Goal: Task Accomplishment & Management: Complete application form

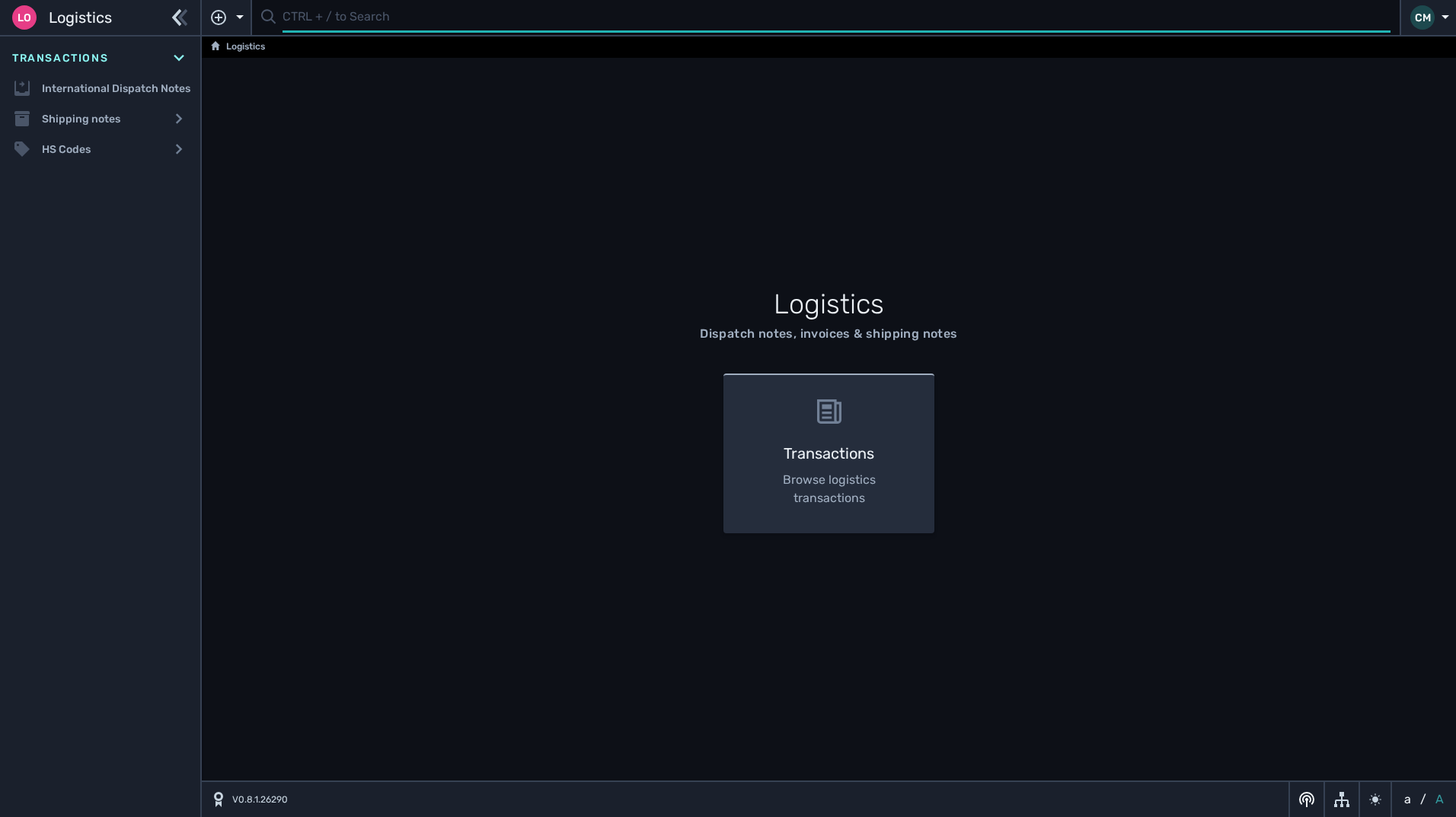
click at [300, 13] on input "text" at bounding box center [837, 18] width 1108 height 29
click at [293, 16] on input "text" at bounding box center [837, 18] width 1108 height 29
type input "1"
type input "1108630"
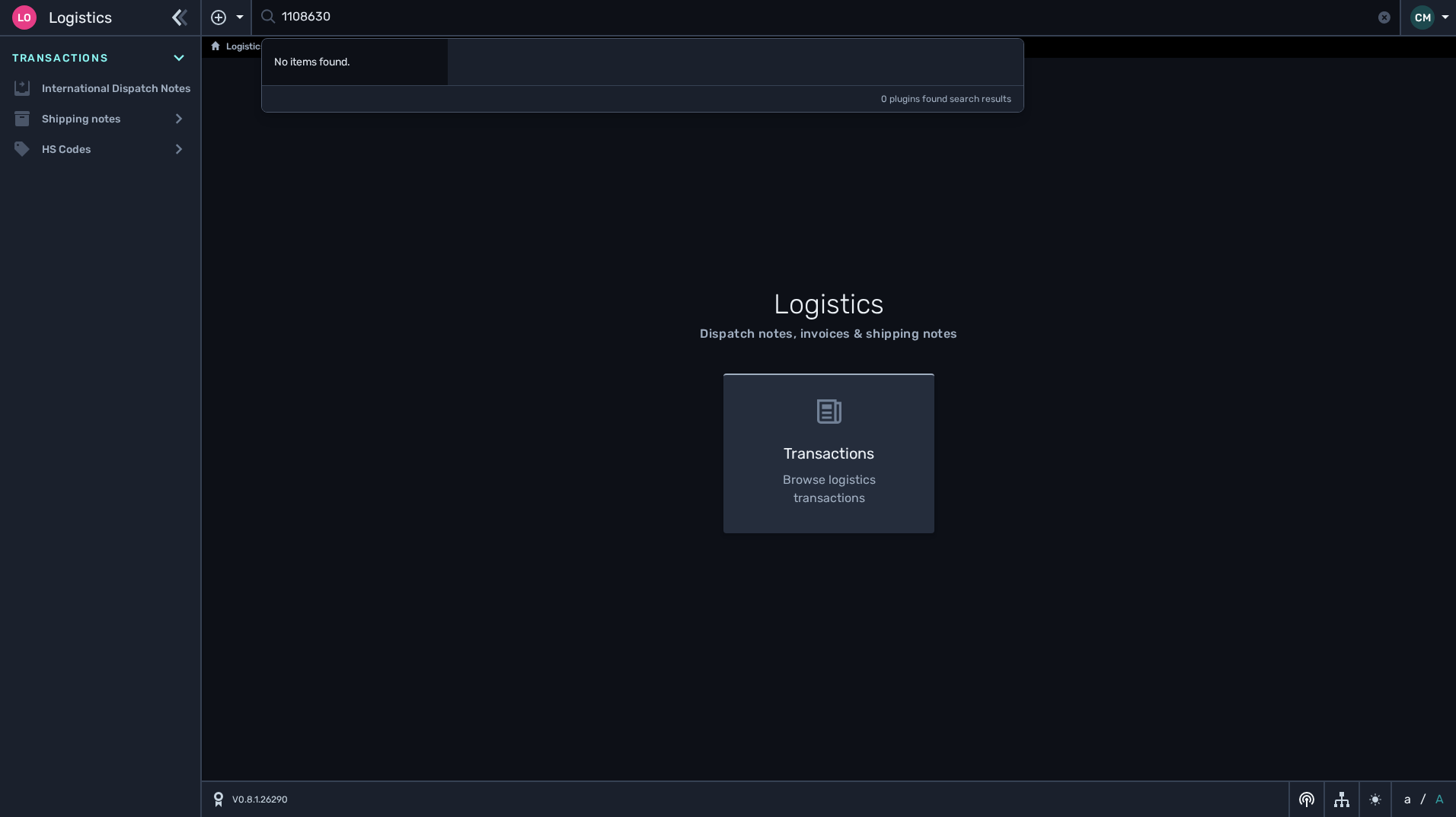
click at [572, 73] on div at bounding box center [736, 62] width 576 height 46
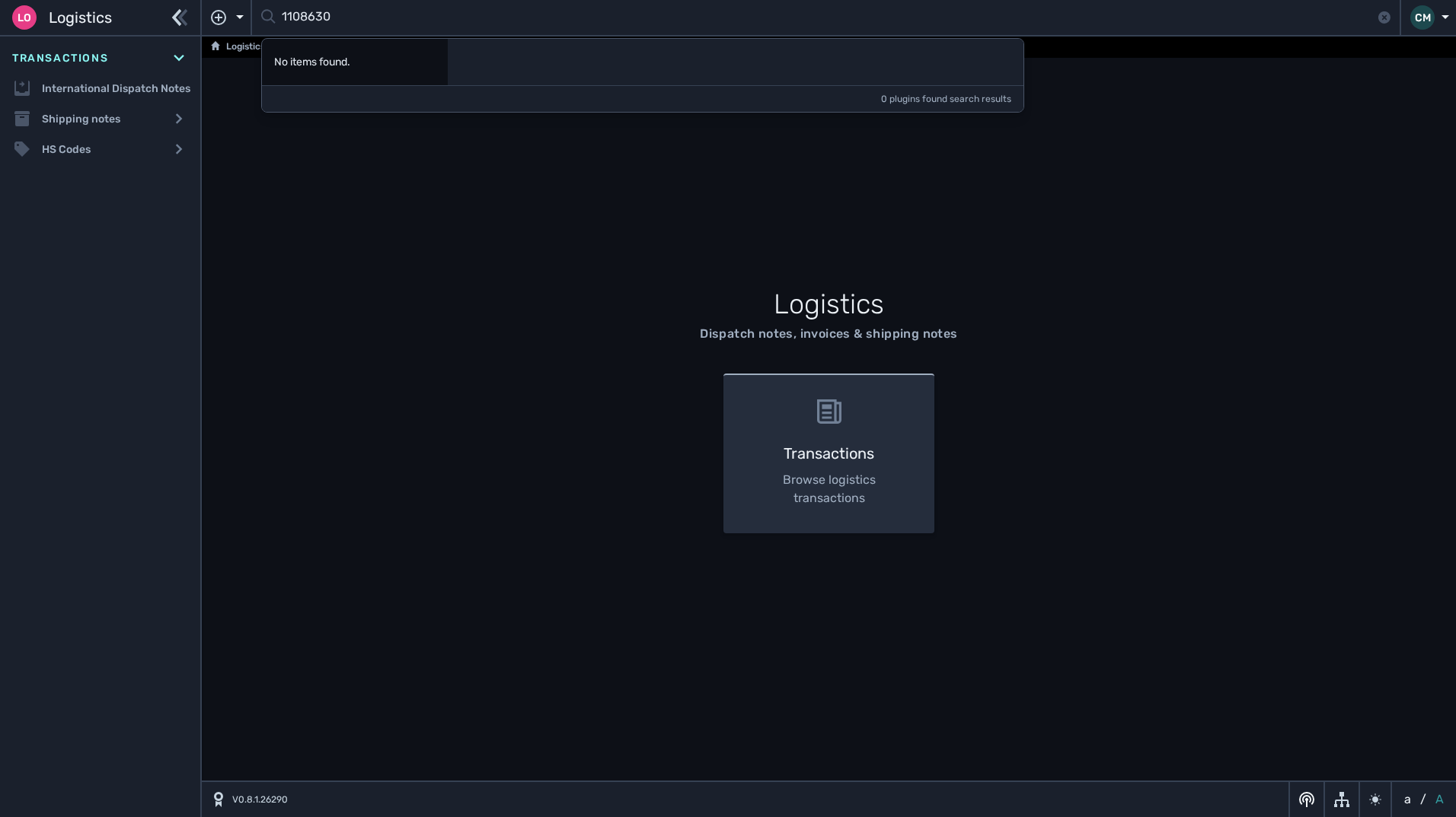
click at [84, 11] on span "Logistics" at bounding box center [81, 17] width 63 height 23
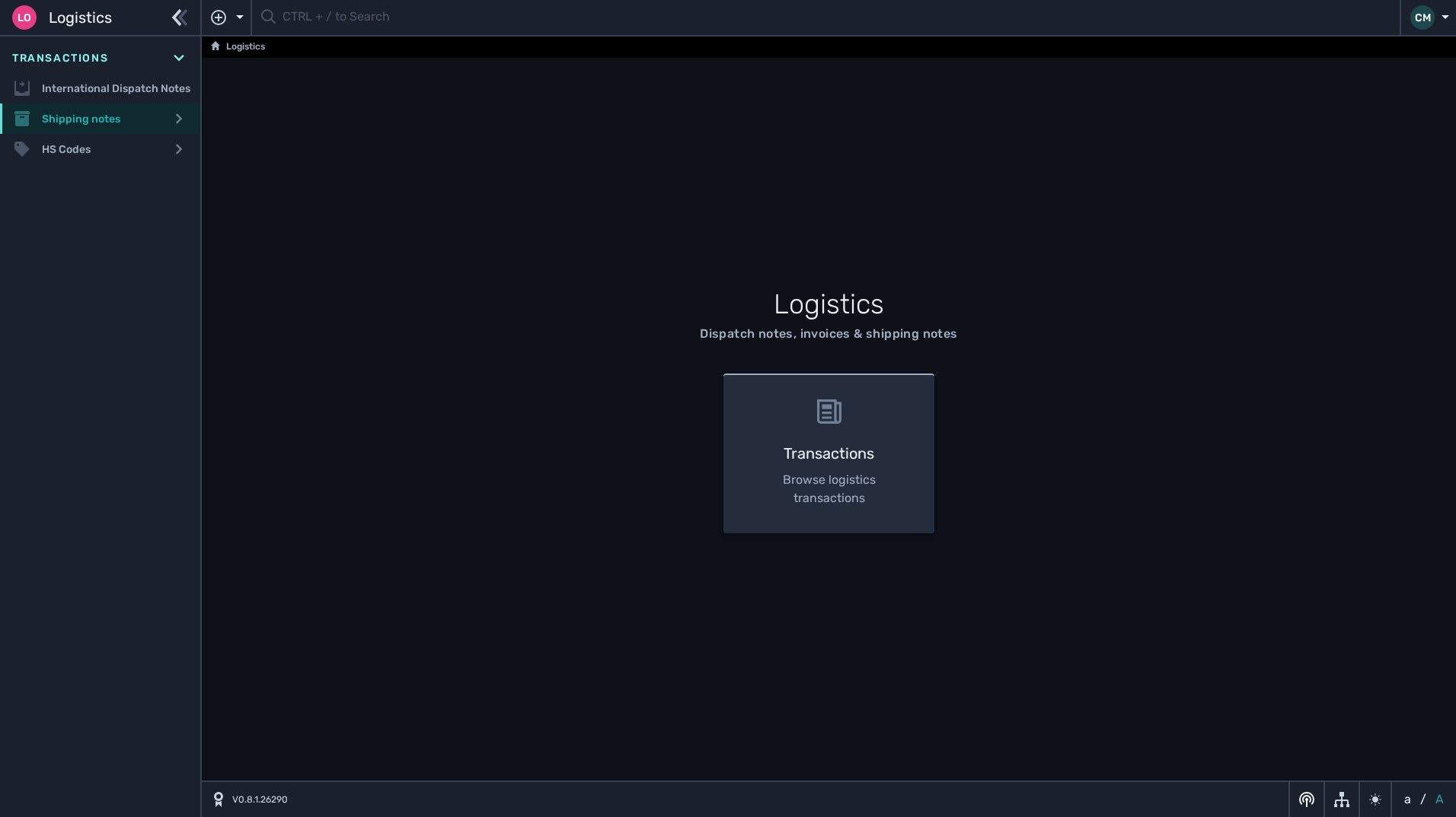
click at [105, 115] on div "Shipping notes" at bounding box center [100, 118] width 200 height 30
click at [101, 138] on link "Shipping notes list" at bounding box center [100, 148] width 200 height 30
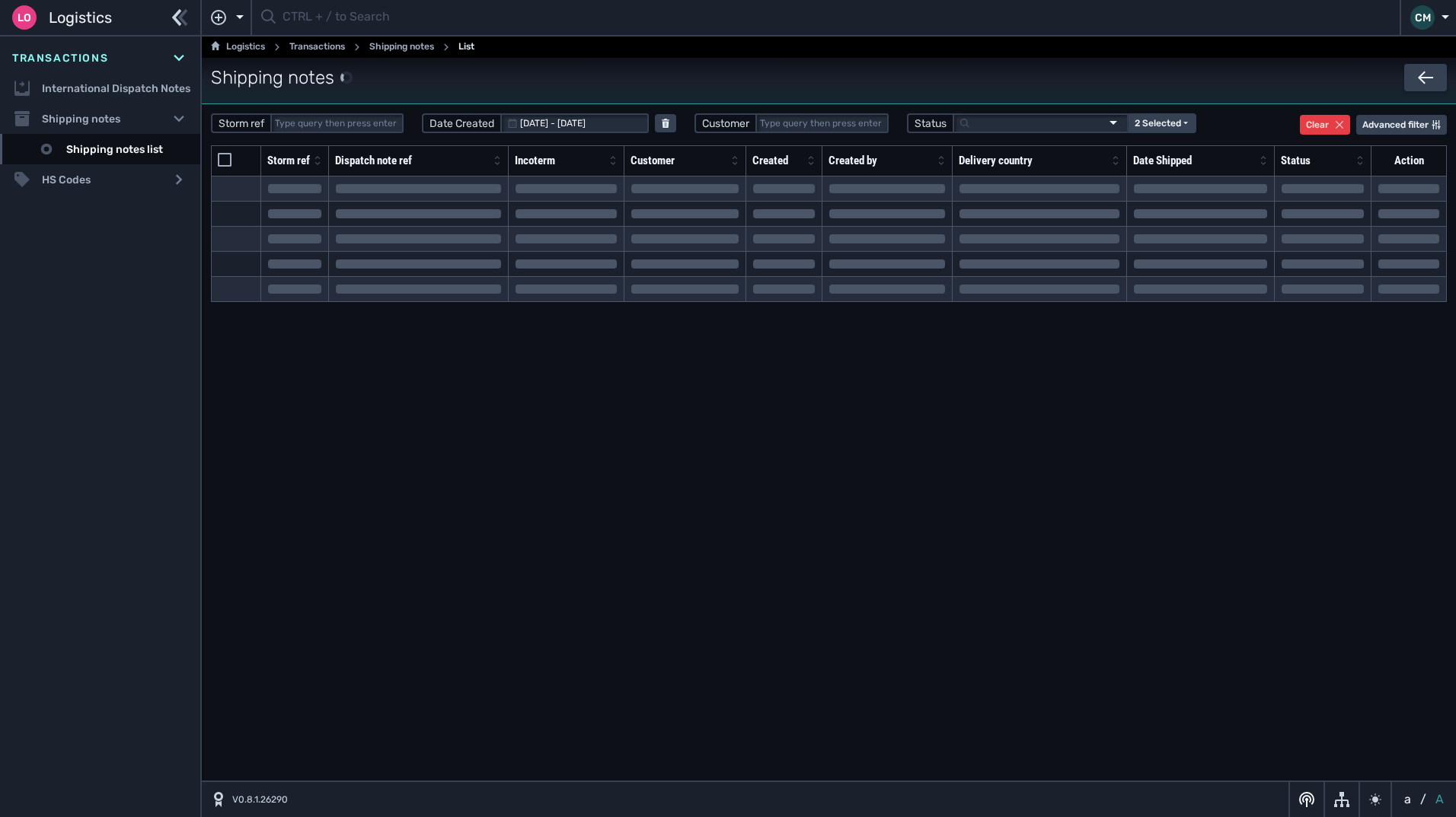
select select "20"
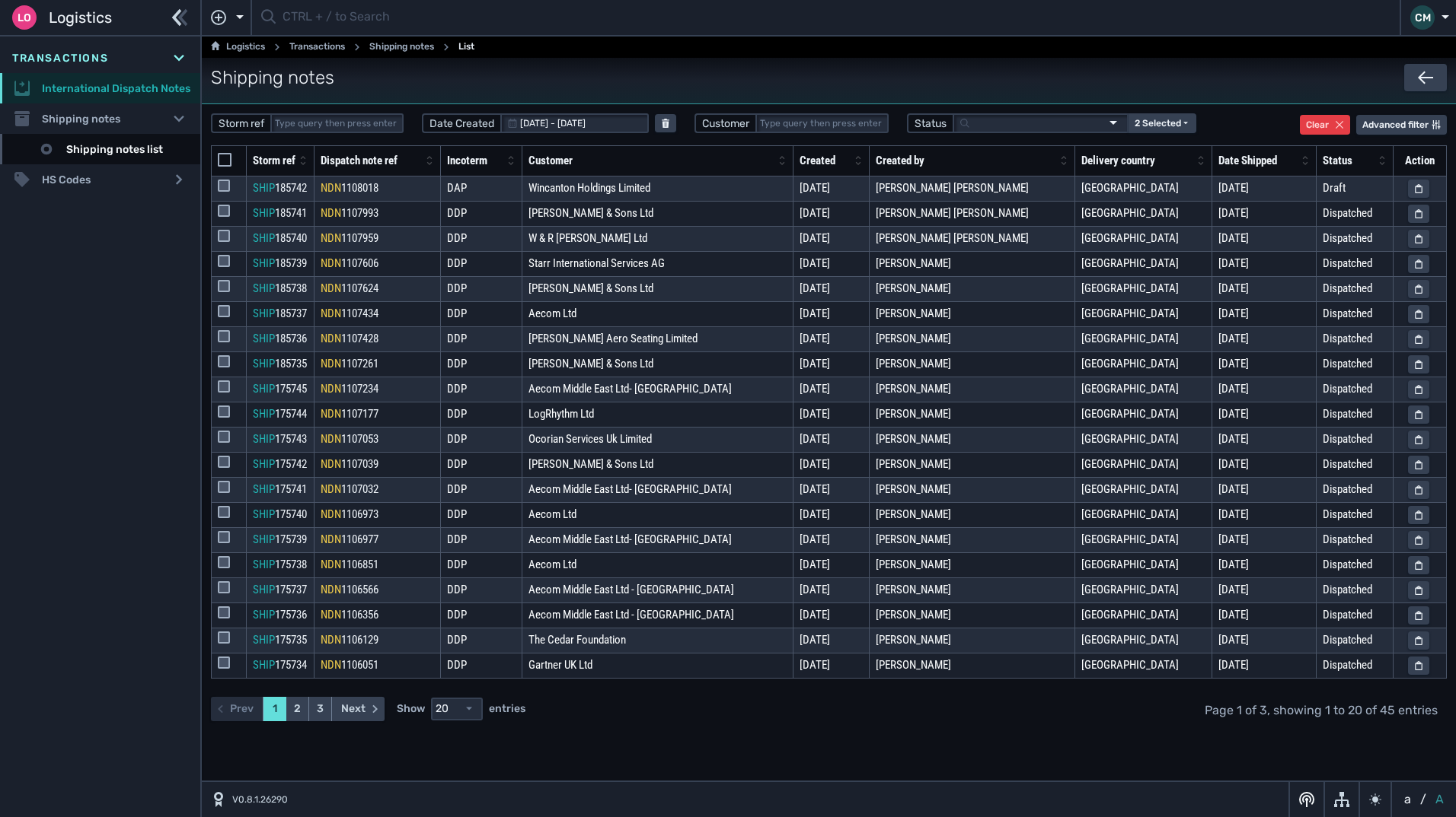
click at [117, 96] on link "International Dispatch Notes" at bounding box center [100, 87] width 200 height 30
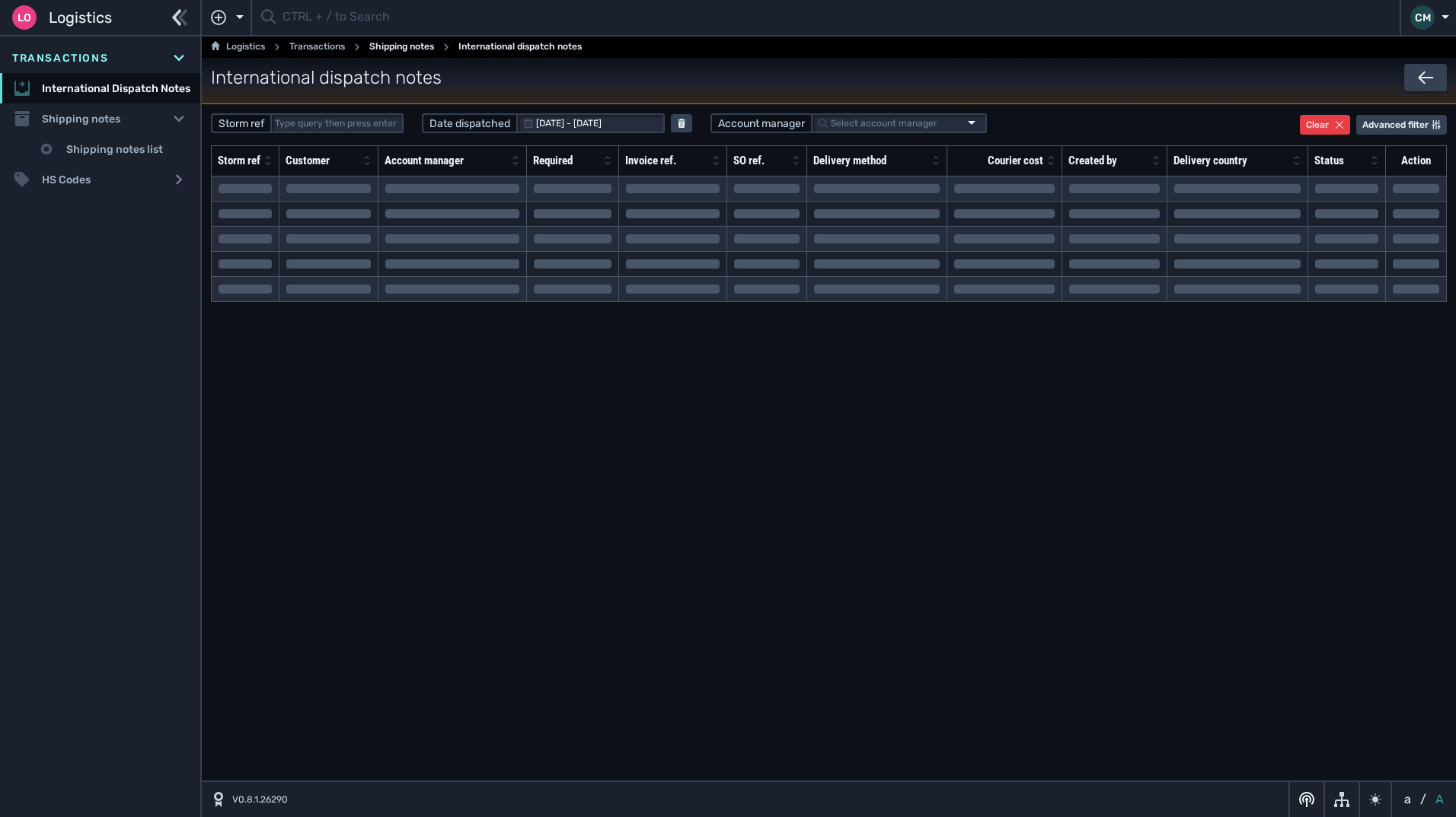
select select "20"
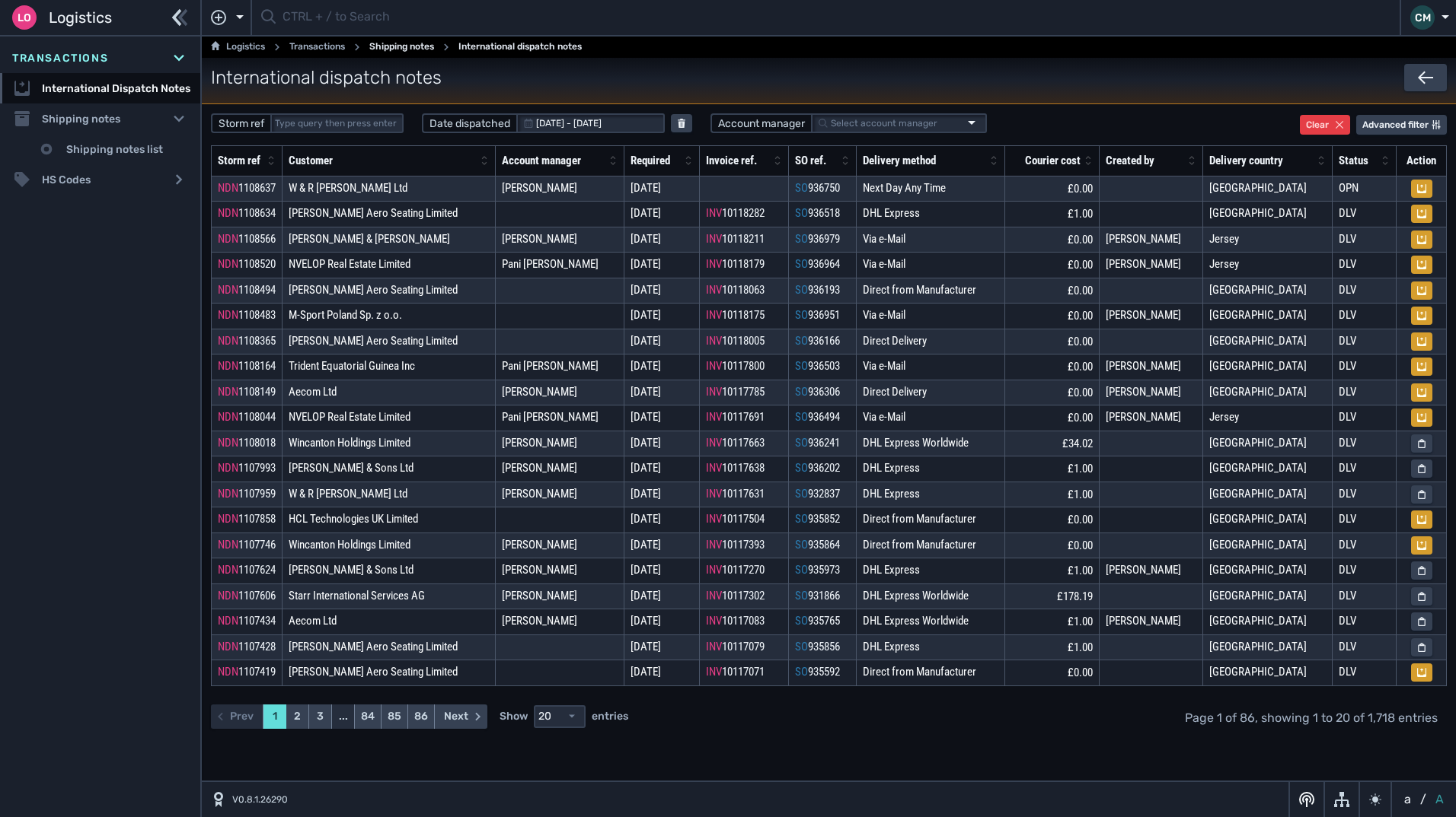
click at [253, 161] on div "Storm ref" at bounding box center [241, 161] width 46 height 18
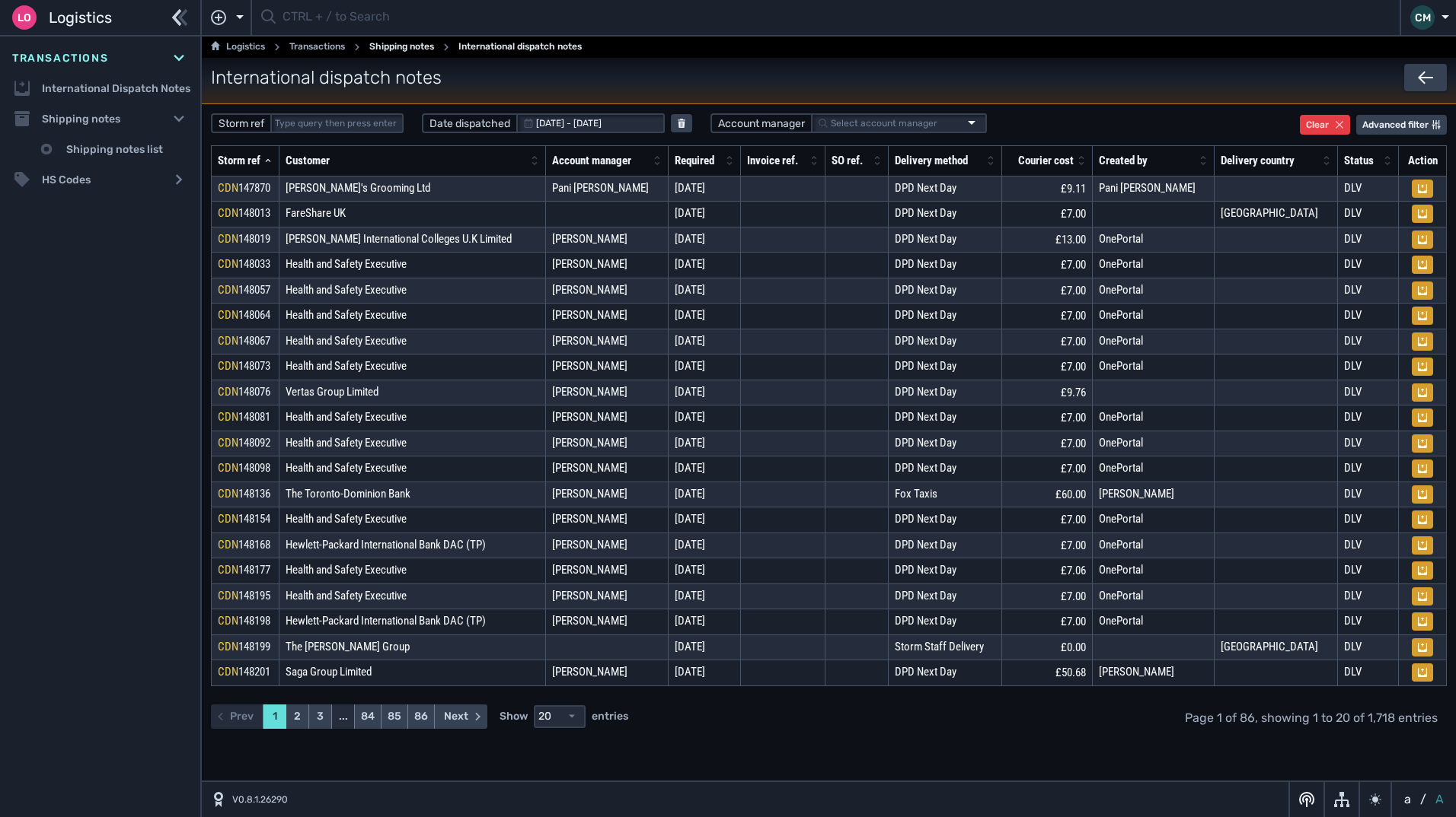
click at [253, 161] on div "Storm ref" at bounding box center [239, 161] width 42 height 18
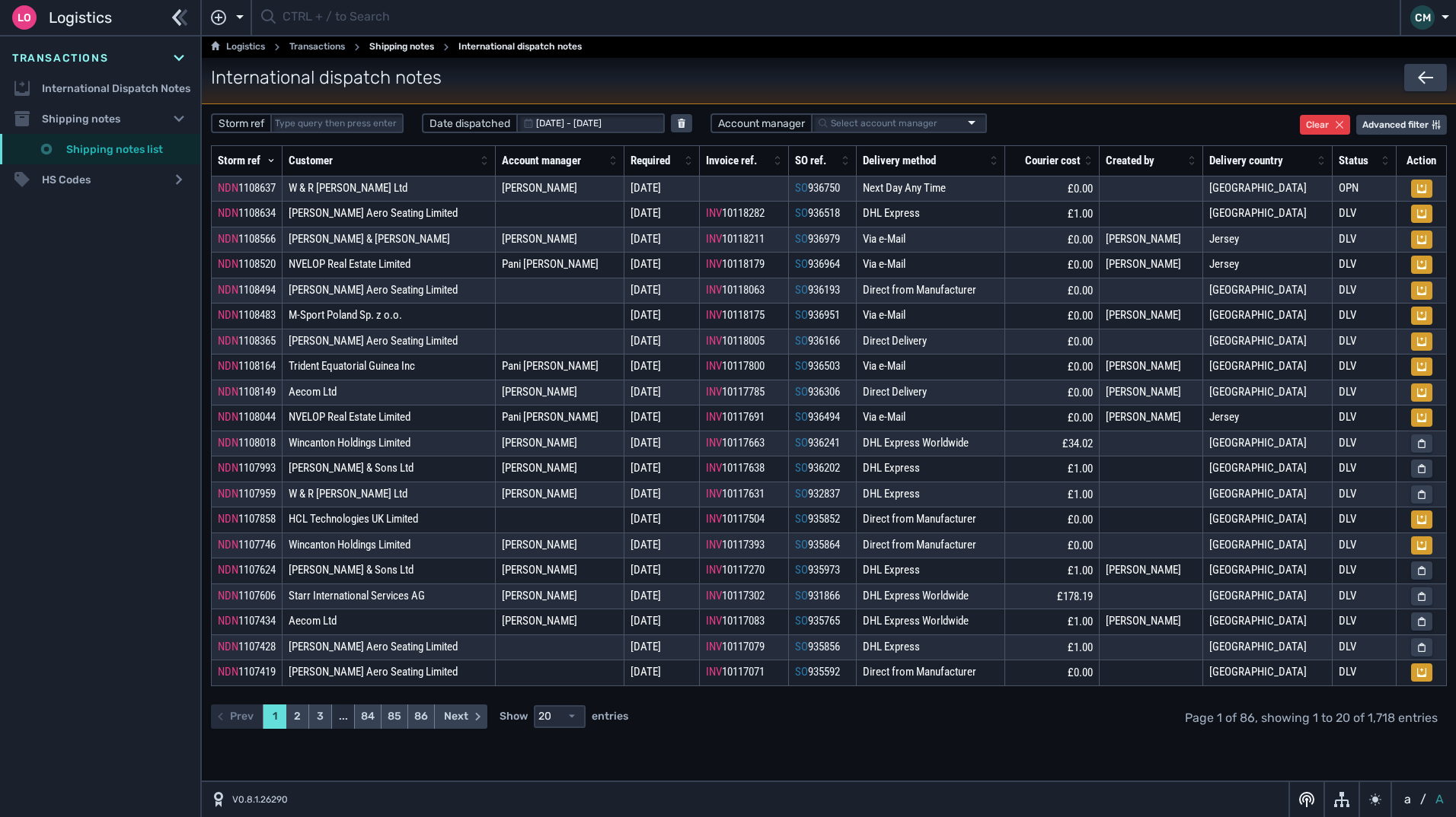
click at [119, 147] on link "Shipping notes list" at bounding box center [100, 148] width 200 height 30
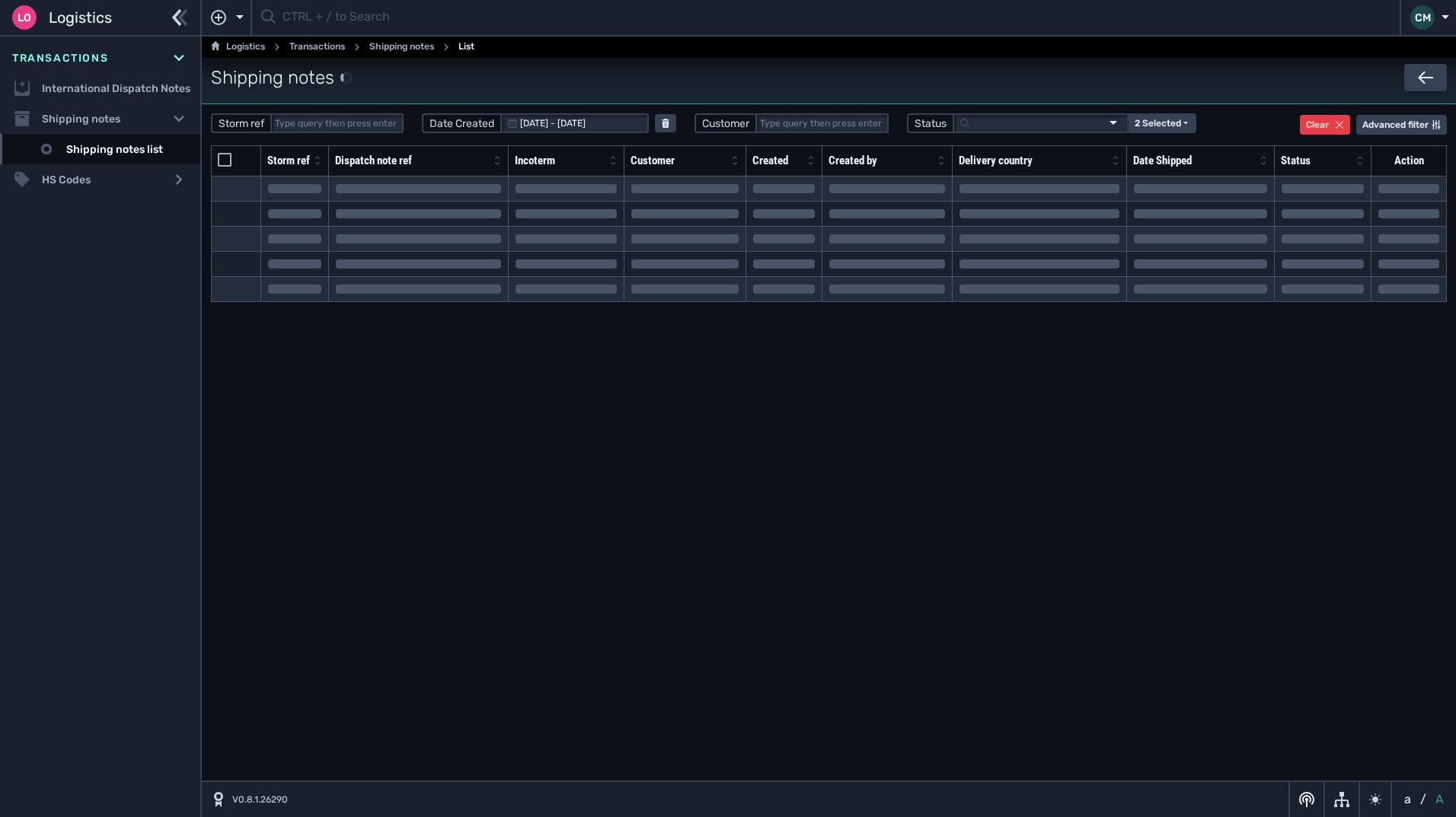
select select "20"
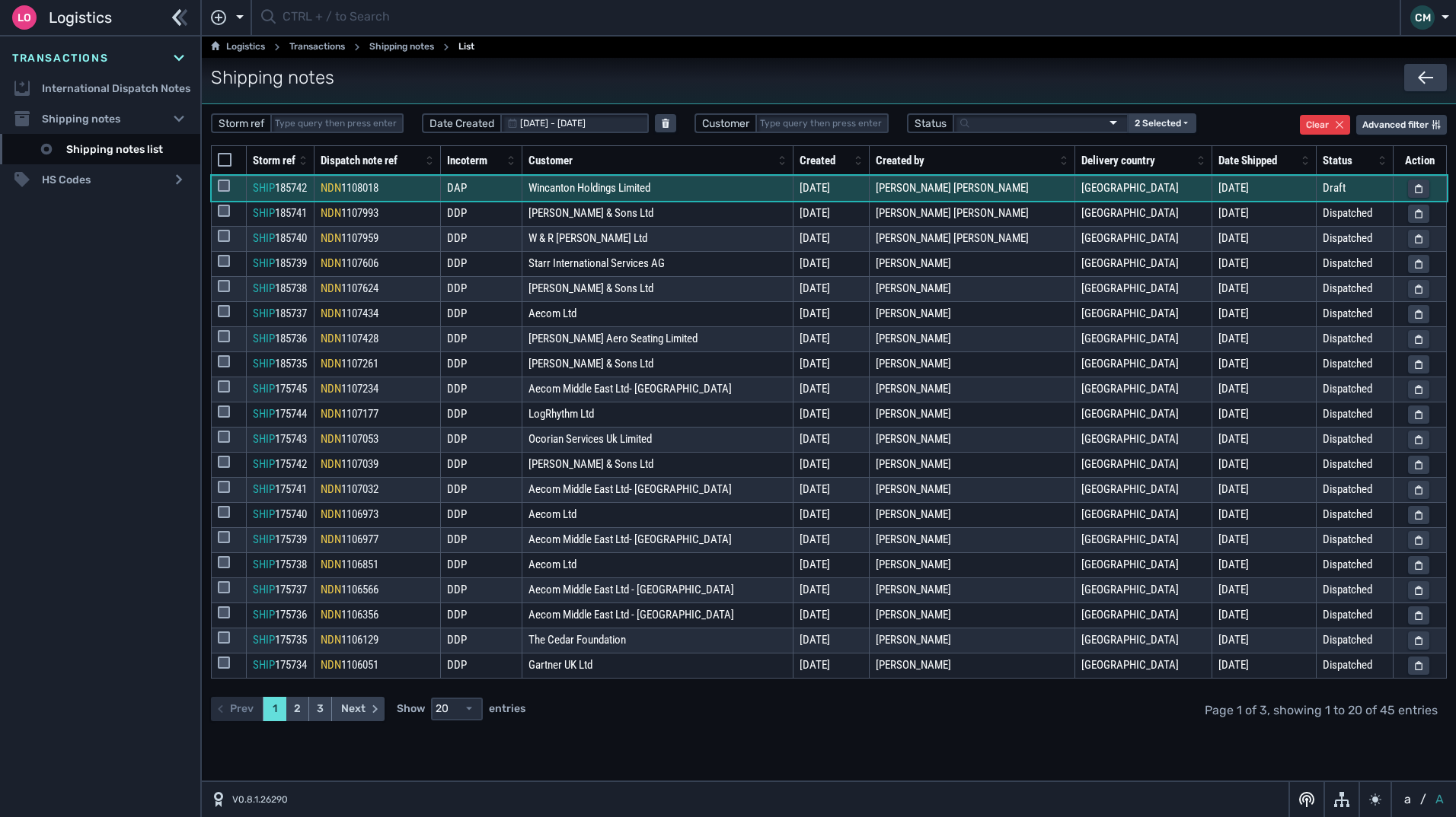
click at [357, 188] on span "1108018" at bounding box center [360, 188] width 37 height 14
click at [355, 189] on span "1108018" at bounding box center [360, 188] width 37 height 14
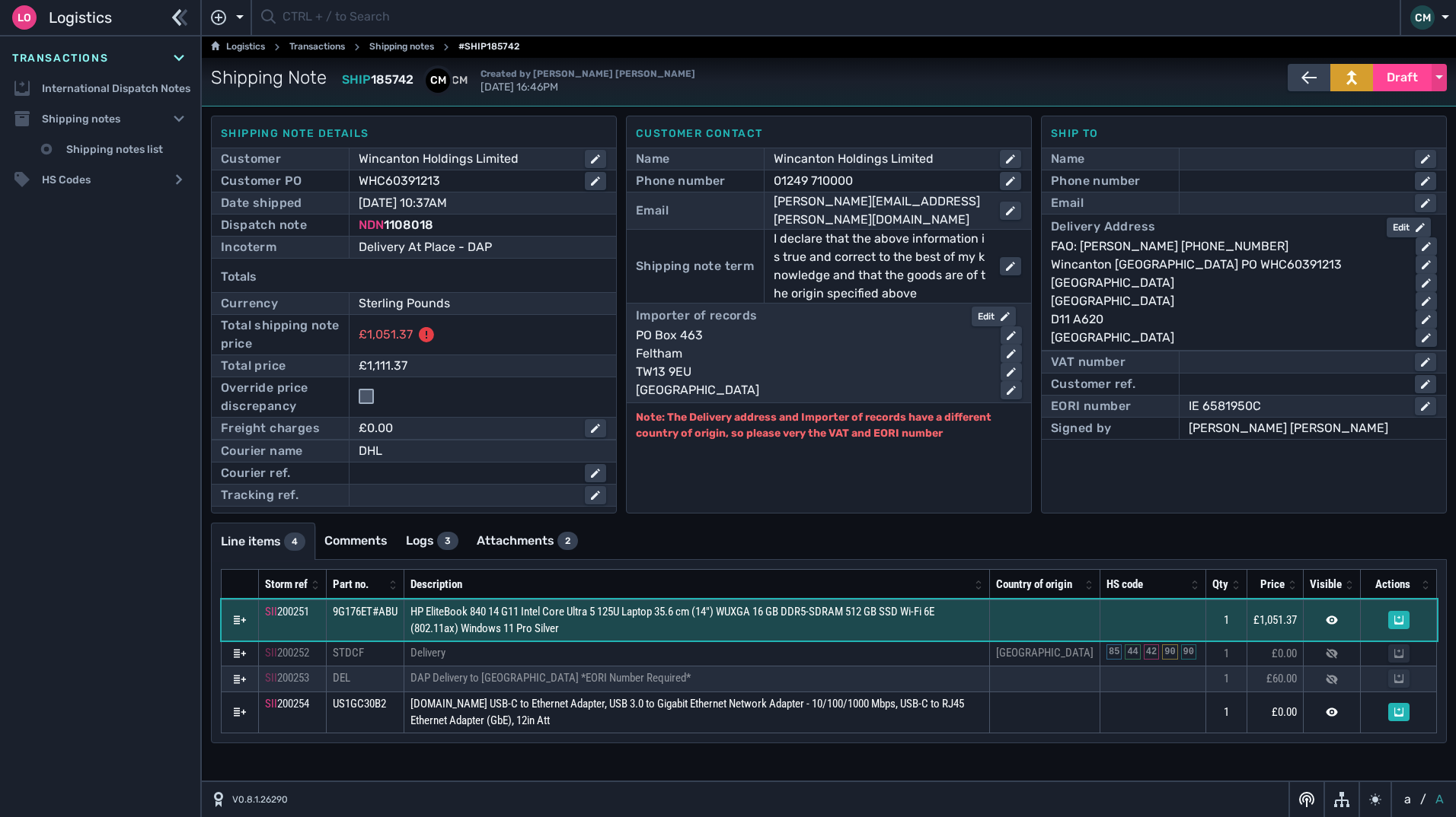
click at [793, 641] on td "HP EliteBook 840 14 G11 Intel Core Ultra 5 125U Laptop 35.6 cm (14") WUXGA 16 G…" at bounding box center [698, 621] width 586 height 41
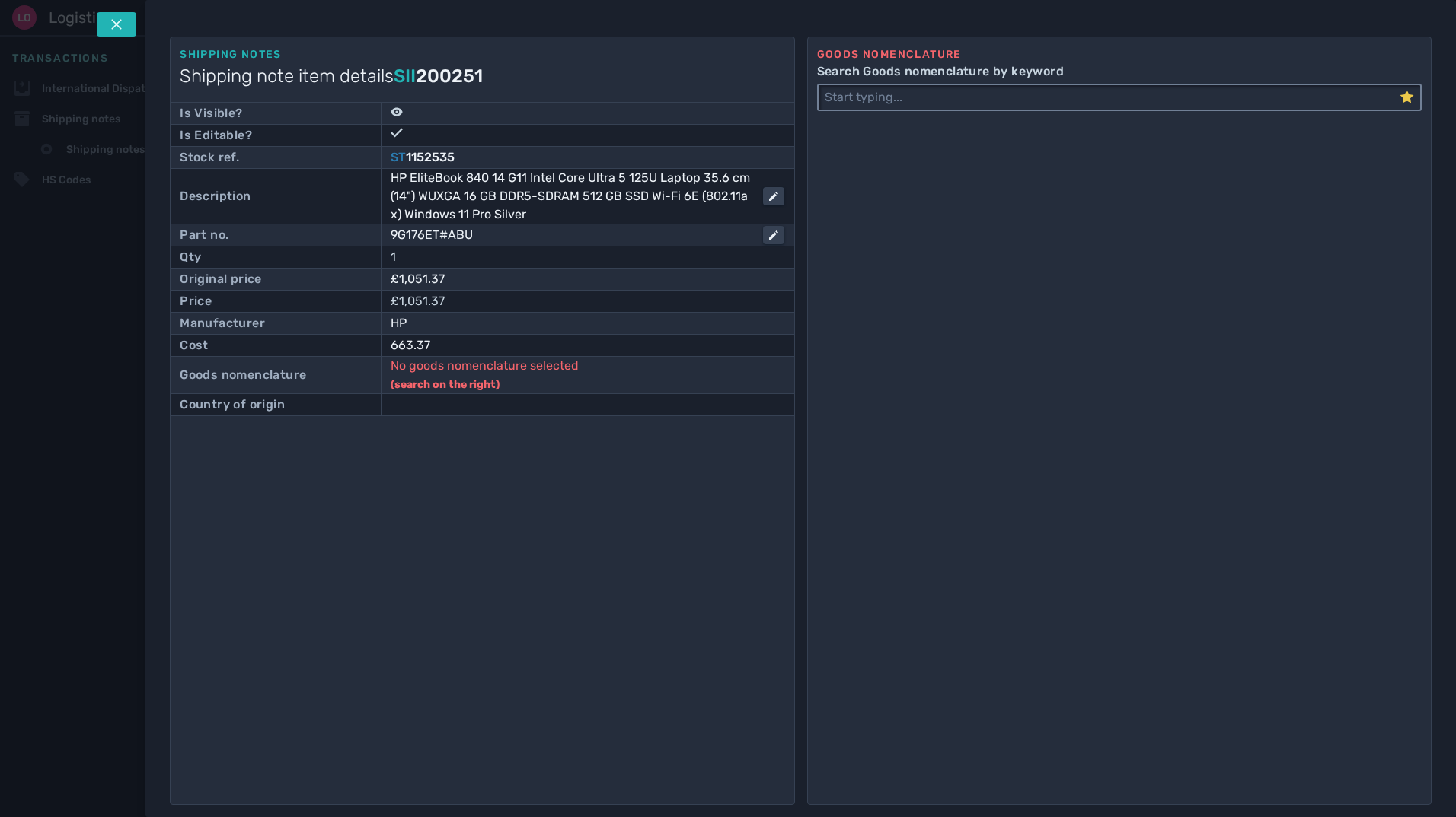
click at [879, 103] on input "Search Goods nomenclature by keyword" at bounding box center [1108, 97] width 581 height 25
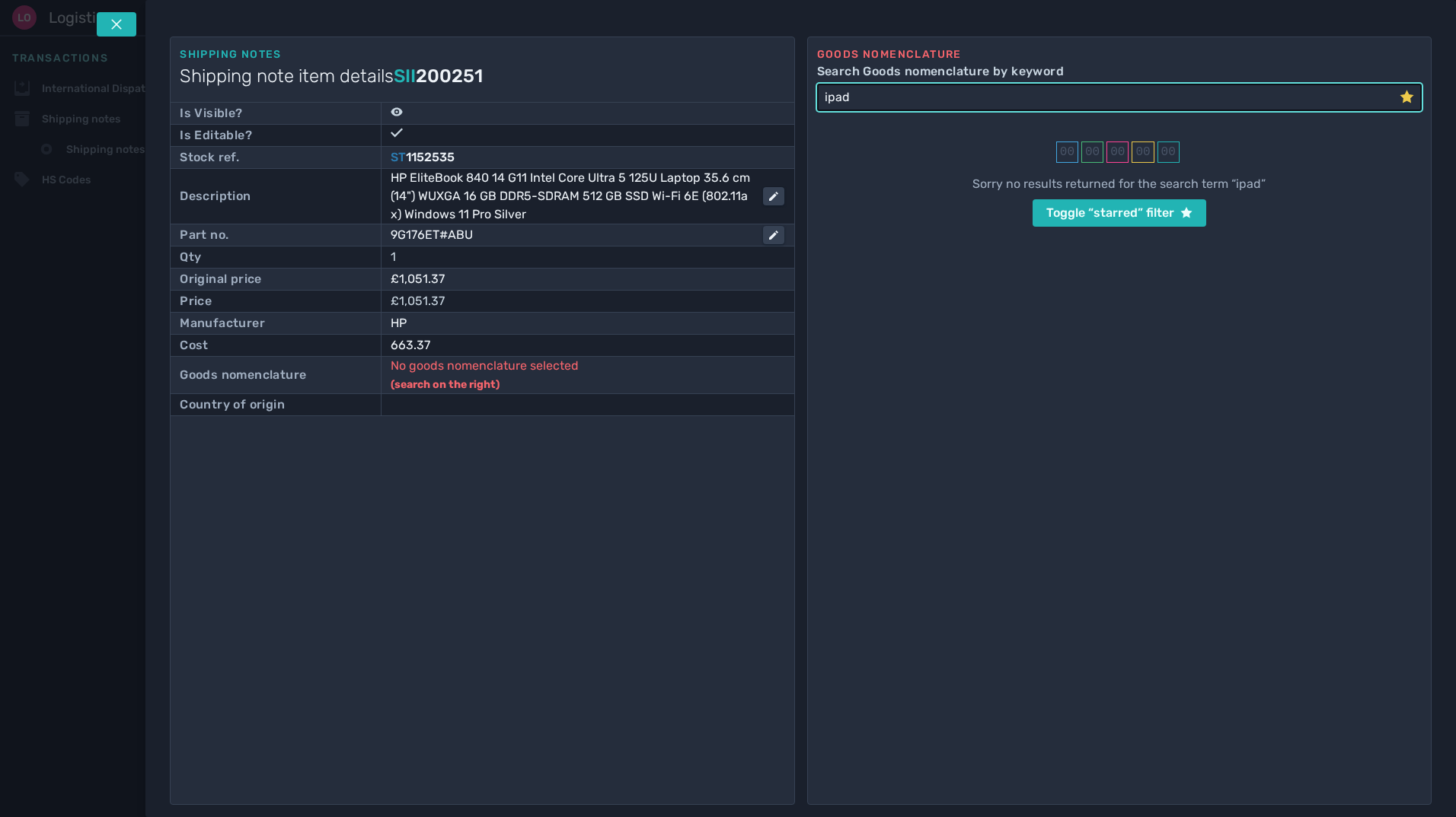
drag, startPoint x: 927, startPoint y: 105, endPoint x: 514, endPoint y: 106, distance: 413.0
click at [518, 103] on div "Shipping notes Shipping note item details SII 200251 Is Visible? Is Editable? S…" at bounding box center [801, 420] width 1261 height 769
click at [1106, 222] on button "Toggle “starred” filter" at bounding box center [1119, 213] width 174 height 27
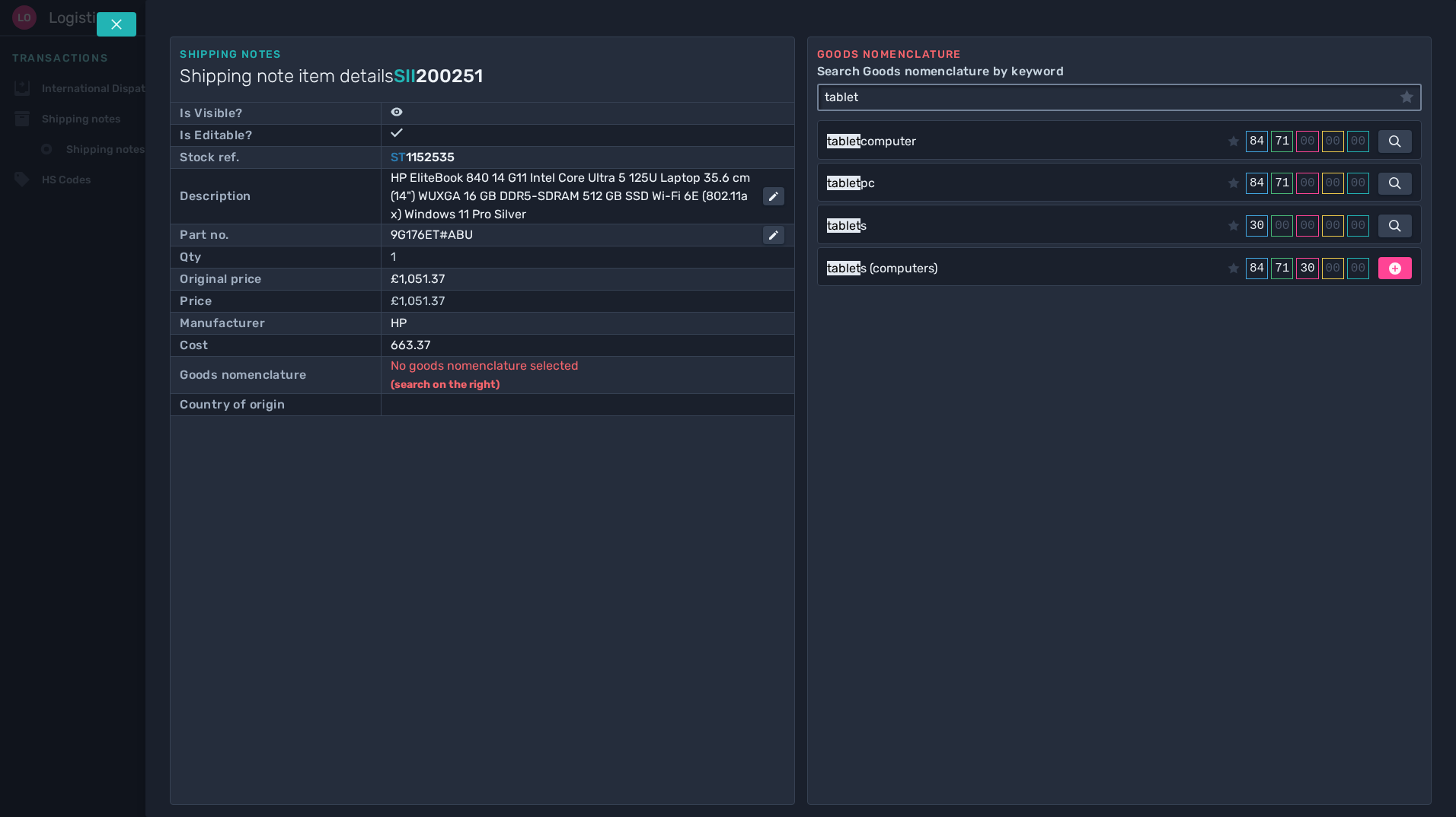
click at [887, 110] on div "tablet" at bounding box center [1119, 97] width 604 height 27
drag, startPoint x: 885, startPoint y: 96, endPoint x: 532, endPoint y: 76, distance: 353.6
click at [563, 82] on div "Shipping notes Shipping note item details SII 200251 Is Visible? Is Editable? S…" at bounding box center [801, 420] width 1261 height 769
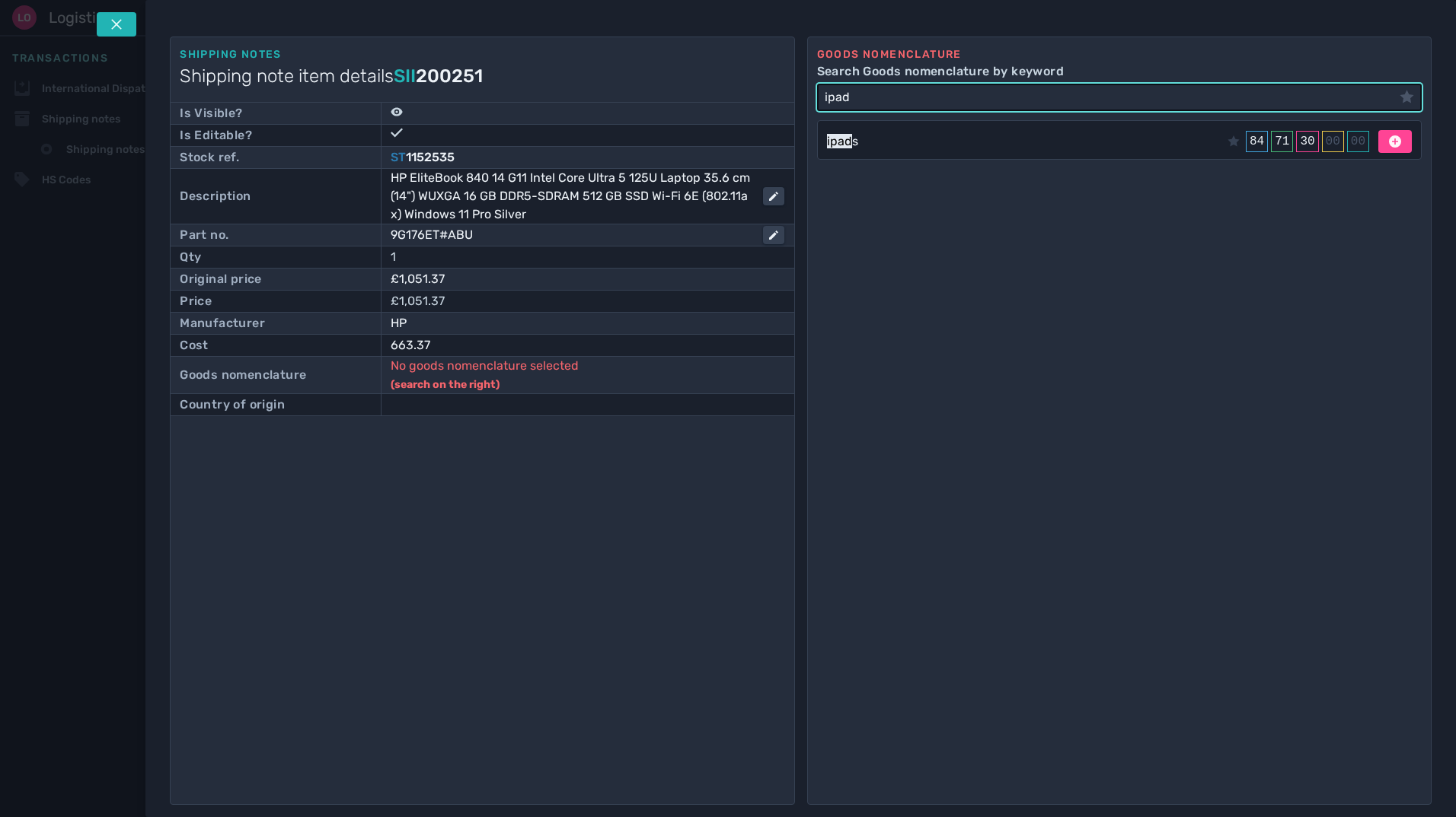
type input "ipad"
click at [97, 23] on button at bounding box center [116, 24] width 39 height 25
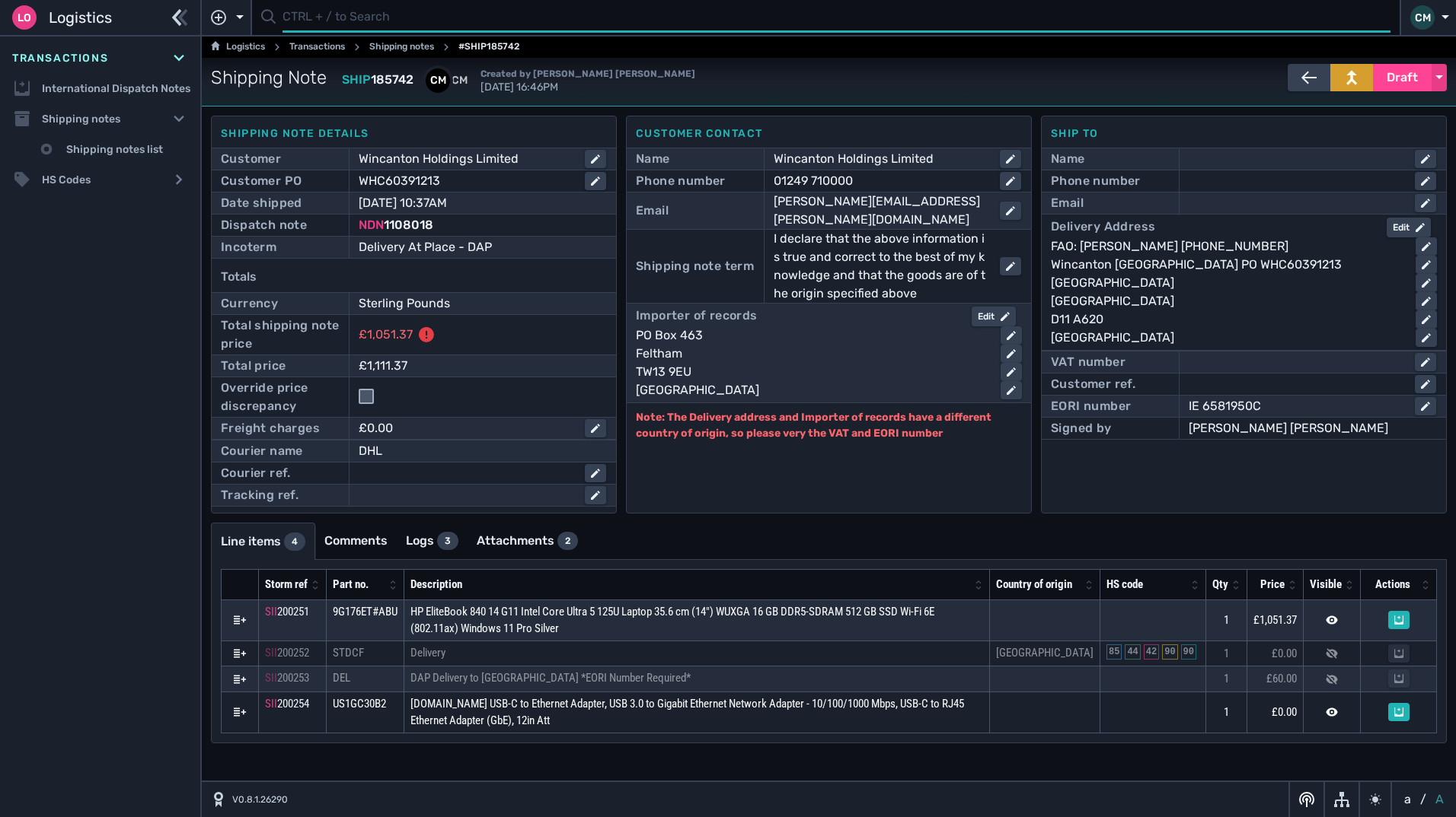
click at [317, 10] on input "text" at bounding box center [837, 18] width 1108 height 29
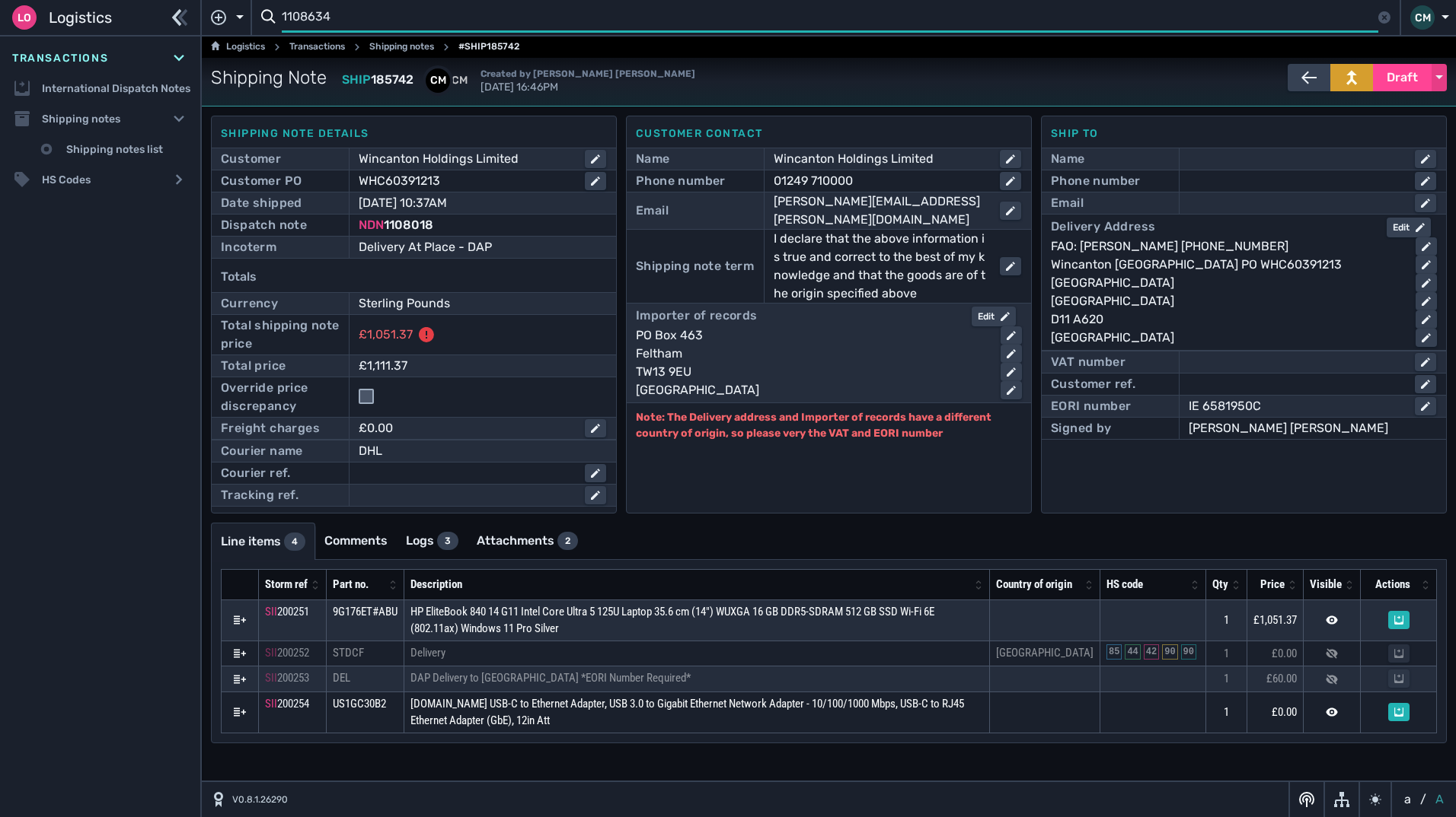
type input "1108634"
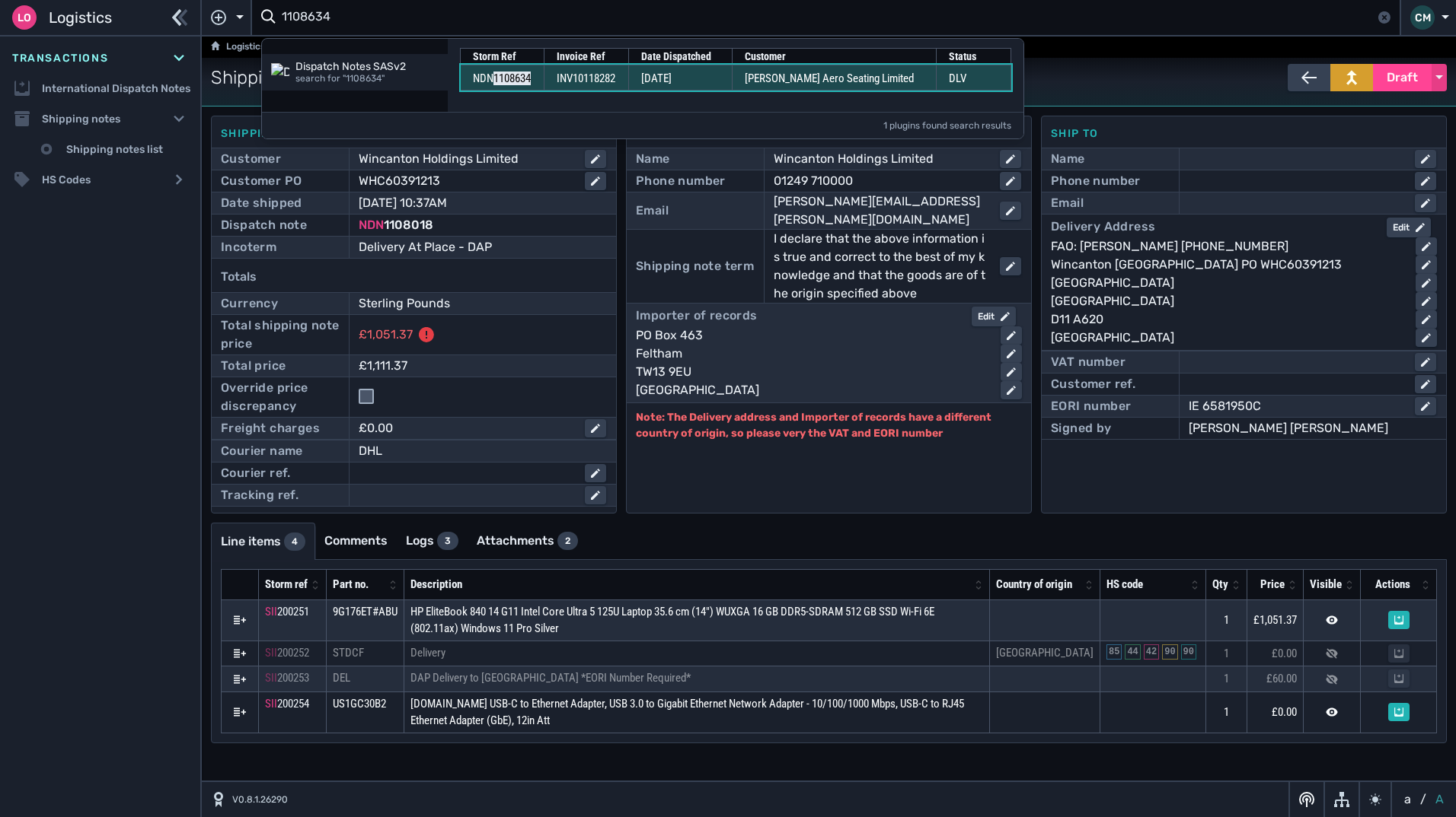
click at [628, 85] on td "INV10118282" at bounding box center [586, 78] width 84 height 26
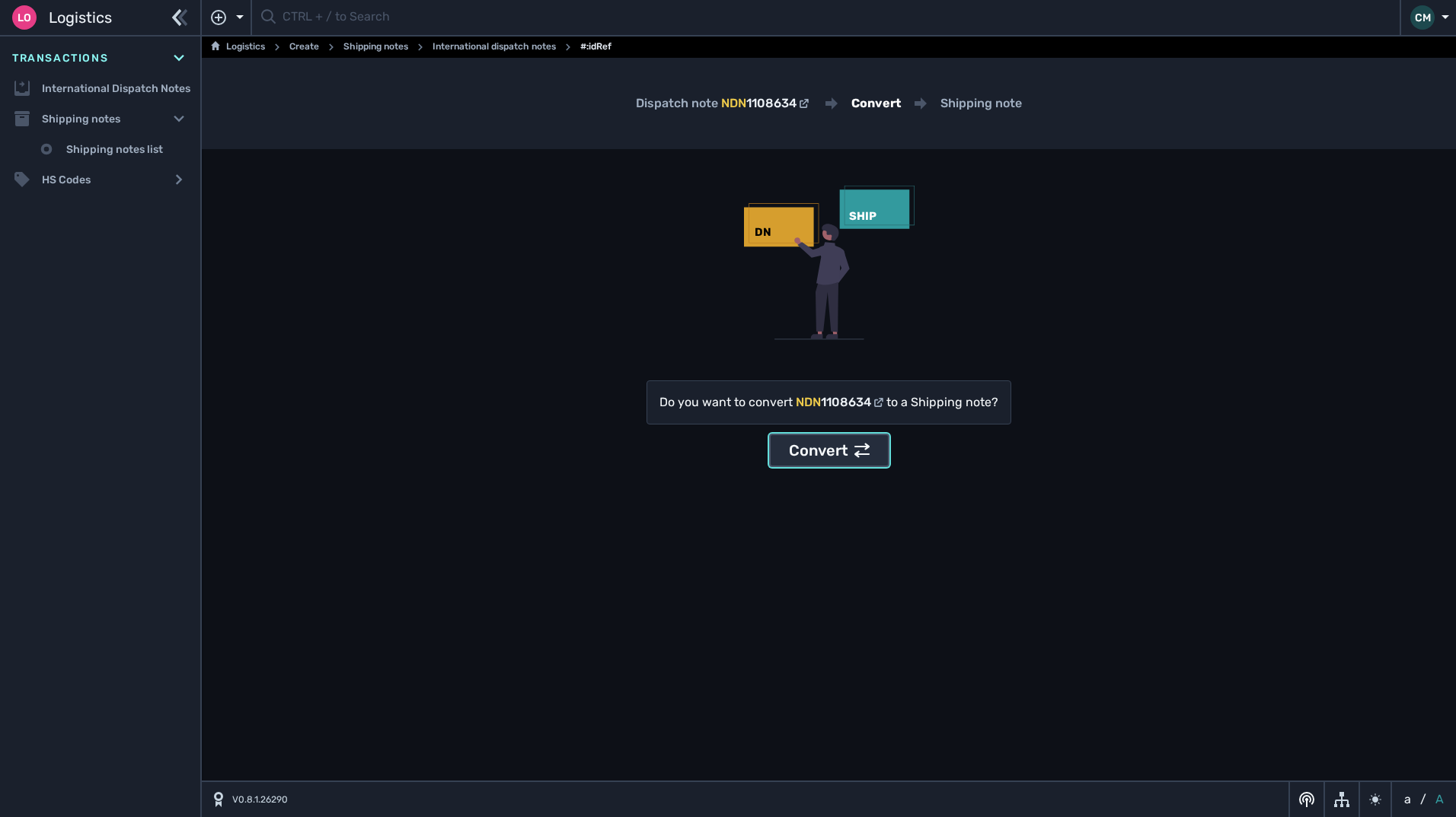
click at [827, 449] on div "Convert" at bounding box center [829, 450] width 81 height 23
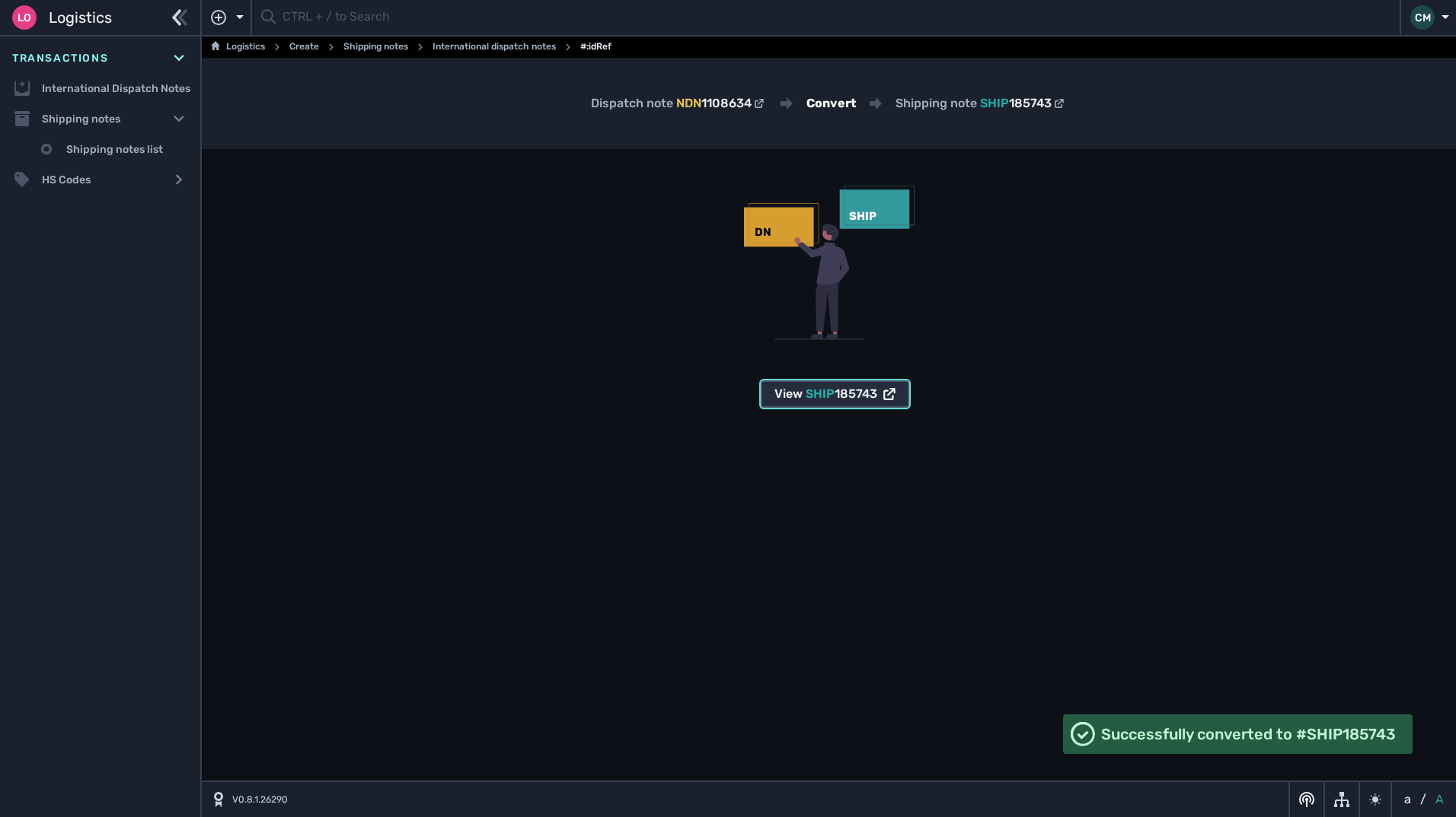
click at [810, 392] on span "SHIP" at bounding box center [819, 394] width 28 height 15
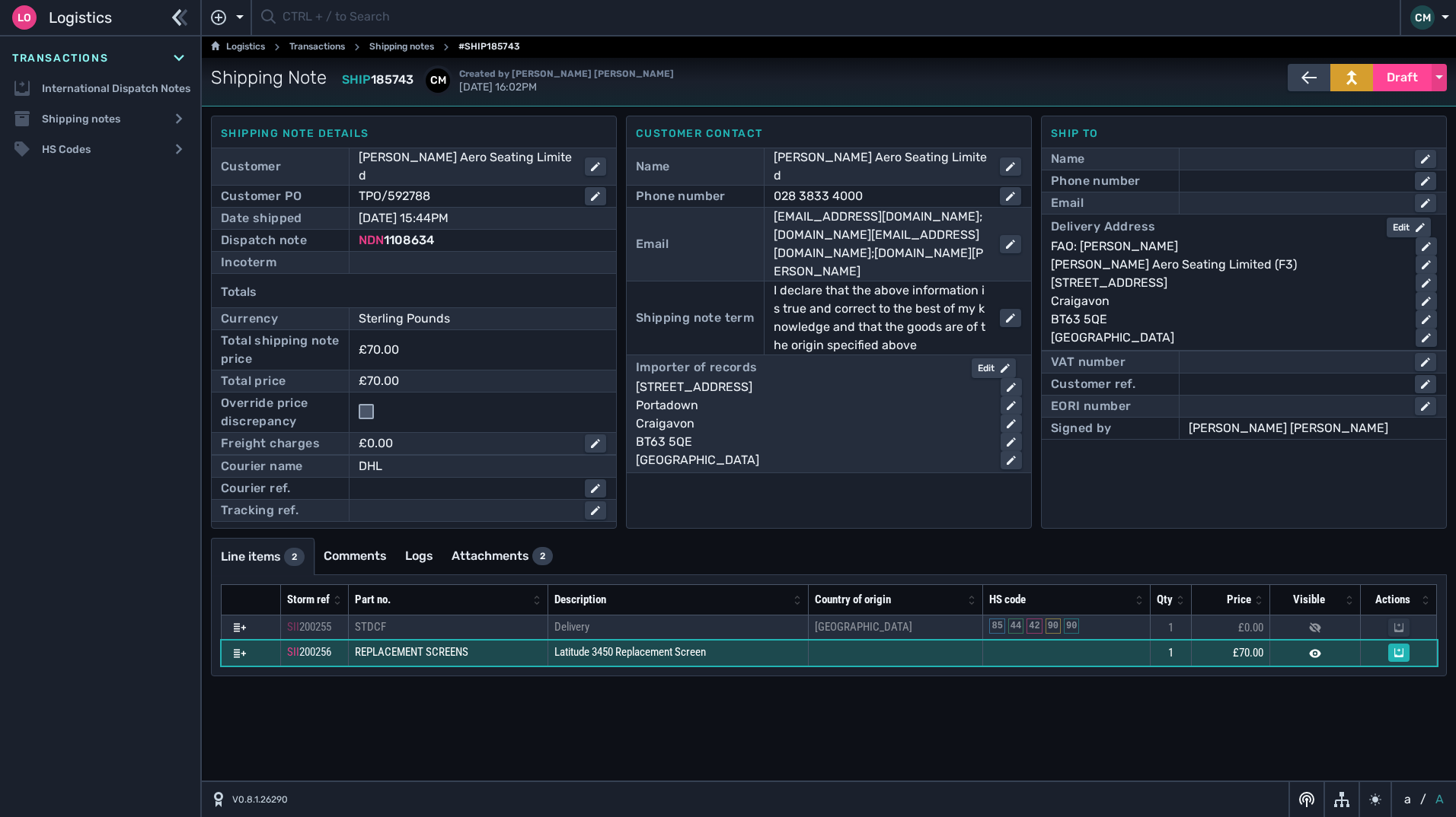
click at [912, 647] on td at bounding box center [895, 654] width 174 height 26
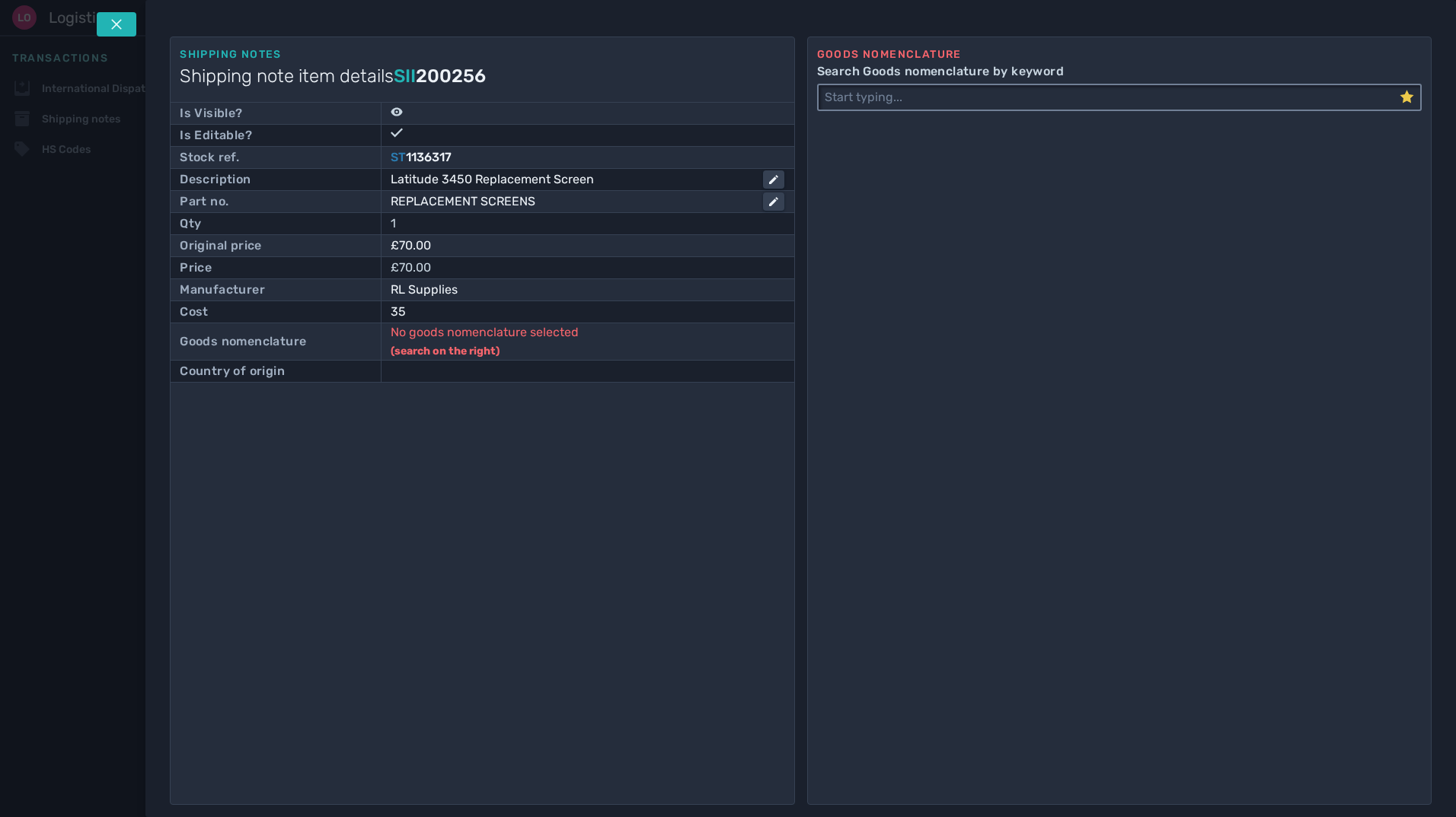
click at [995, 94] on input "Search Goods nomenclature by keyword" at bounding box center [1108, 97] width 581 height 25
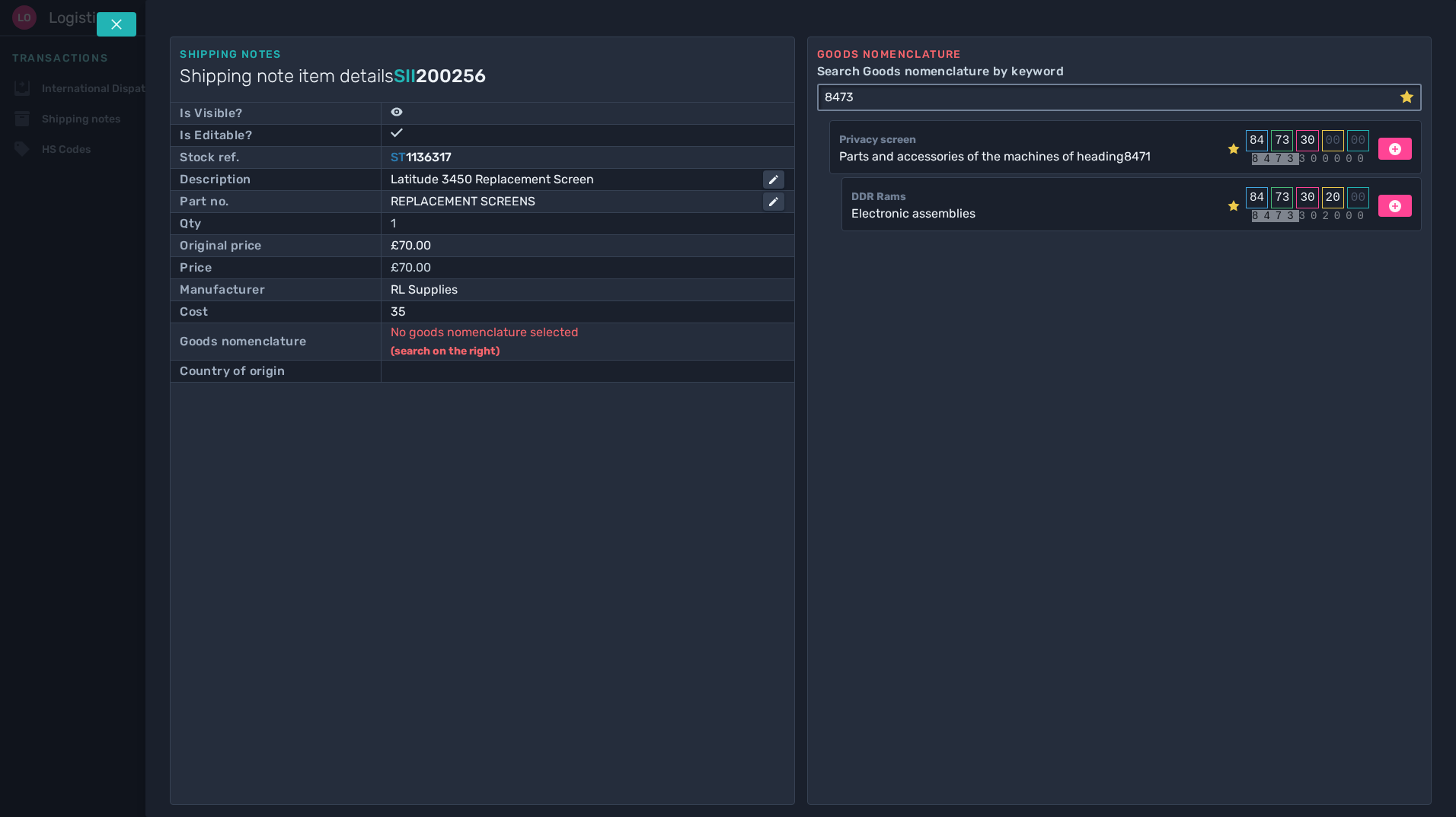
click at [1410, 95] on icon at bounding box center [1407, 95] width 14 height 13
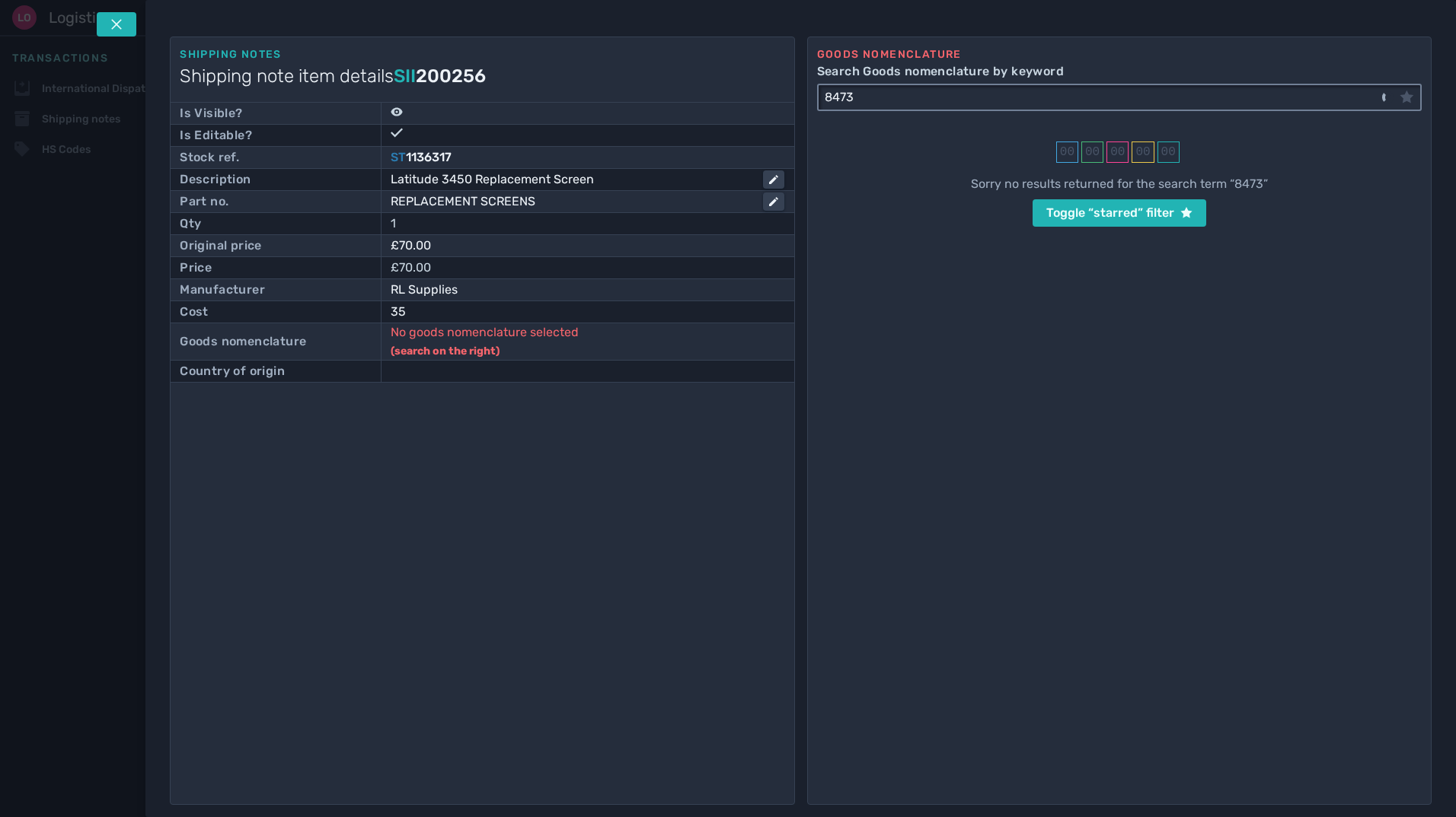
click at [1059, 110] on div "8473" at bounding box center [1119, 97] width 604 height 27
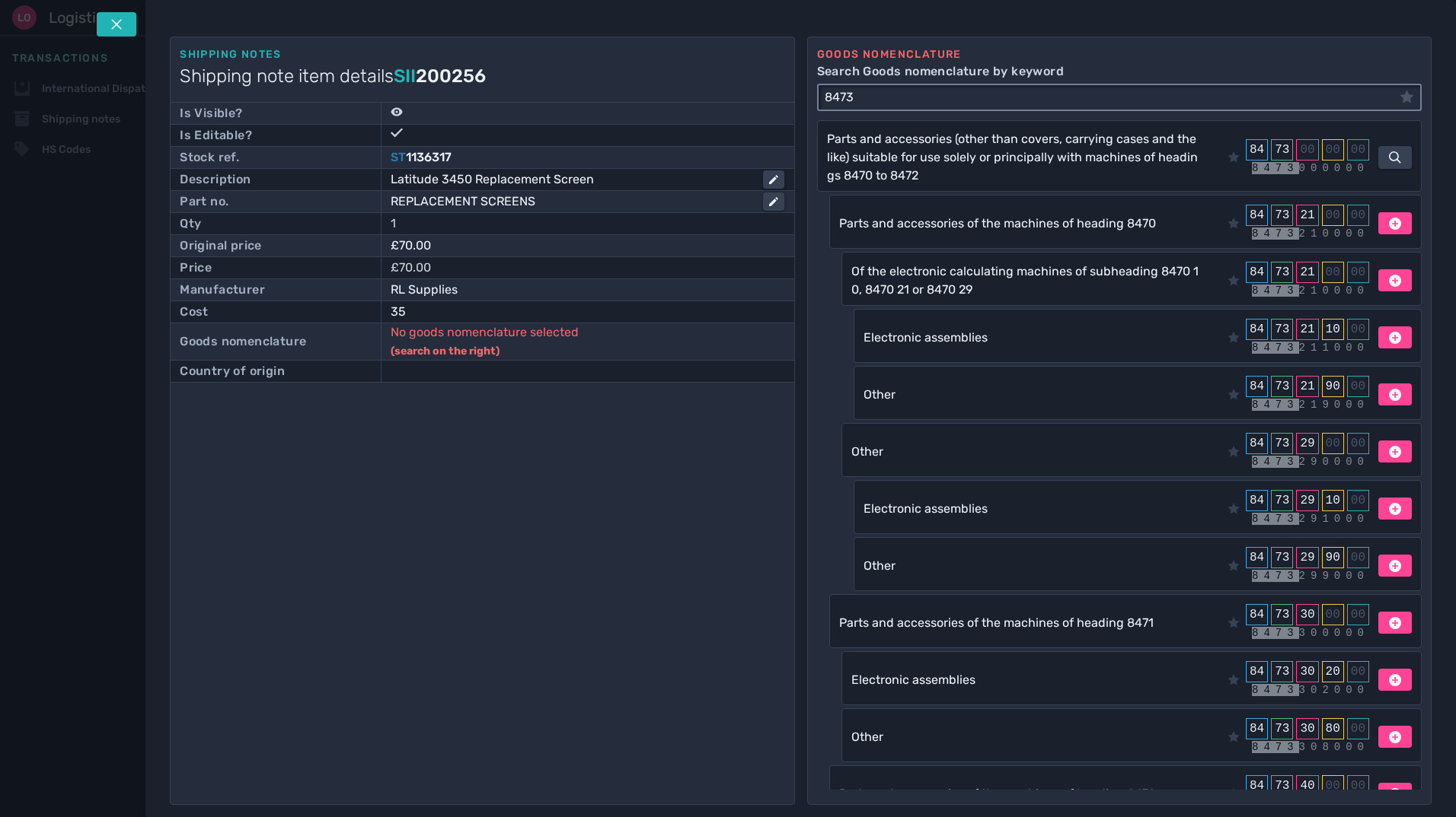
click at [1047, 101] on input "8473" at bounding box center [1108, 97] width 581 height 25
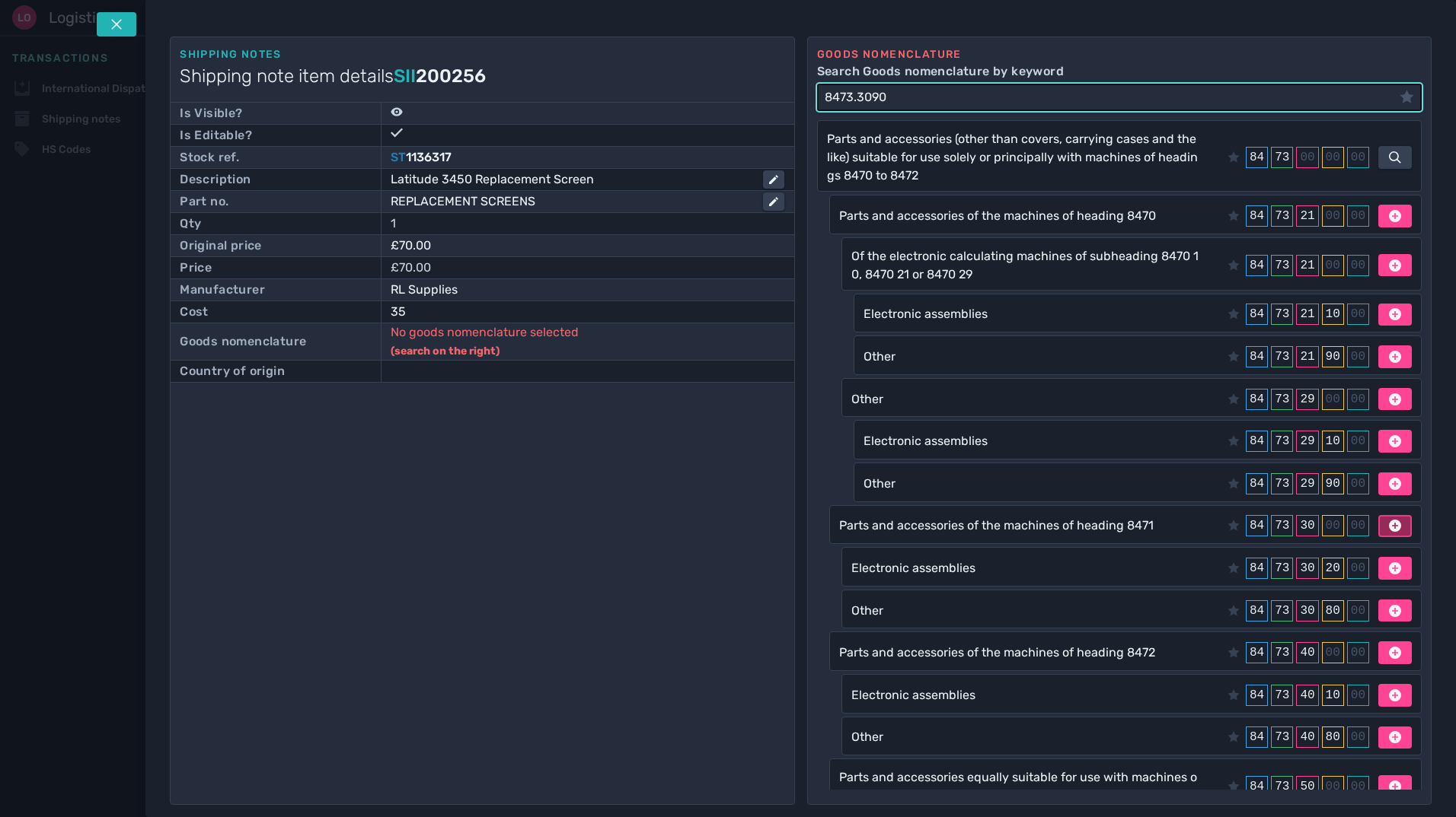
type input "8473.3090"
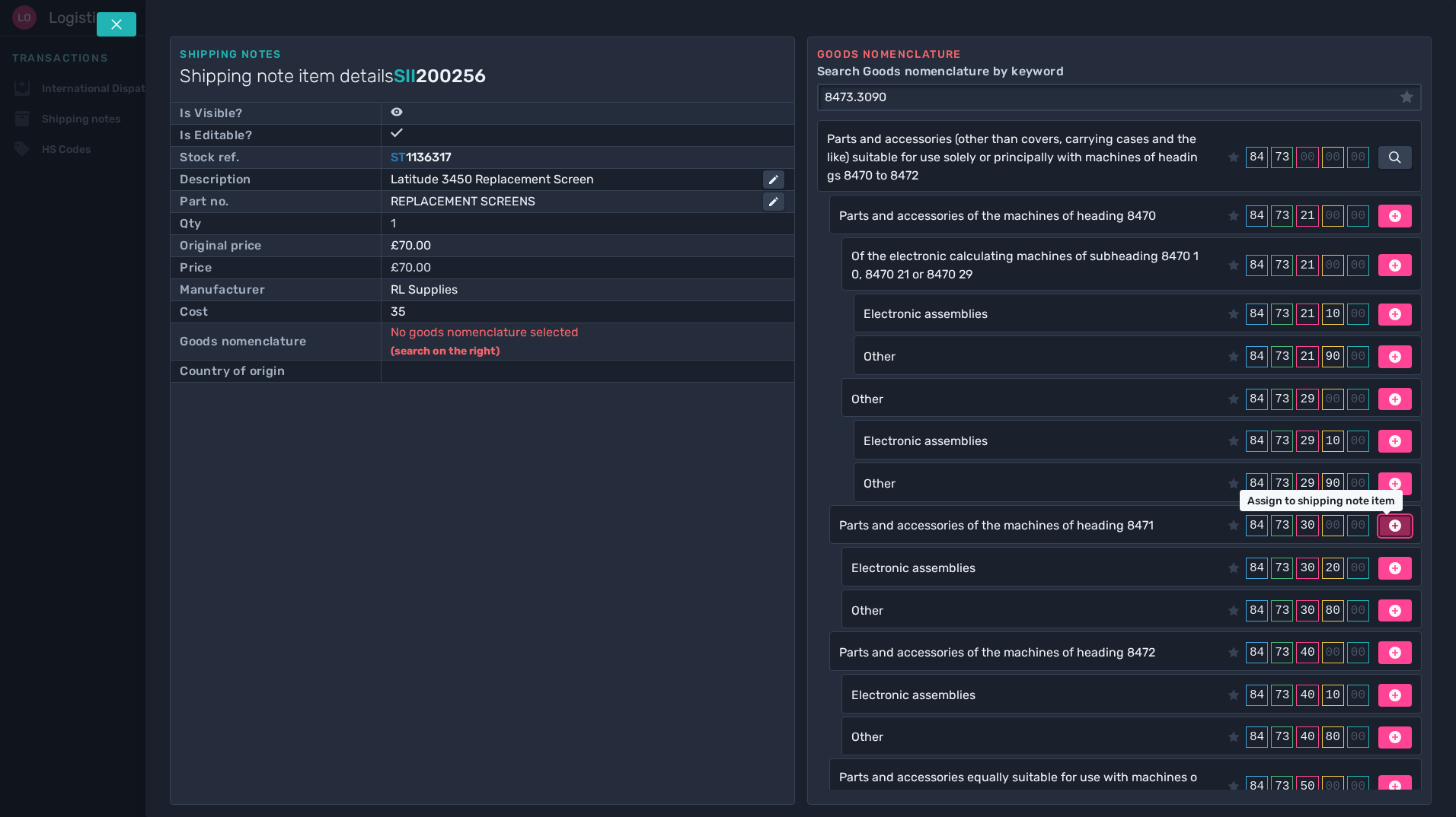
click at [1390, 529] on icon at bounding box center [1395, 525] width 12 height 12
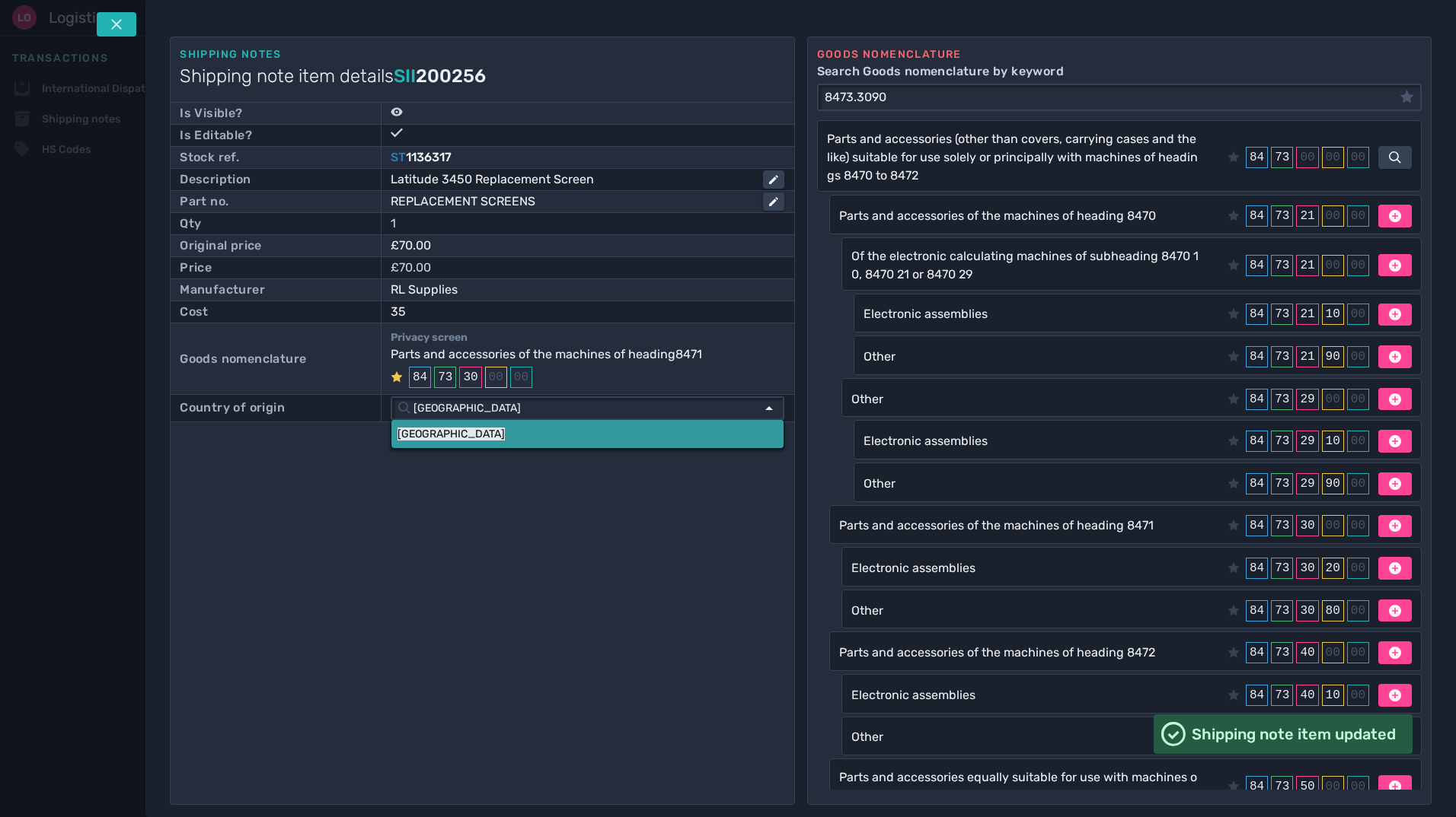
click at [466, 442] on link "[GEOGRAPHIC_DATA]" at bounding box center [587, 434] width 392 height 28
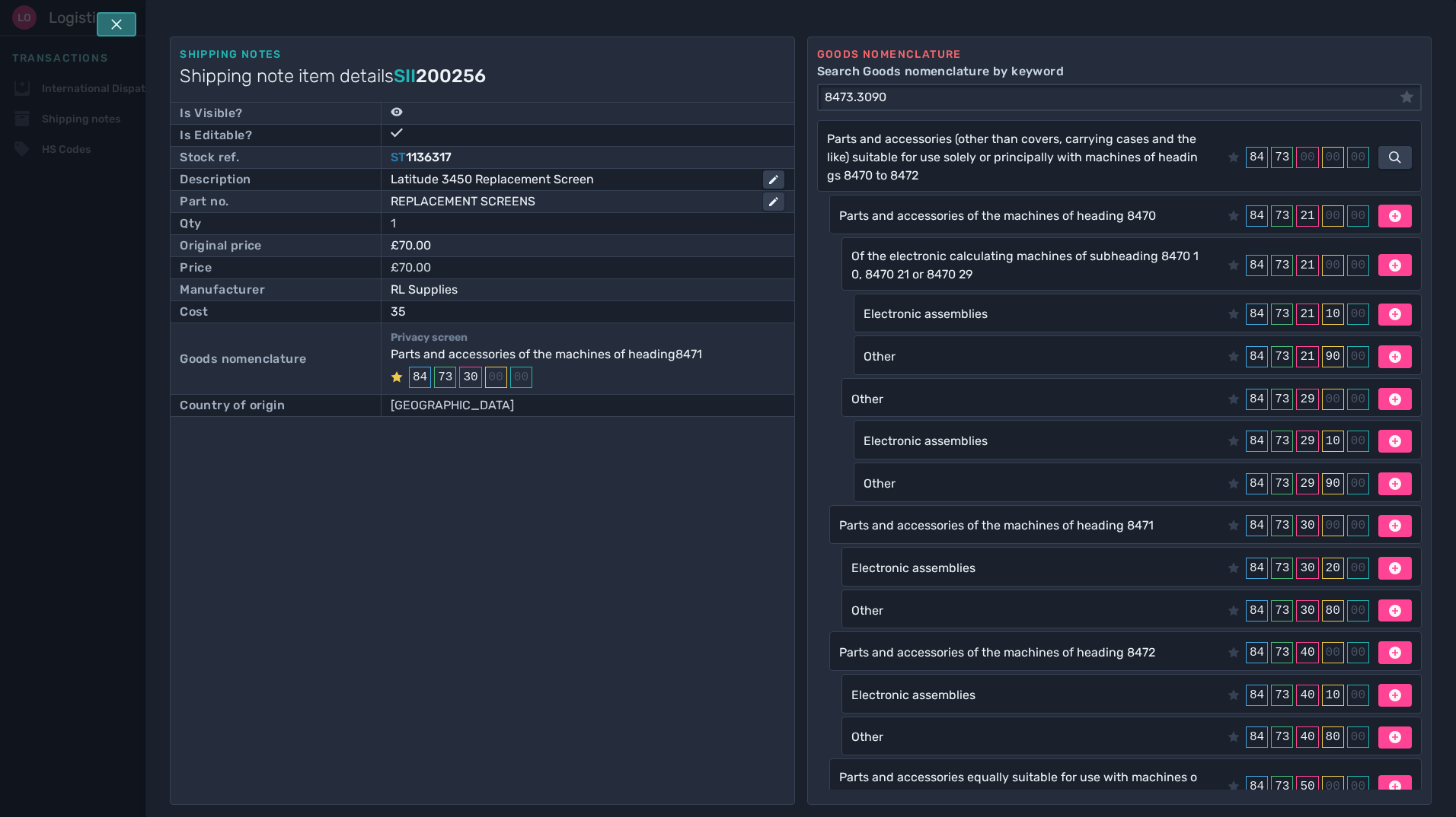
click at [125, 27] on button at bounding box center [116, 24] width 39 height 25
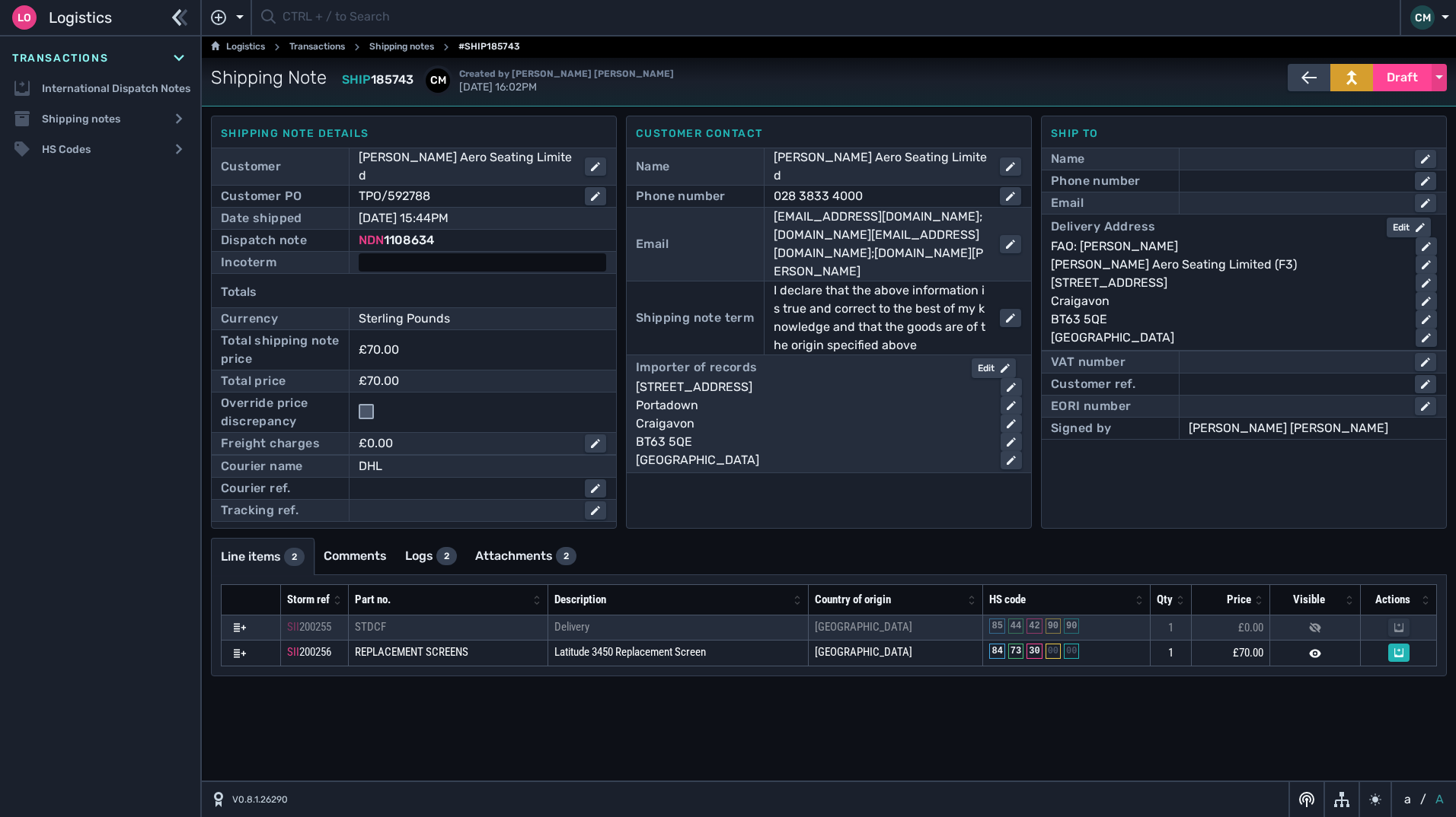
click at [407, 254] on div at bounding box center [482, 262] width 248 height 19
click at [418, 253] on select "- Ex Works - EXW Free Carrier - FCA Carriage Paid To - CPT Carriage Insurance P…" at bounding box center [482, 263] width 245 height 21
select select "[object Object]"
click at [361, 253] on select "- Ex Works - EXW Free Carrier - FCA Carriage Paid To - CPT Carriage Insurance P…" at bounding box center [482, 263] width 245 height 21
click at [989, 361] on div "Edit" at bounding box center [993, 368] width 32 height 14
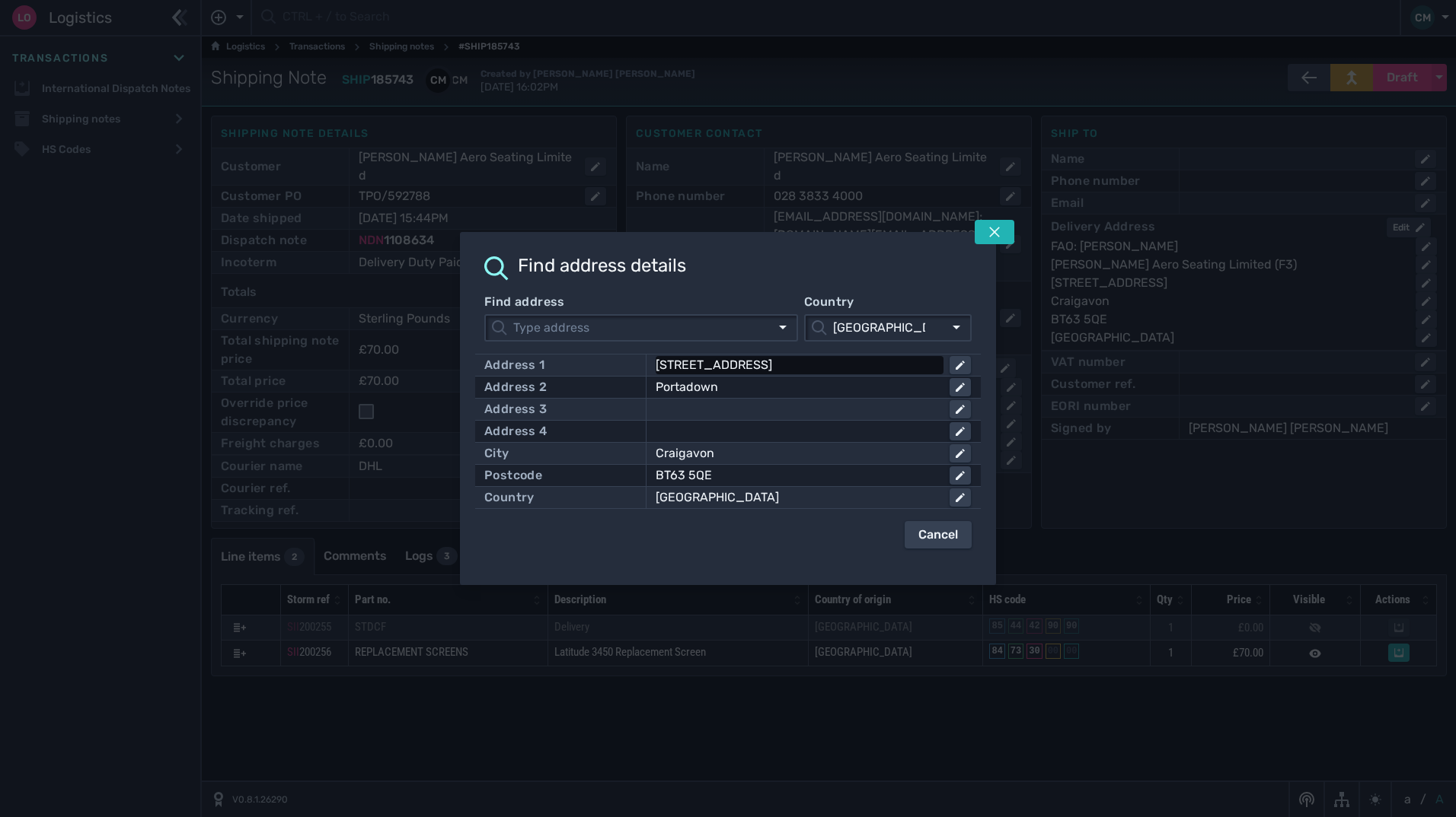
click at [815, 363] on div "[STREET_ADDRESS]" at bounding box center [796, 365] width 282 height 19
click at [815, 363] on input "[STREET_ADDRESS]" at bounding box center [813, 365] width 312 height 19
click button at bounding box center [960, 387] width 22 height 19
click button "submit" at bounding box center [0, 0] width 0 height 0
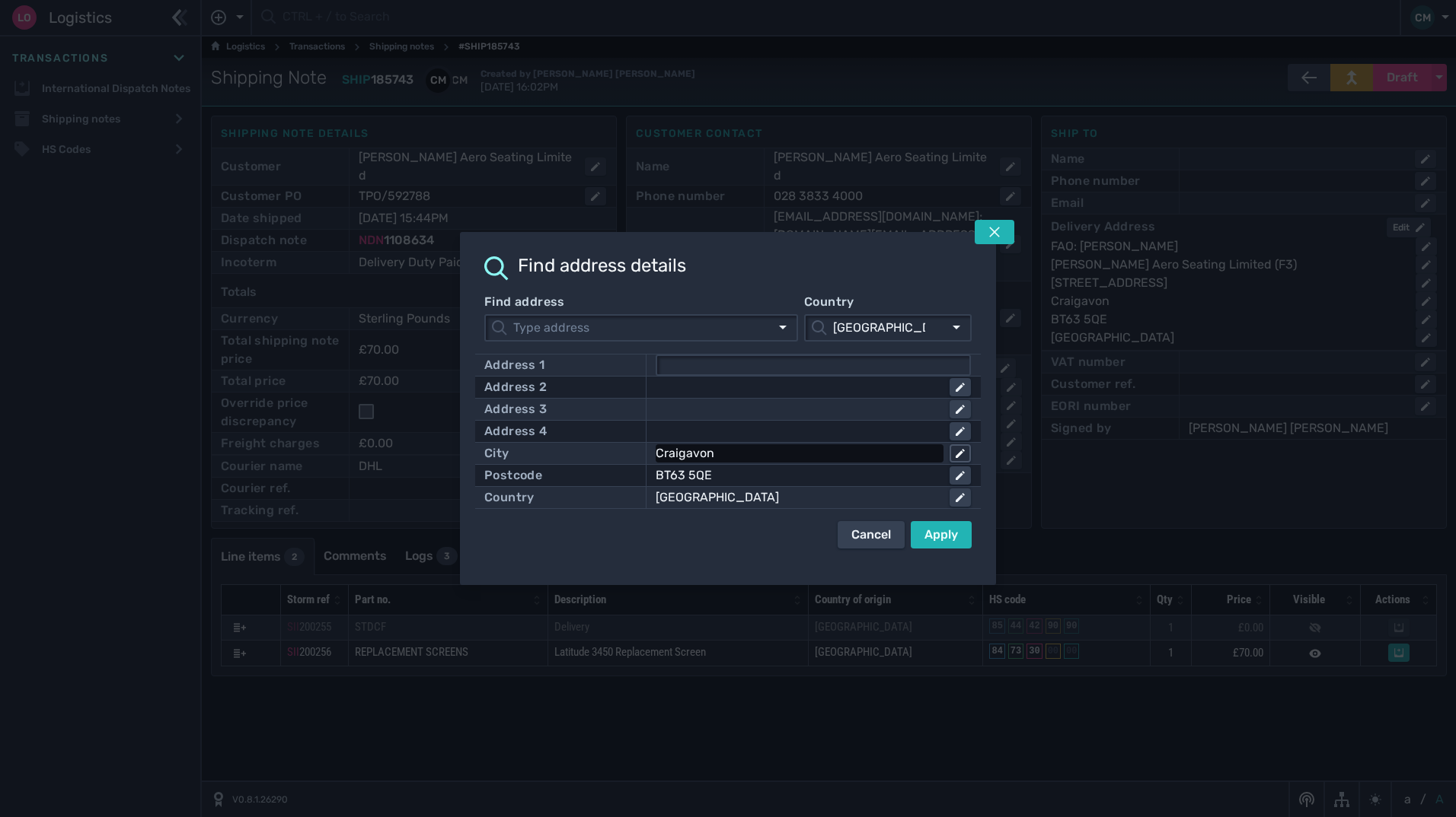
click at [957, 453] on icon at bounding box center [960, 453] width 9 height 9
drag, startPoint x: 863, startPoint y: 454, endPoint x: 217, endPoint y: 406, distance: 647.8
click at [373, 431] on div "Find address details Find address Country [GEOGRAPHIC_DATA] [GEOGRAPHIC_DATA] A…" at bounding box center [728, 408] width 1456 height 817
click button at bounding box center [960, 475] width 22 height 19
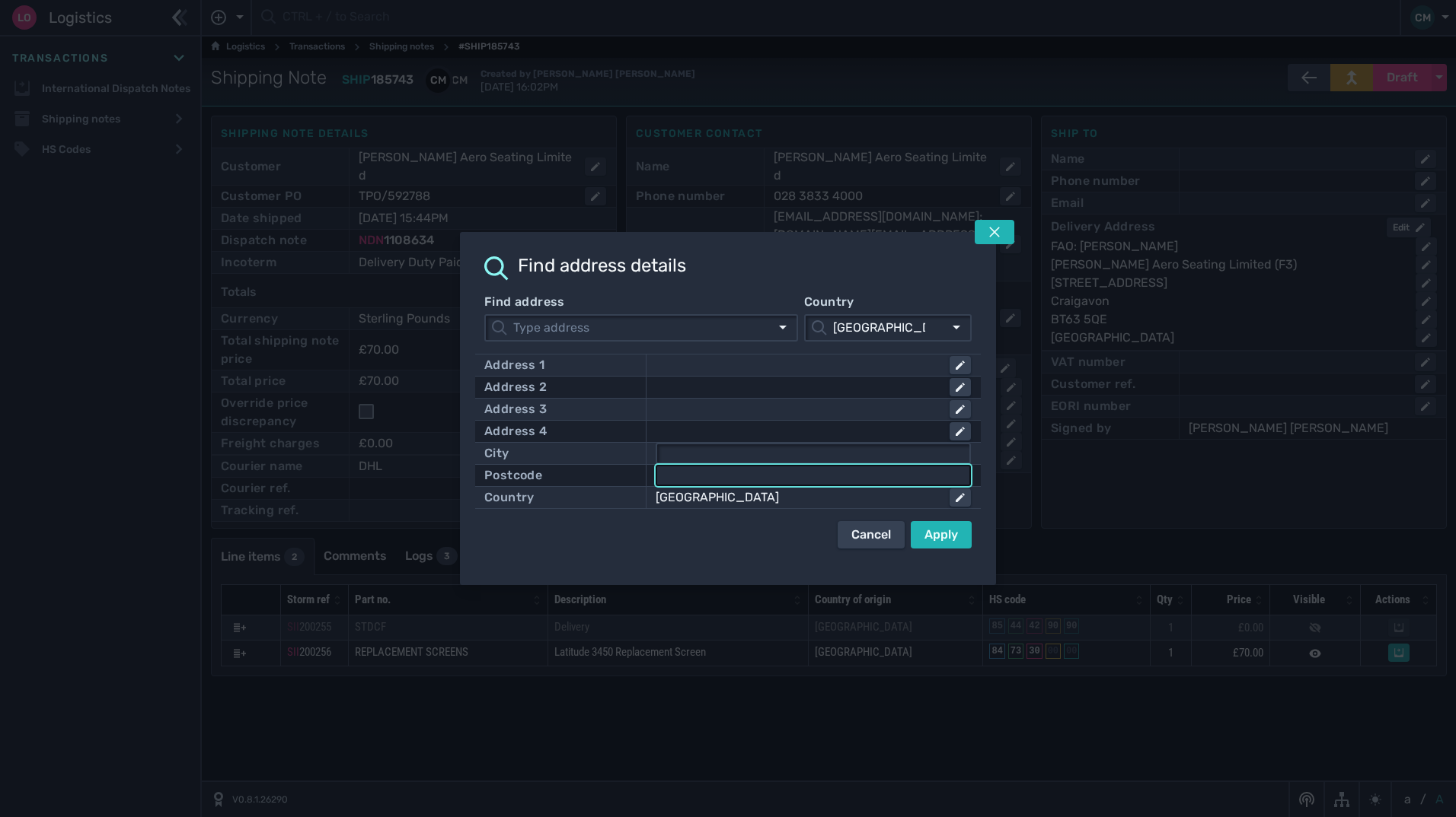
click button "submit" at bounding box center [0, 0] width 0 height 0
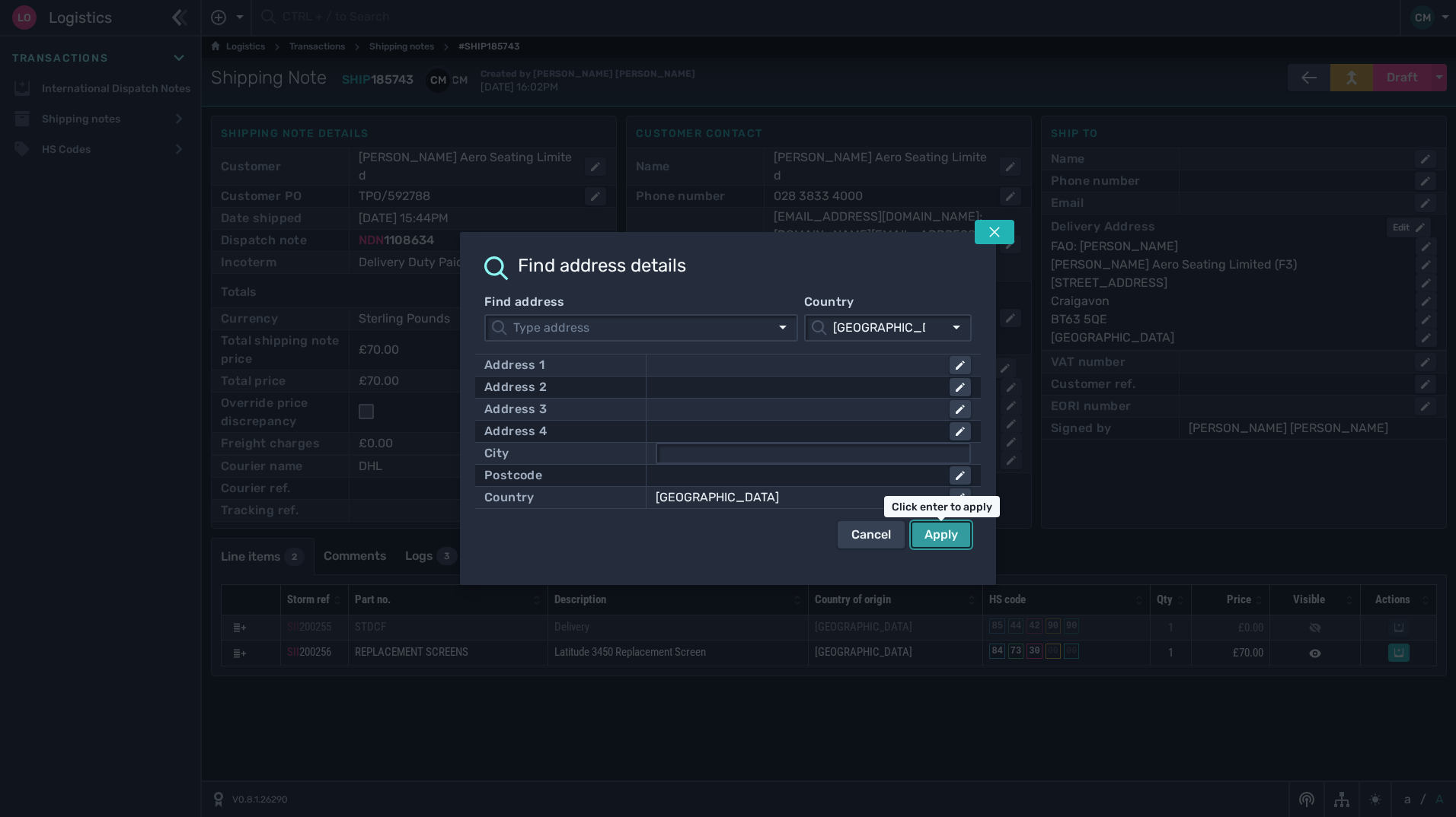
click button "Apply" at bounding box center [941, 535] width 61 height 27
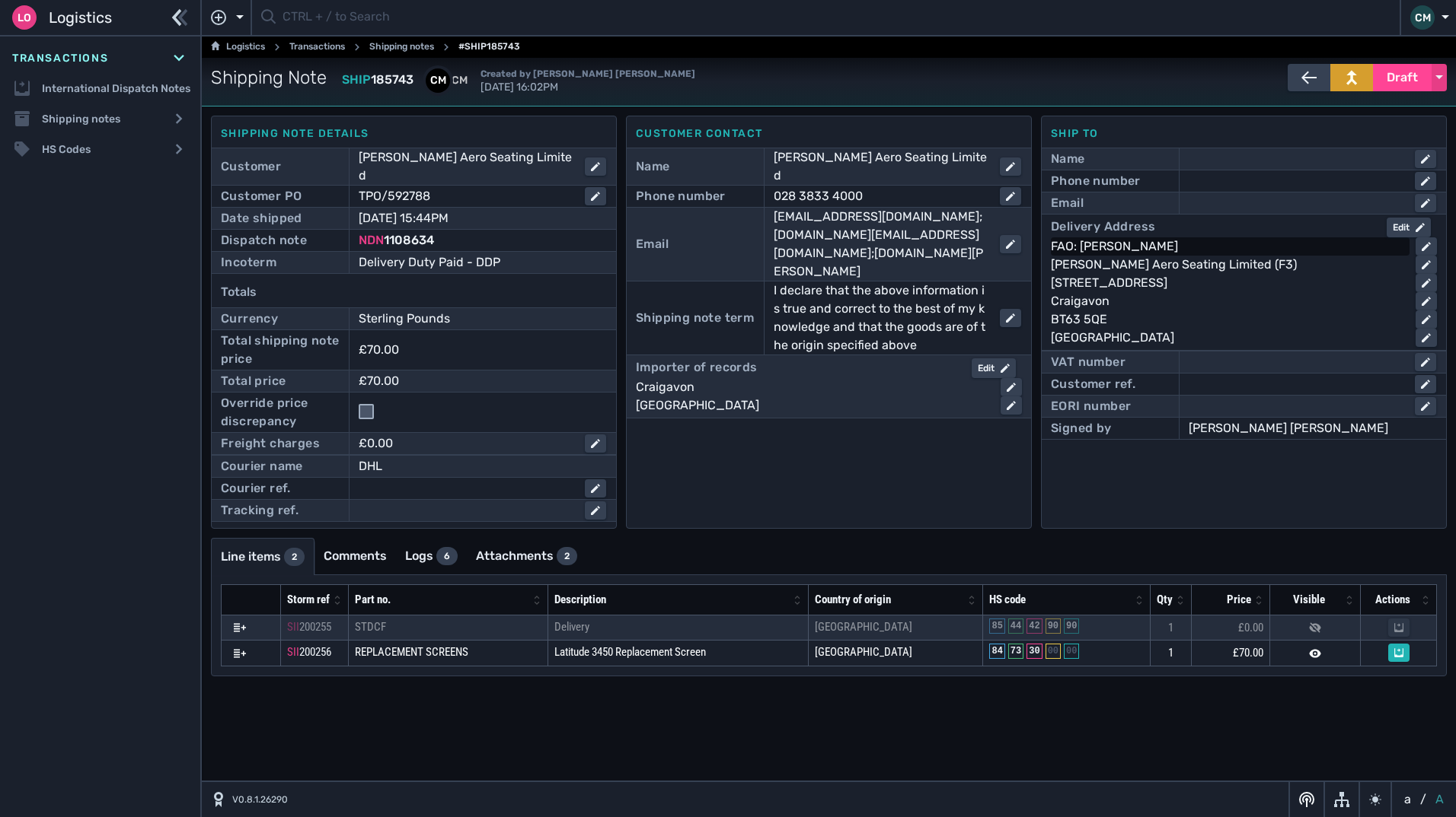
click at [1102, 247] on div "FAO: [PERSON_NAME]" at bounding box center [1227, 246] width 353 height 19
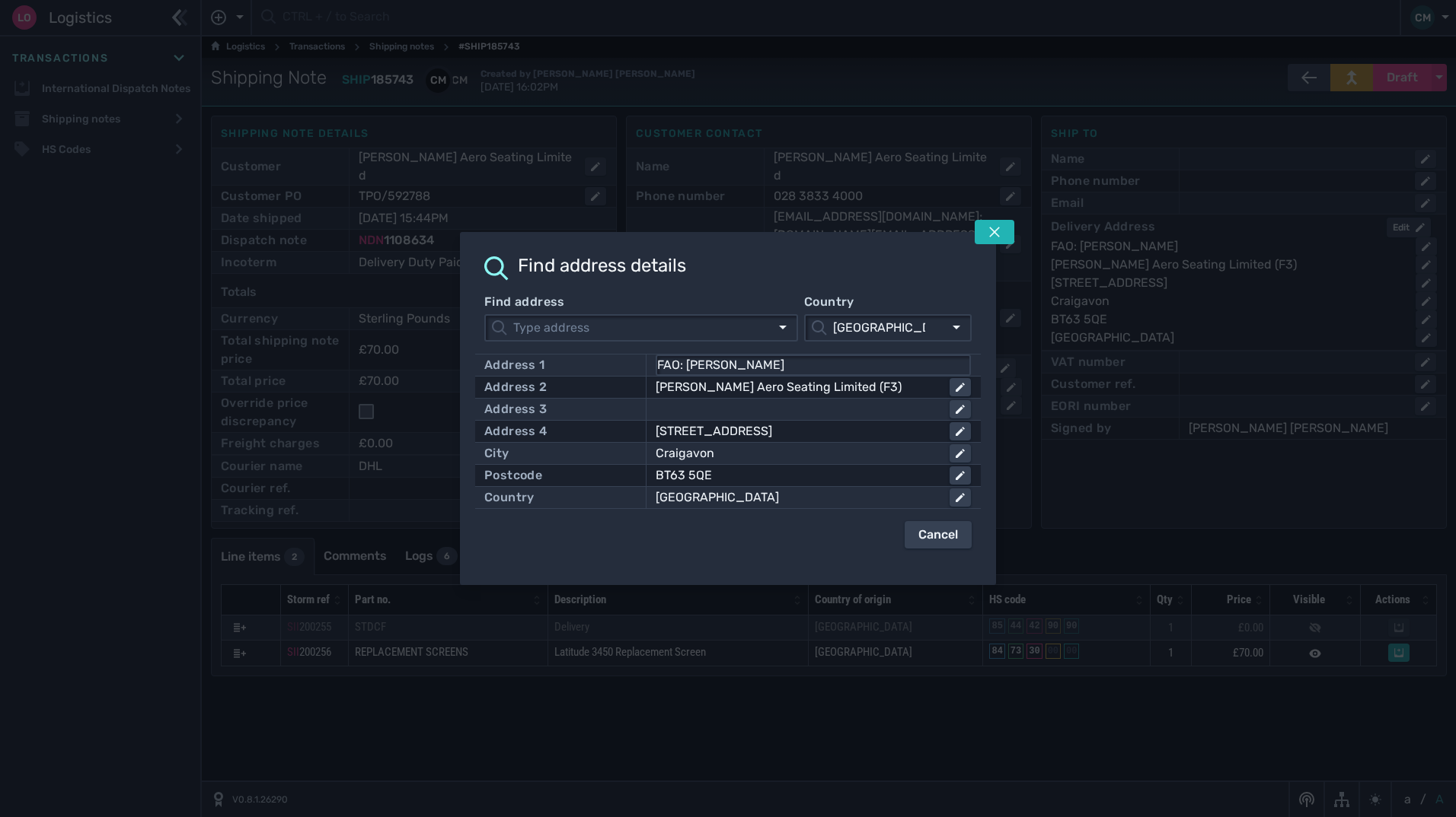
click at [1102, 247] on div at bounding box center [728, 408] width 1456 height 817
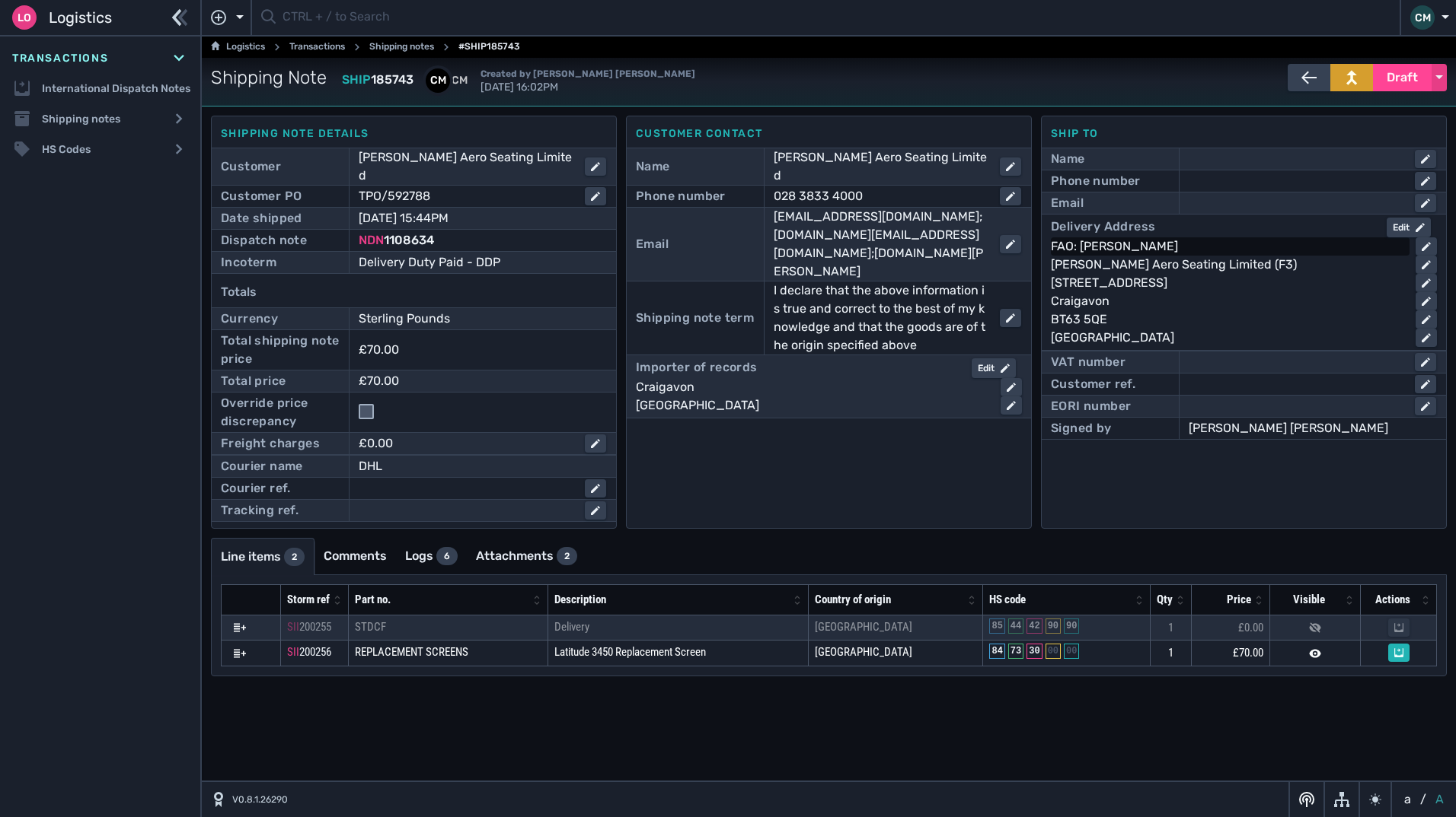
click at [1148, 238] on div "FAO: [PERSON_NAME]" at bounding box center [1227, 246] width 353 height 19
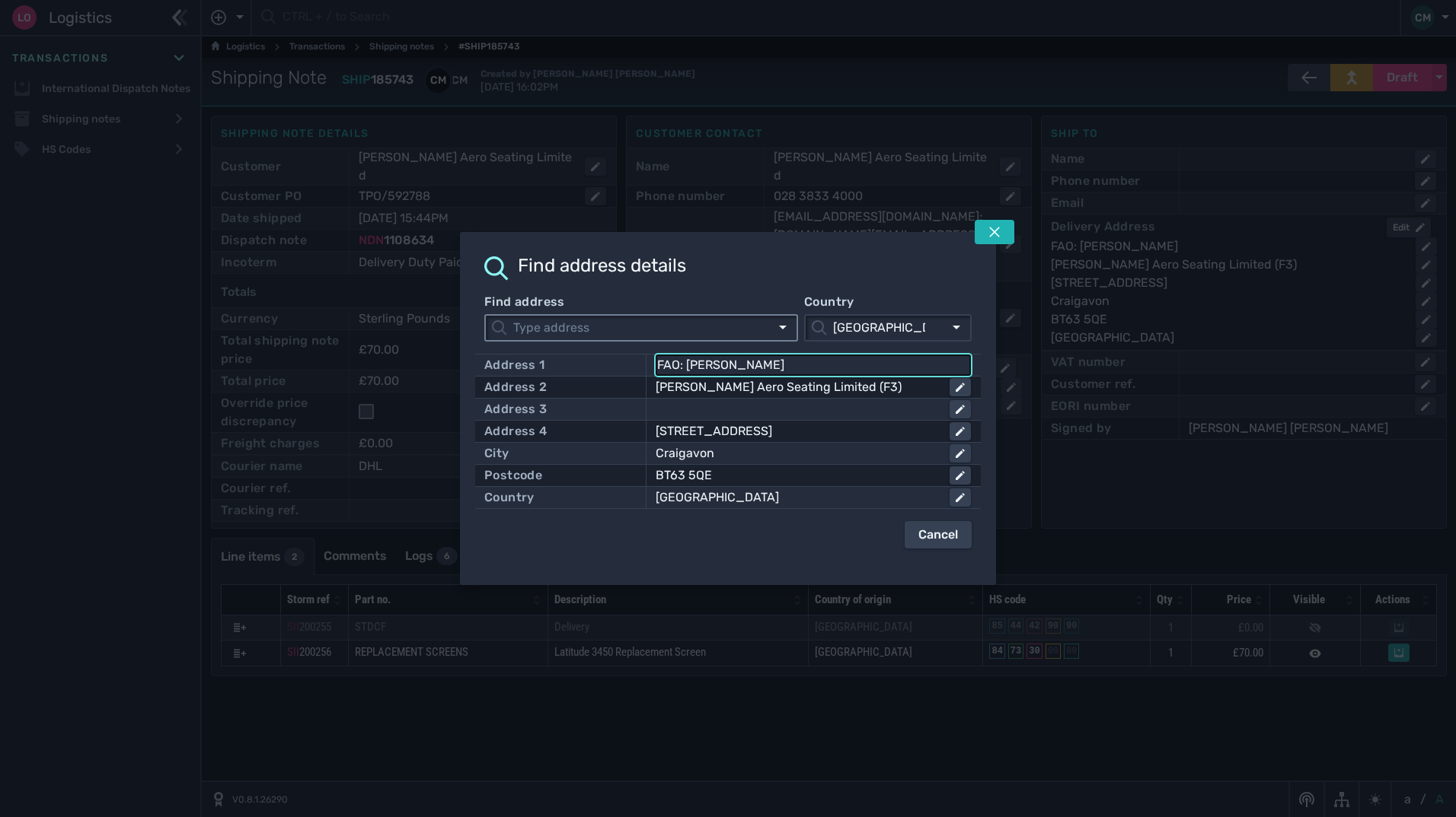
drag, startPoint x: 787, startPoint y: 363, endPoint x: 494, endPoint y: 340, distance: 293.9
click at [509, 346] on div "Find address Country [GEOGRAPHIC_DATA] [GEOGRAPHIC_DATA] Address 1 FAO: [PERSON…" at bounding box center [728, 420] width 487 height 255
click at [989, 232] on icon at bounding box center [994, 232] width 12 height 12
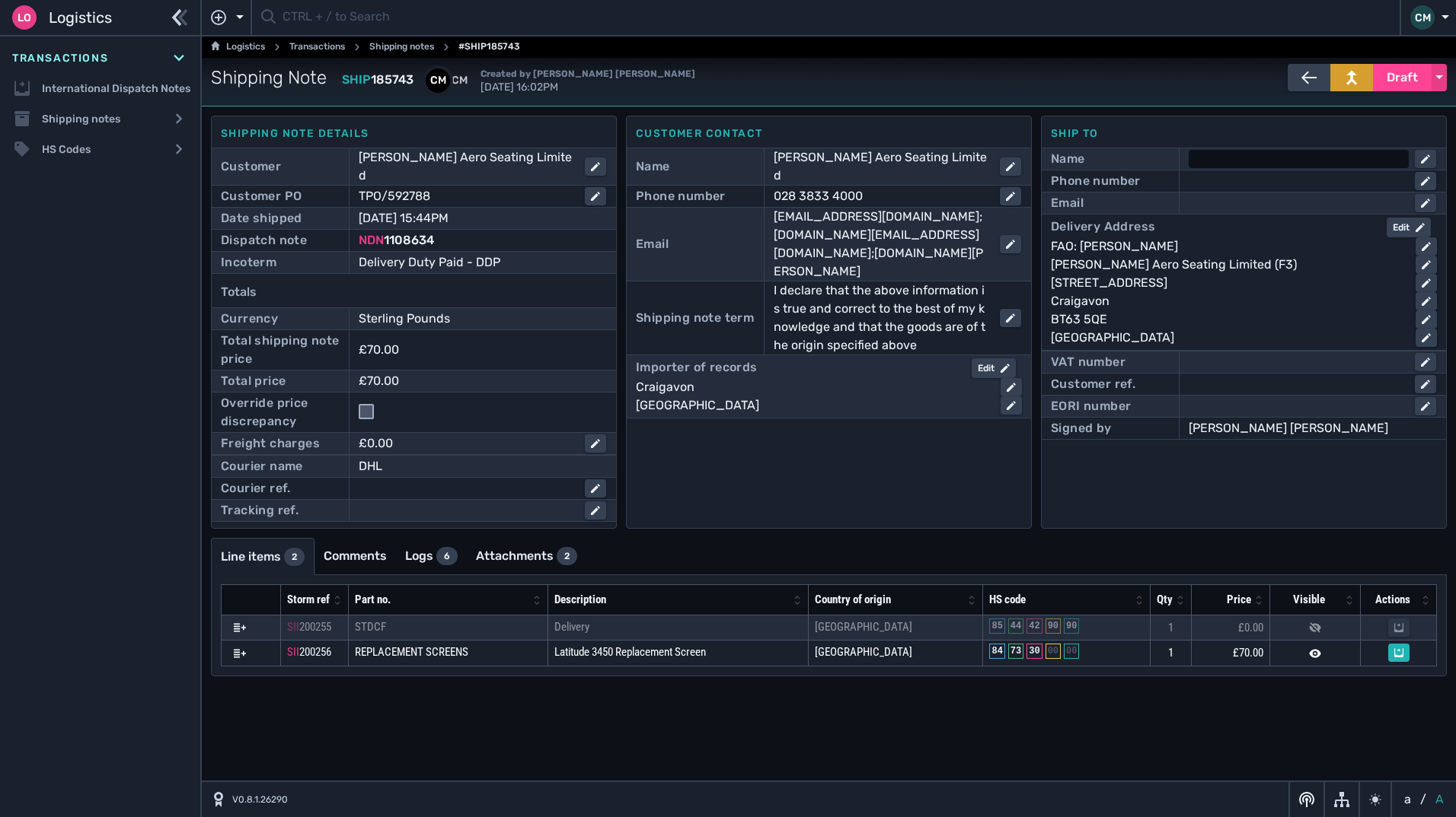
click at [1213, 160] on div at bounding box center [1299, 159] width 220 height 19
click at [1213, 160] on input "text" at bounding box center [1312, 159] width 245 height 19
paste input "FAO: [PERSON_NAME]"
type input "FAO: [PERSON_NAME]"
click at [868, 188] on div "028 3833 4000" at bounding box center [880, 196] width 214 height 19
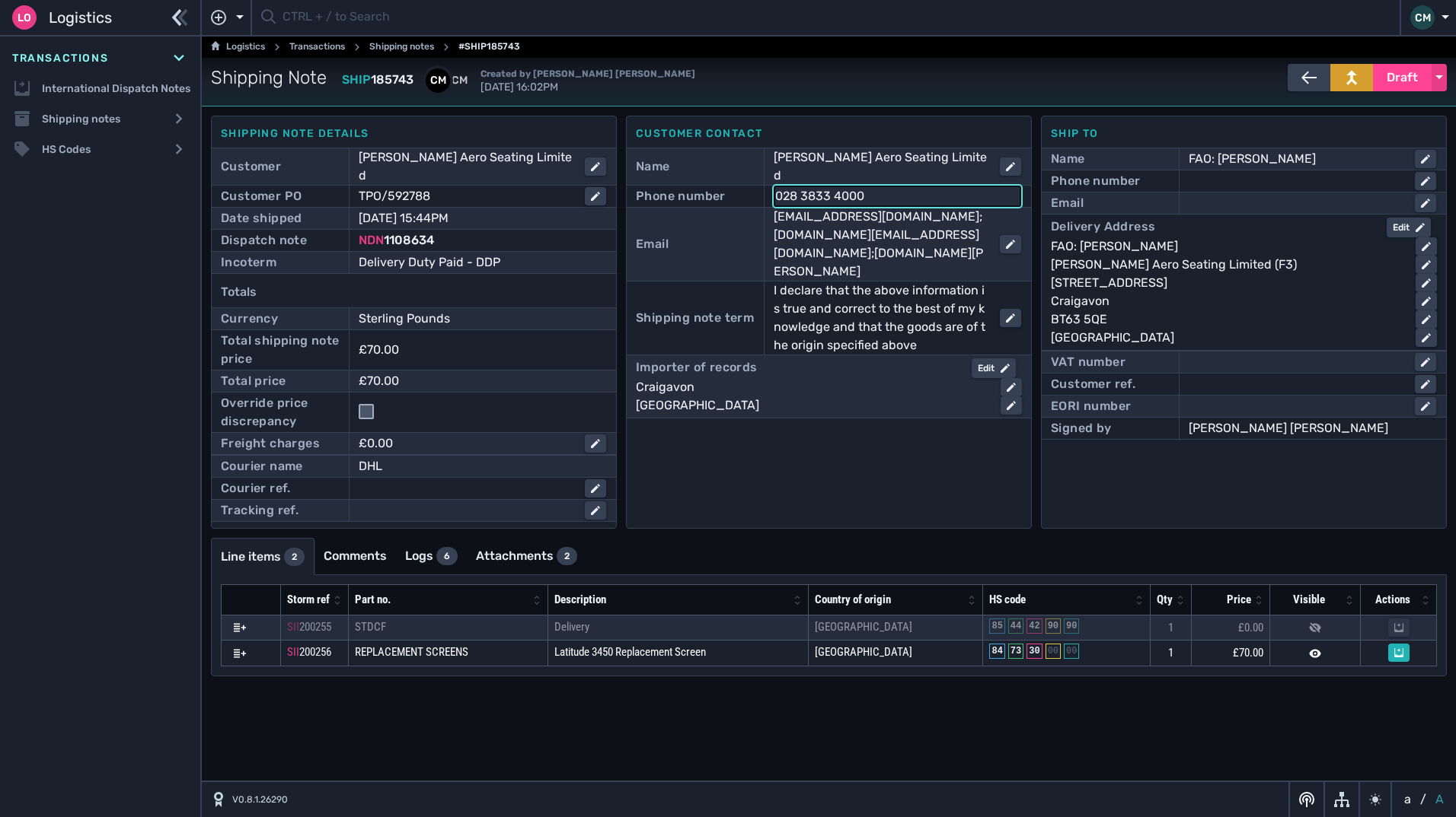
click at [868, 188] on input "028 3833 4000" at bounding box center [897, 196] width 245 height 19
click at [1207, 181] on div at bounding box center [1299, 181] width 220 height 19
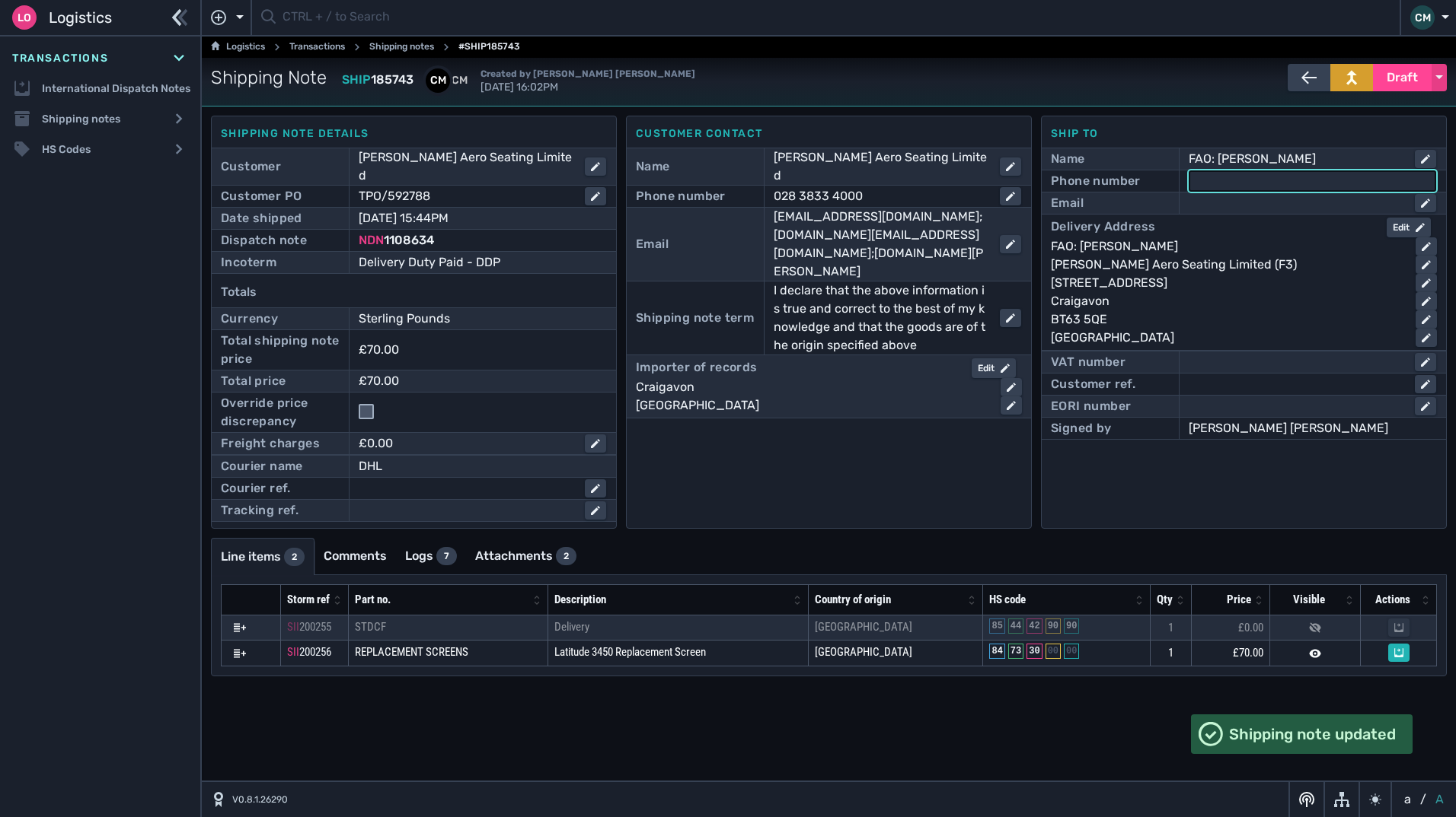
paste input "028 3833 4000"
type input "028 3833 4000"
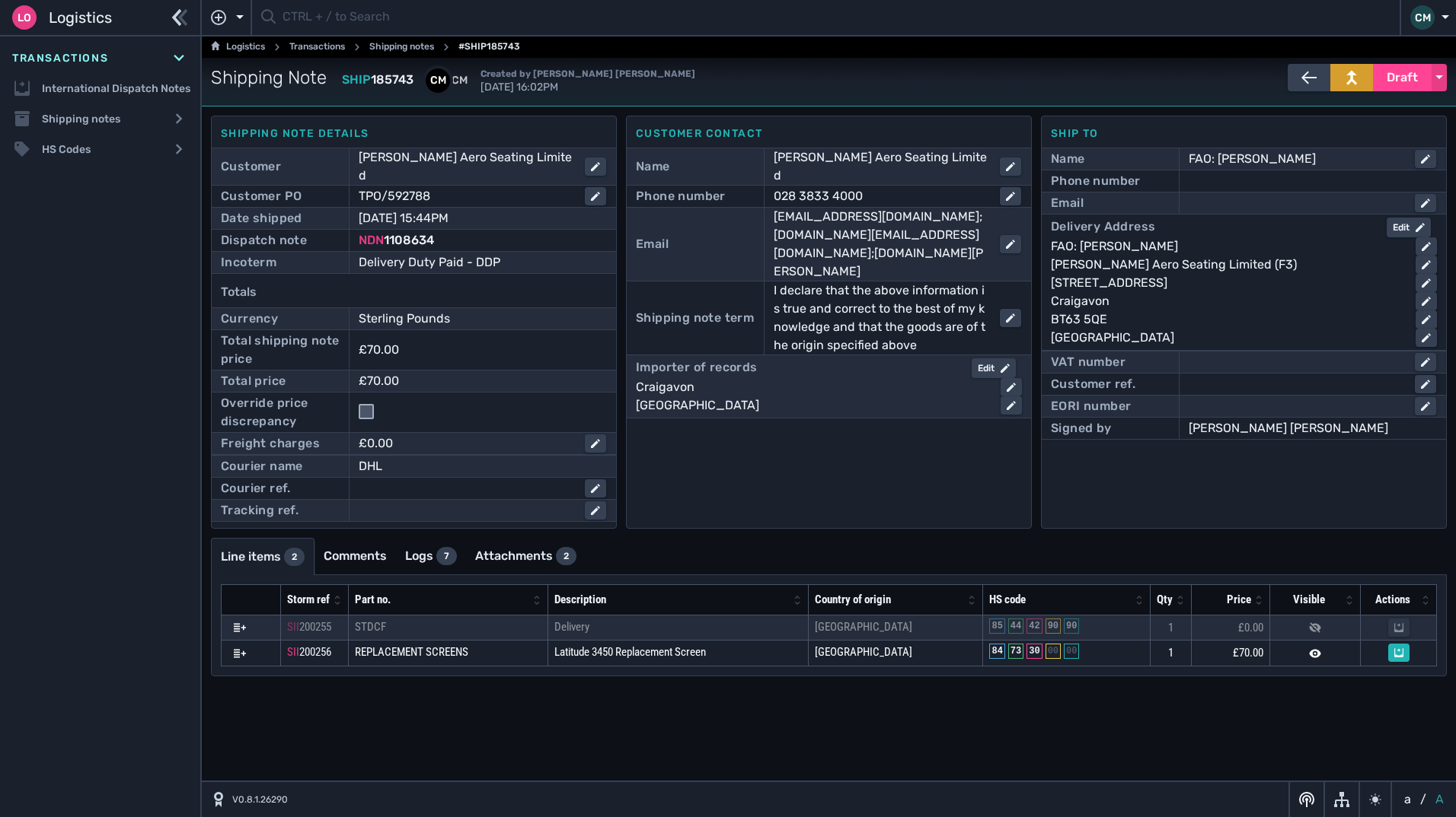
click at [997, 700] on section "Shipping Note SHIP 185743 CM CM Created by [PERSON_NAME] [PERSON_NAME] [DATE] 1…" at bounding box center [828, 417] width 1254 height 720
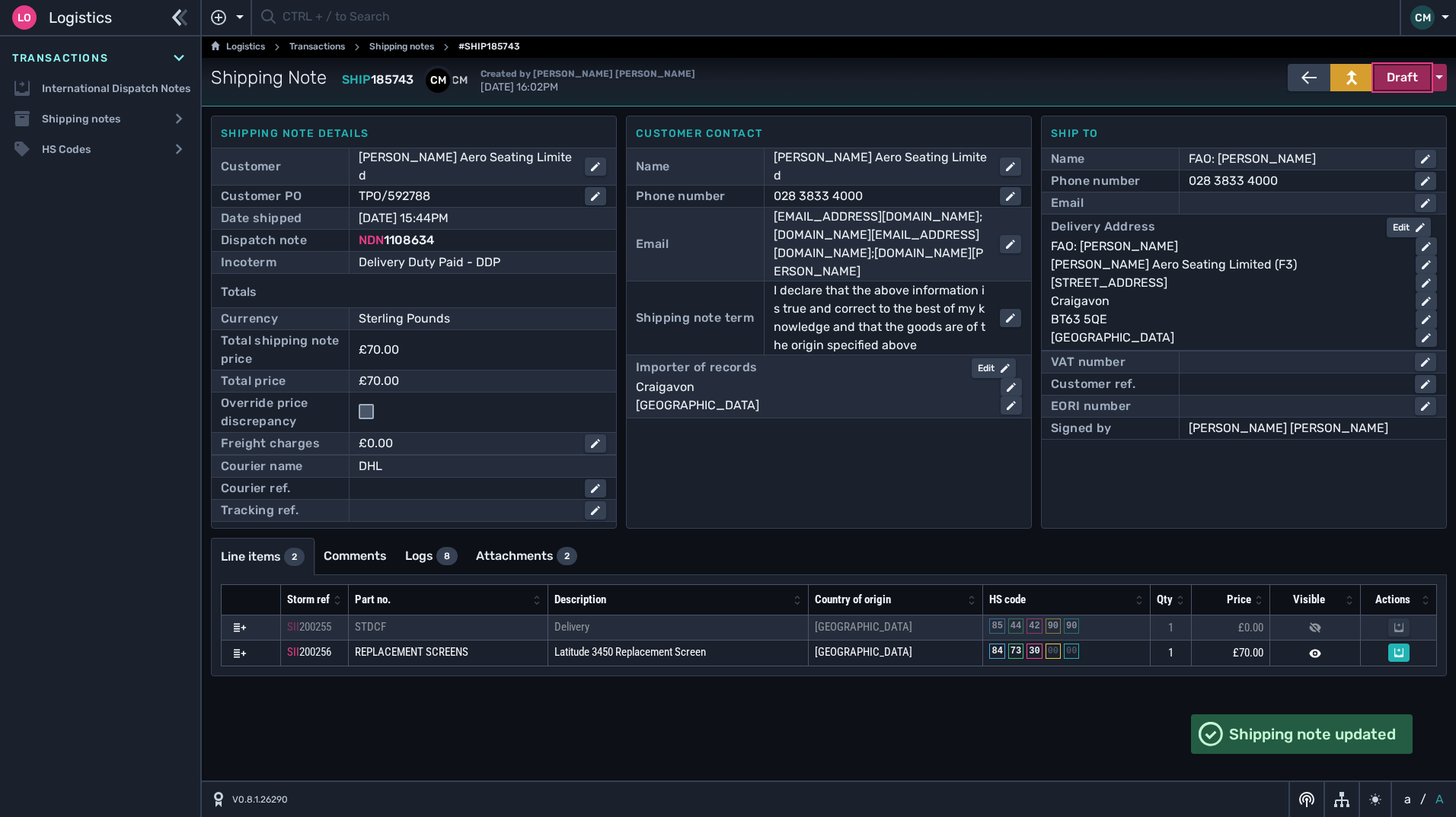
click at [1387, 86] on span "Draft" at bounding box center [1402, 78] width 31 height 19
click at [1335, 115] on div "Dispatched" at bounding box center [1373, 109] width 144 height 30
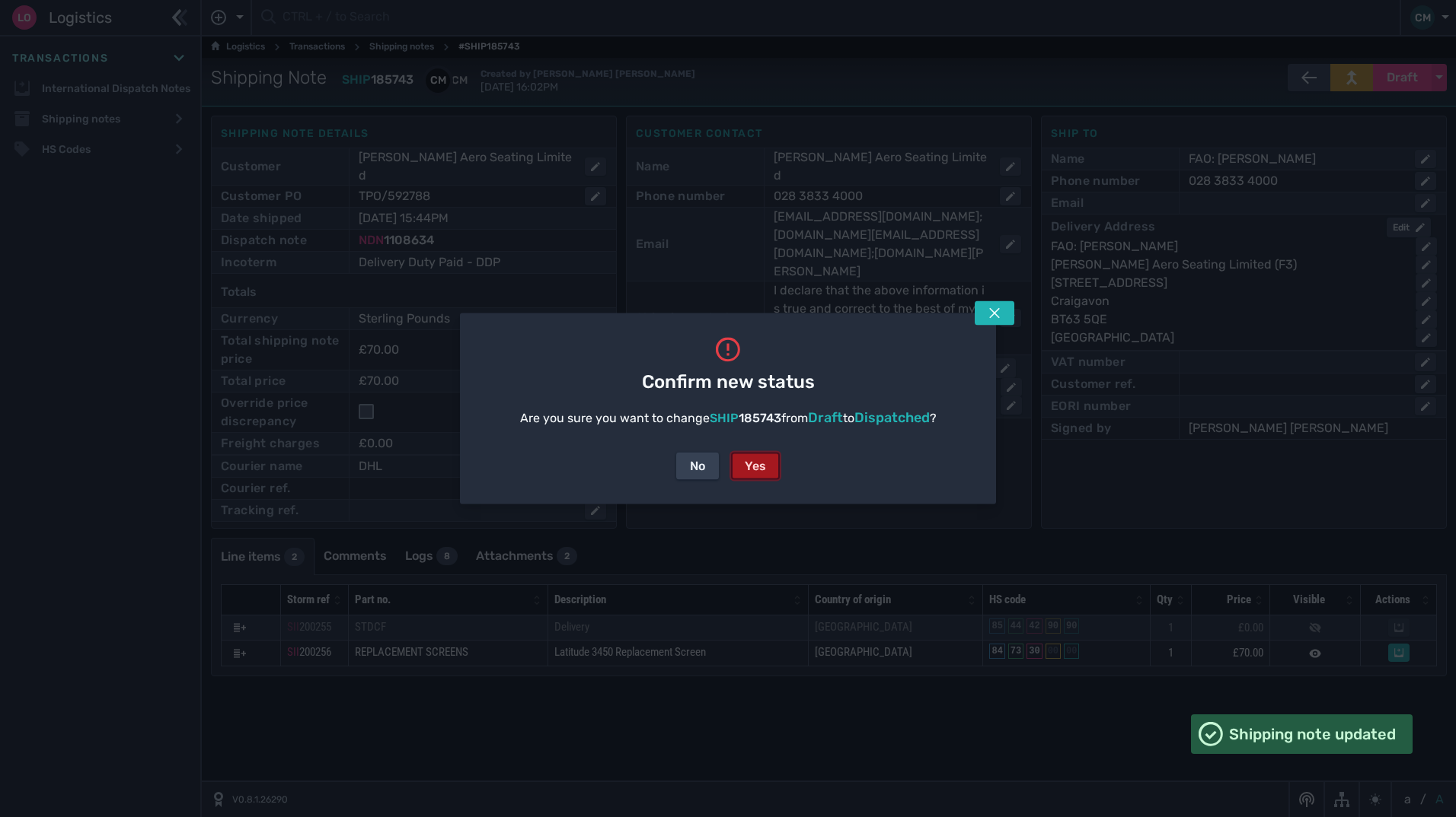
click at [756, 470] on div "Yes" at bounding box center [756, 466] width 22 height 19
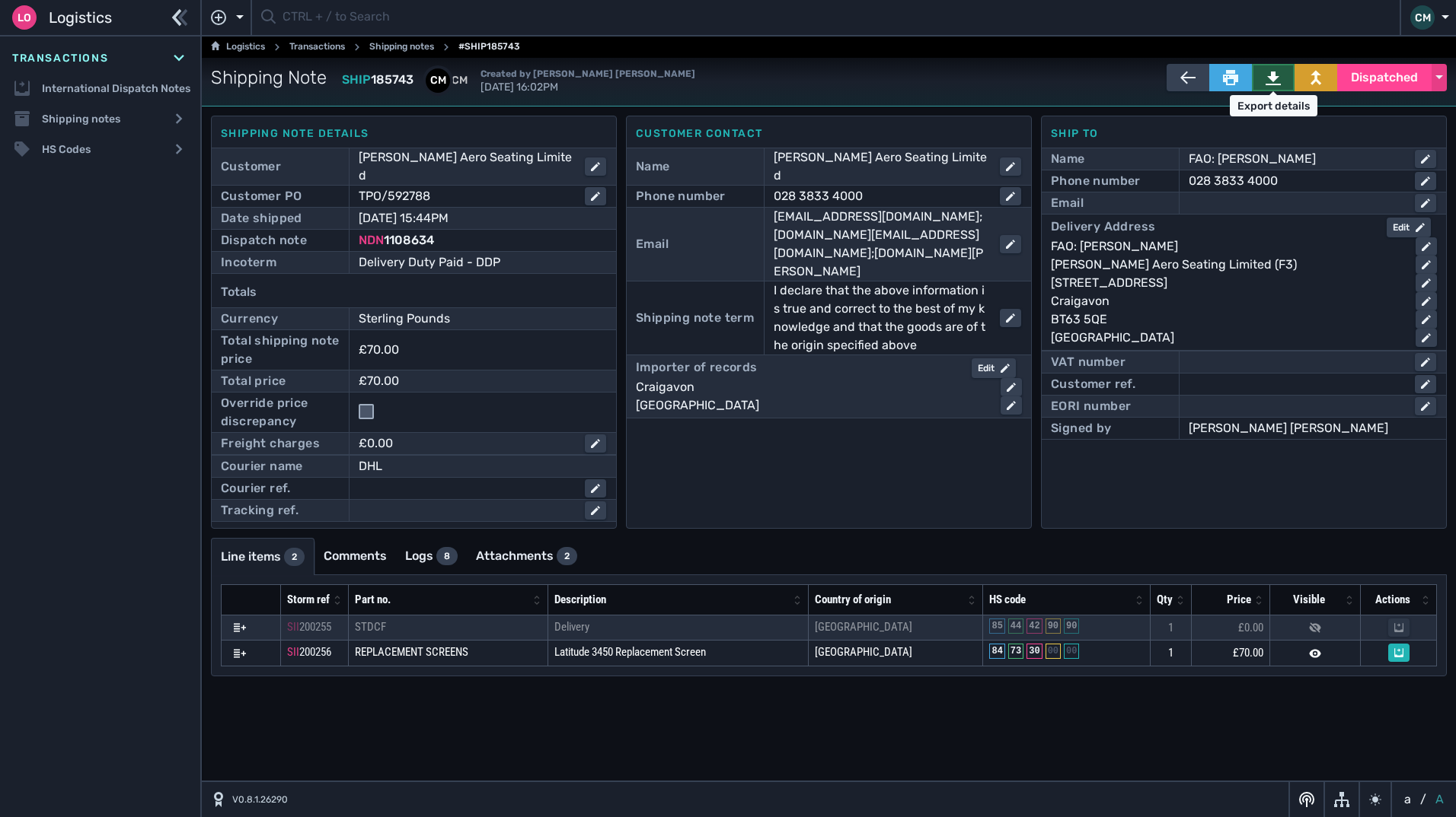
click at [1271, 84] on icon at bounding box center [1273, 79] width 16 height 14
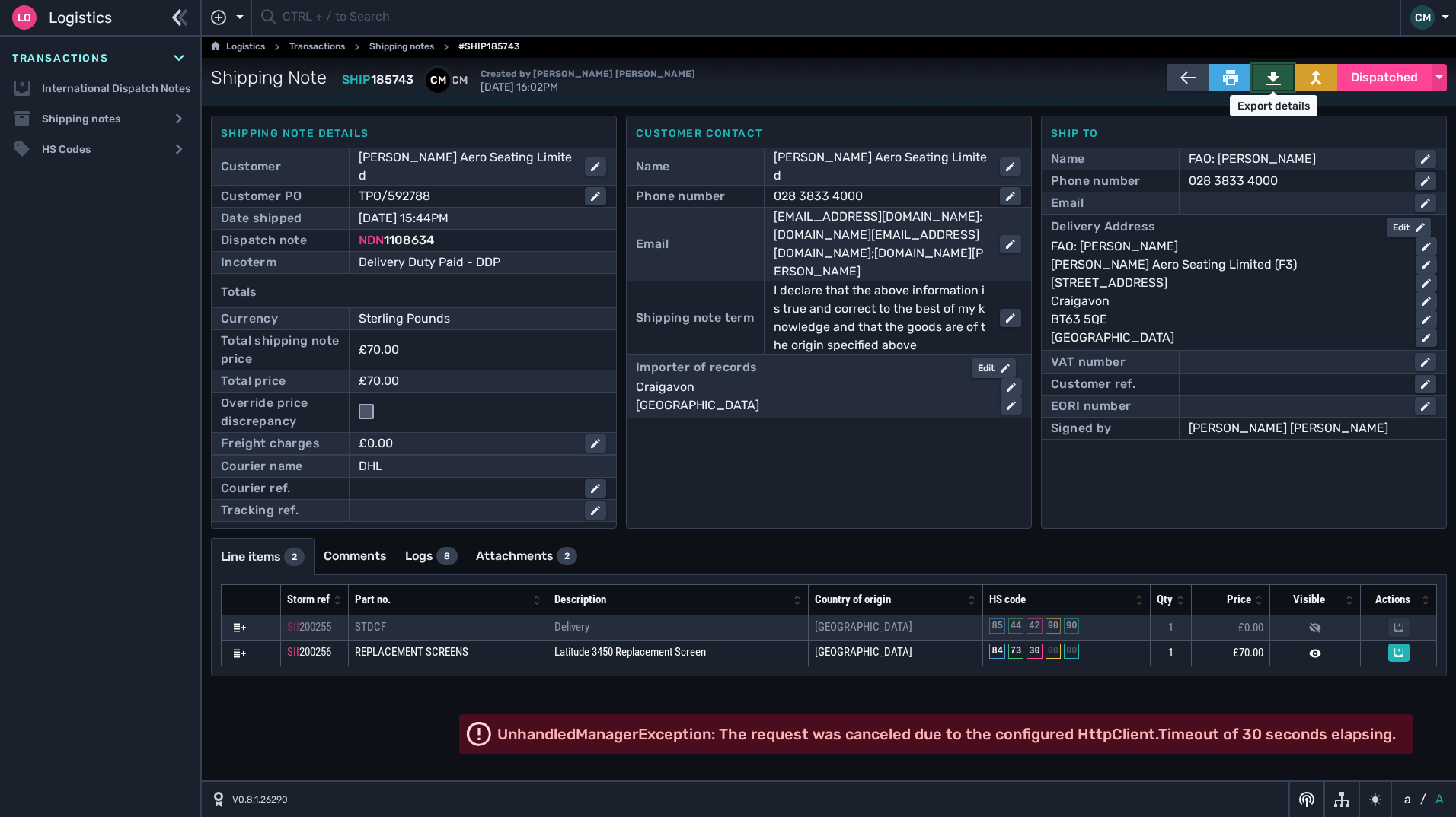
click at [1267, 73] on icon at bounding box center [1273, 78] width 16 height 16
click at [978, 361] on div "Edit" at bounding box center [993, 368] width 32 height 14
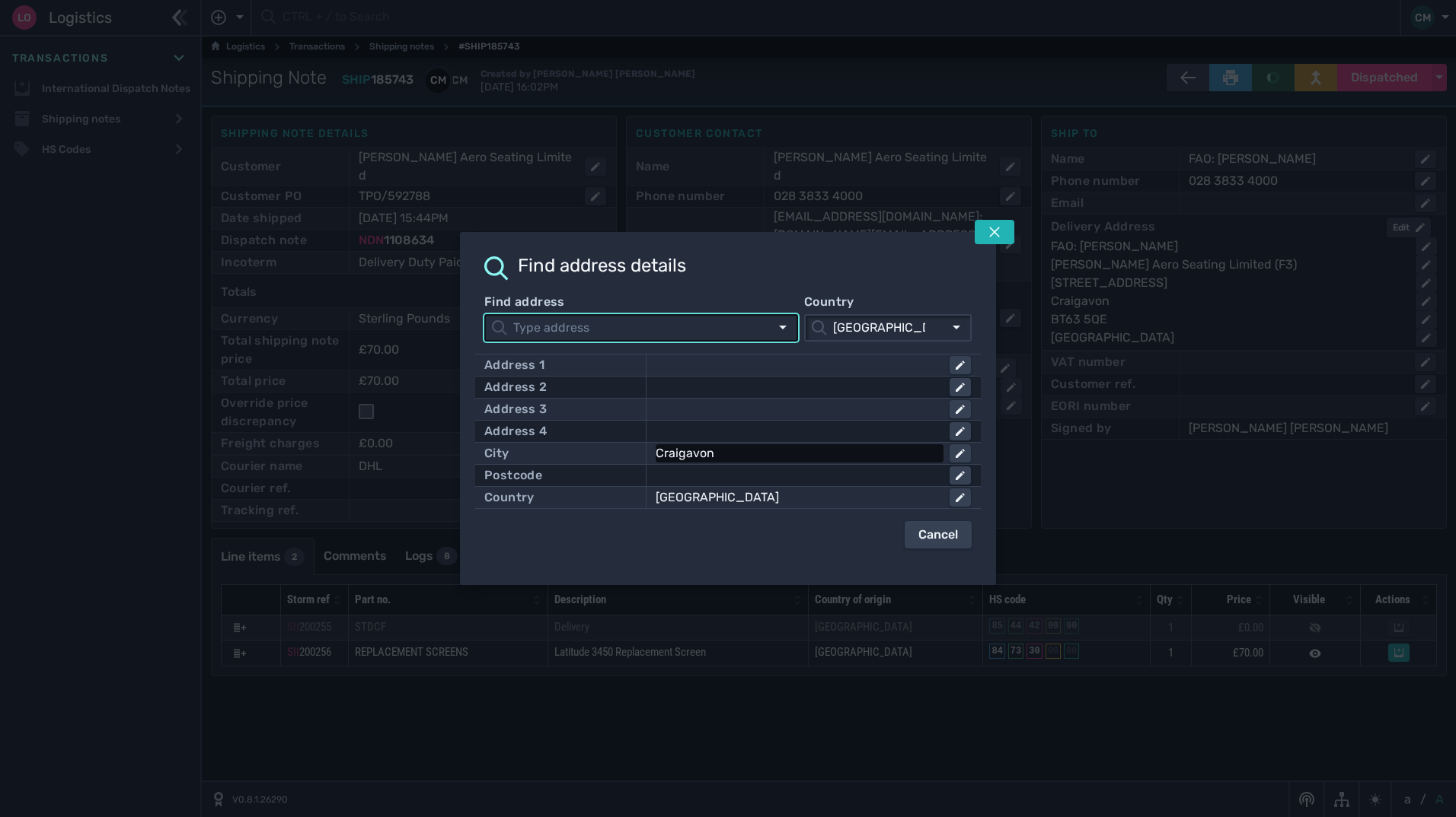
click at [733, 455] on div "Craigavon" at bounding box center [796, 454] width 282 height 19
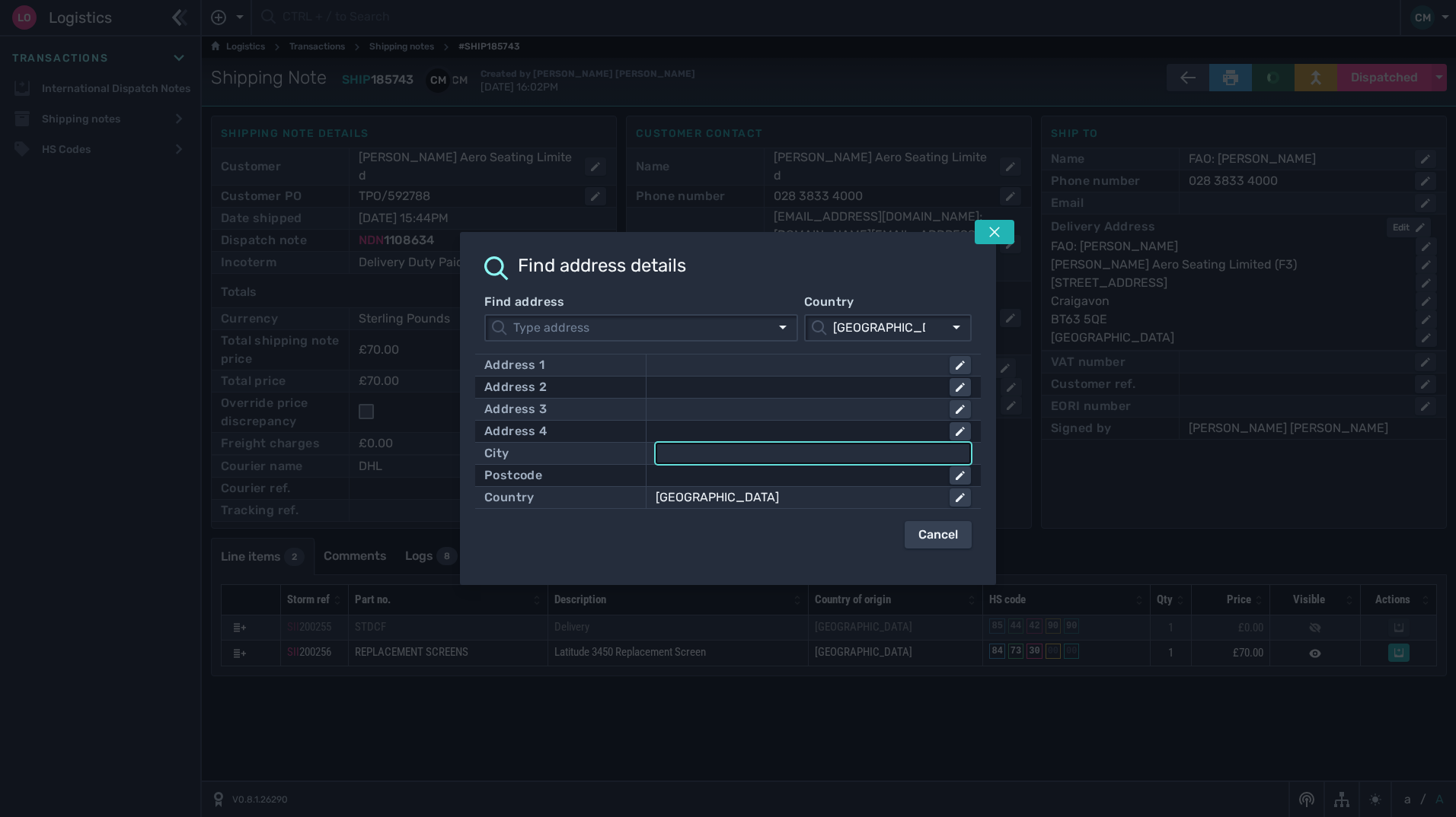
click button "submit" at bounding box center [0, 0] width 0 height 0
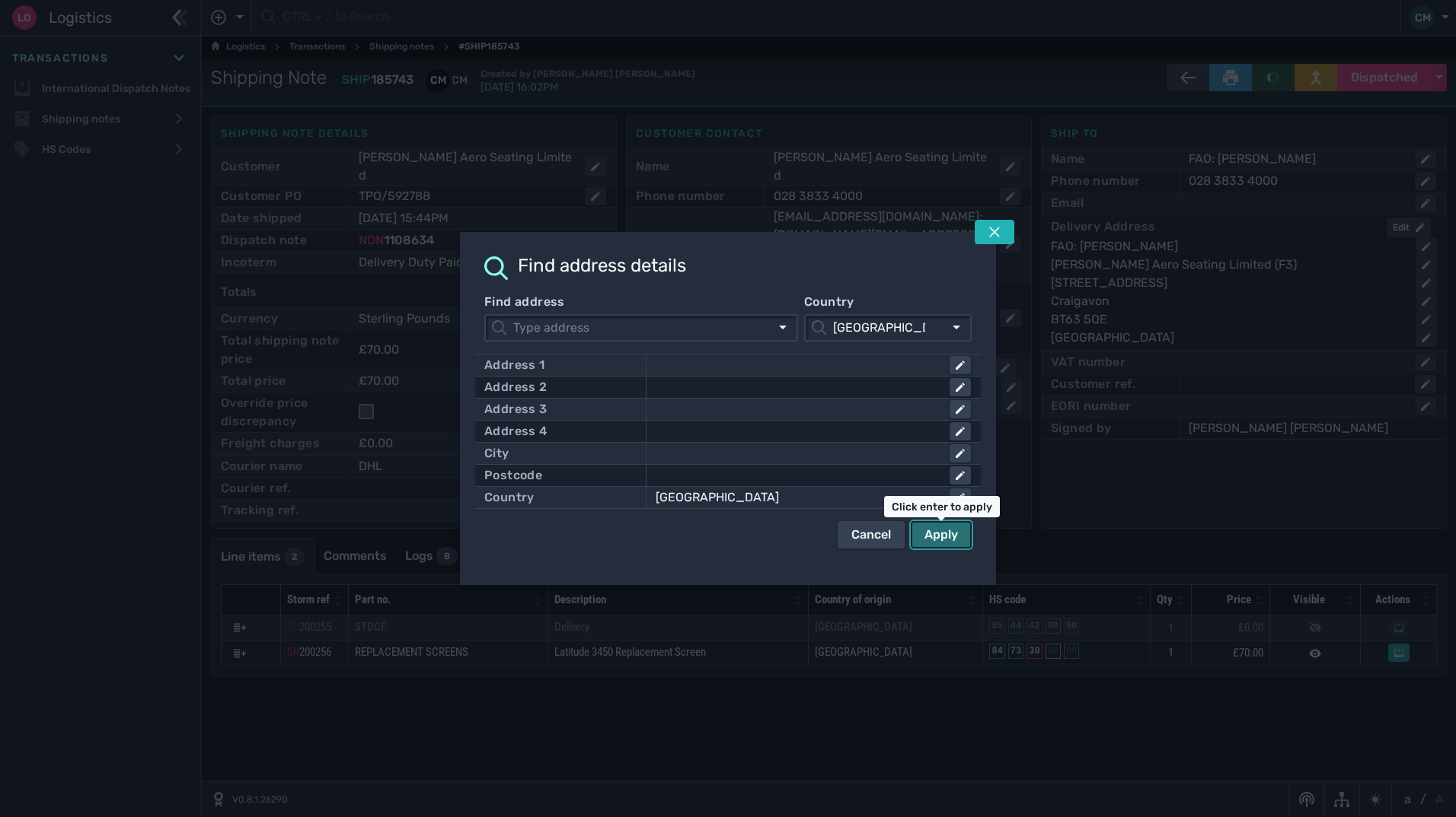
click at [929, 533] on div "Apply" at bounding box center [941, 535] width 33 height 19
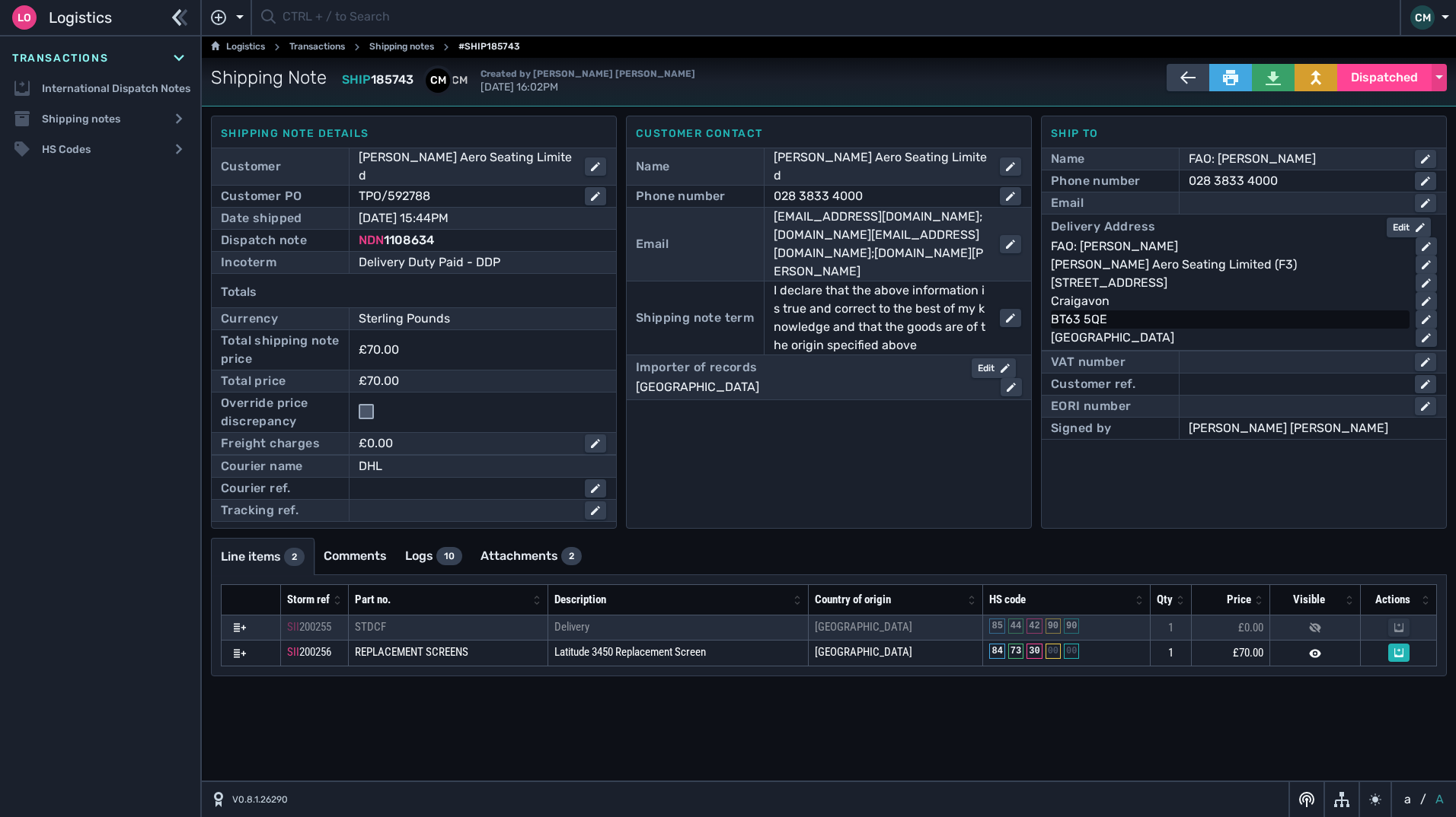
click at [1137, 321] on div "BT63 5QE" at bounding box center [1227, 319] width 353 height 19
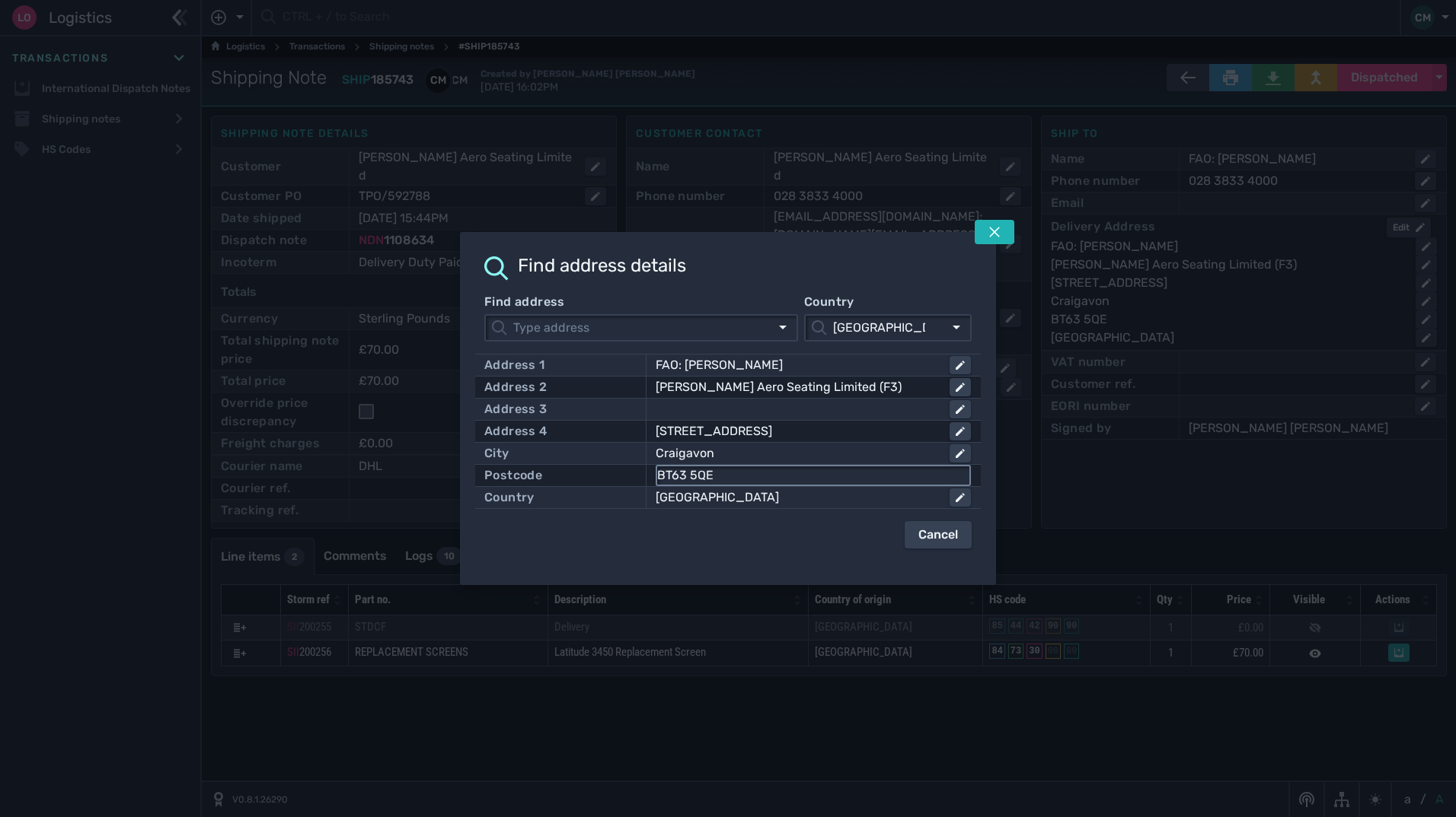
click at [759, 475] on input "BT63 5QE" at bounding box center [813, 475] width 312 height 19
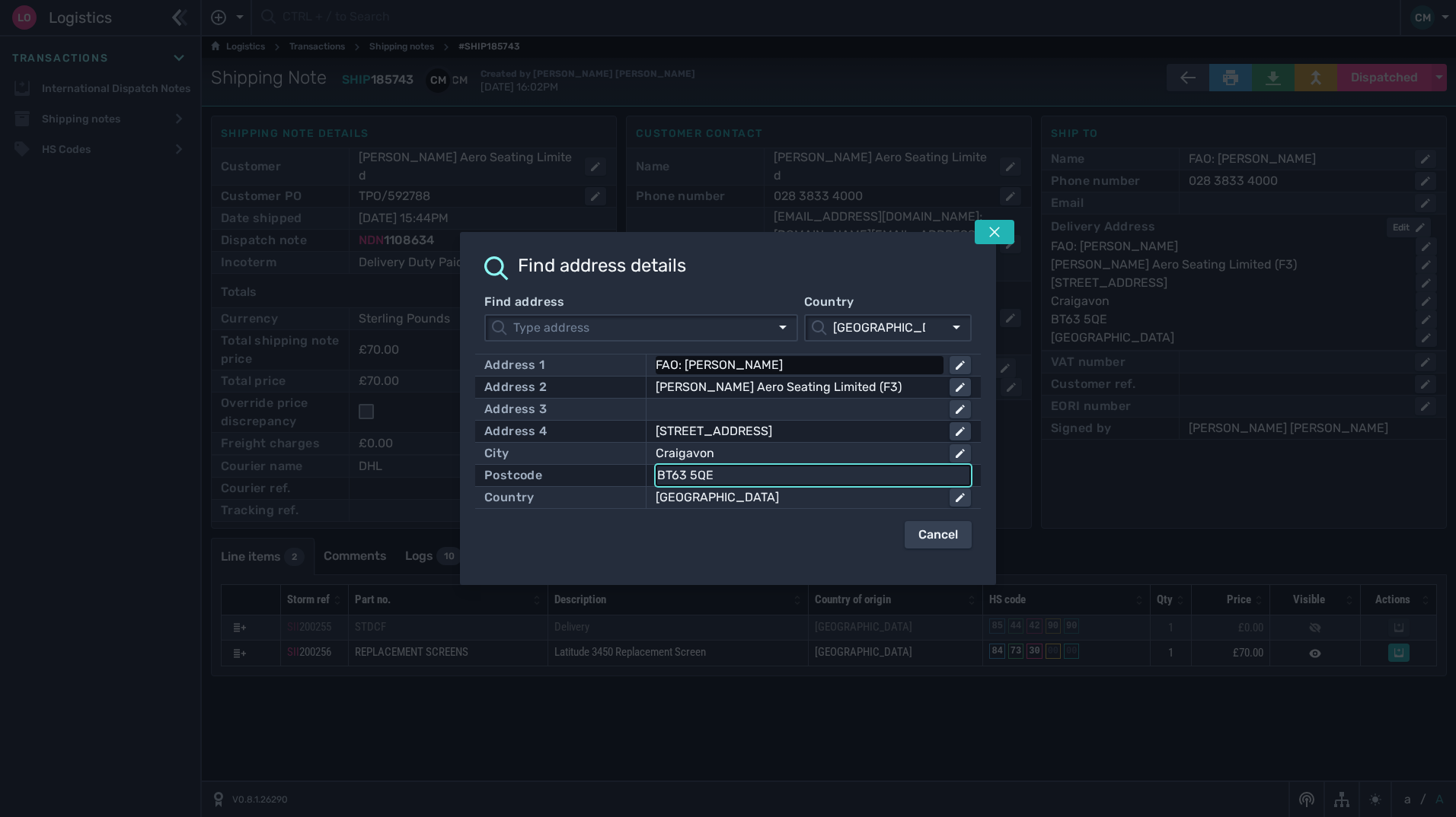
click at [810, 361] on div "FAO: [PERSON_NAME]" at bounding box center [796, 365] width 282 height 19
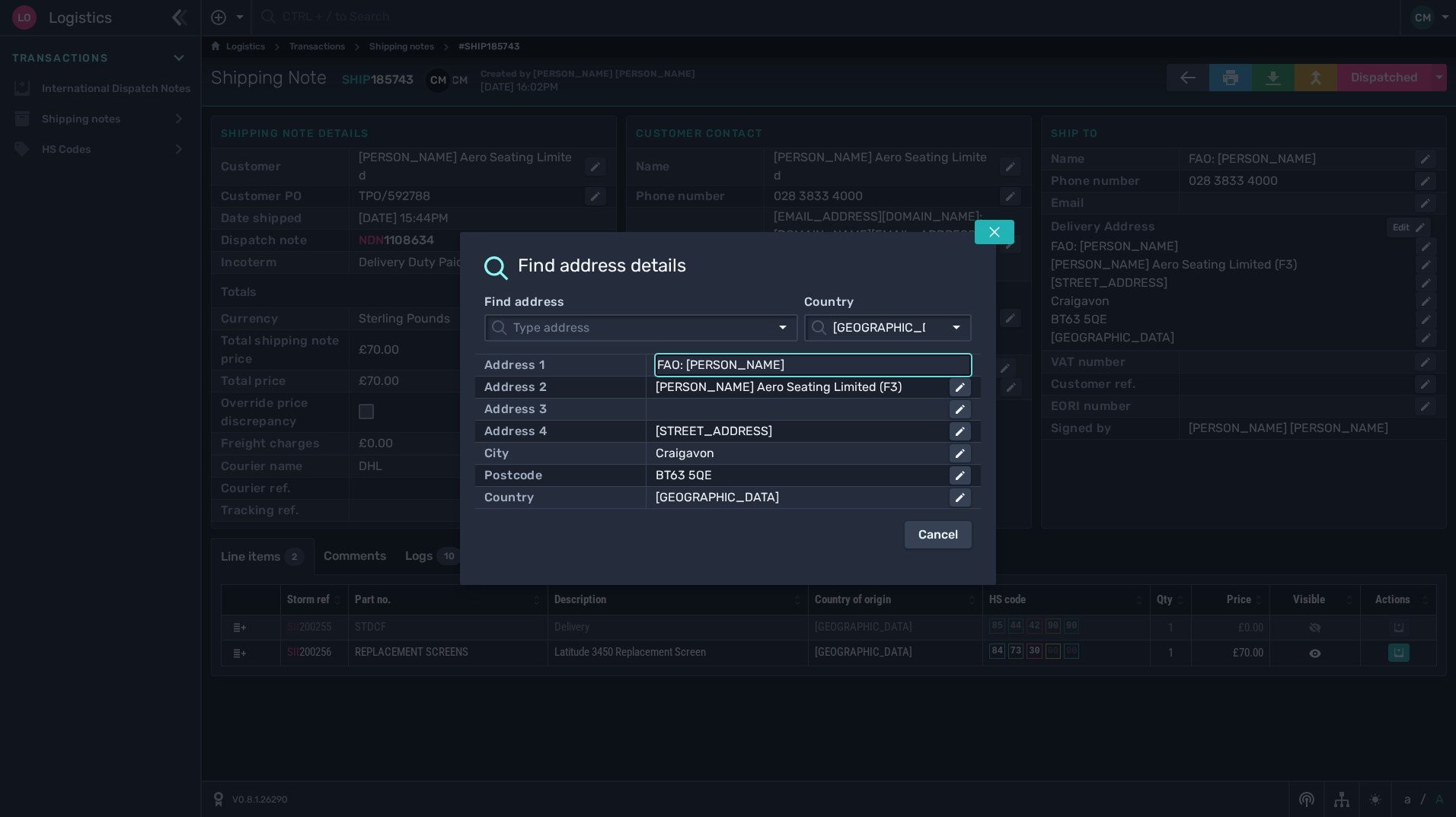
click at [810, 361] on input "FAO: [PERSON_NAME]" at bounding box center [813, 365] width 312 height 19
click at [798, 378] on div "[PERSON_NAME] Aero Seating Limited (F3)" at bounding box center [796, 387] width 282 height 19
click at [798, 378] on input "[PERSON_NAME] Aero Seating Limited (F3)" at bounding box center [813, 387] width 312 height 19
click at [798, 384] on input "[PERSON_NAME] Aero Seating Limited (F3)" at bounding box center [813, 387] width 312 height 19
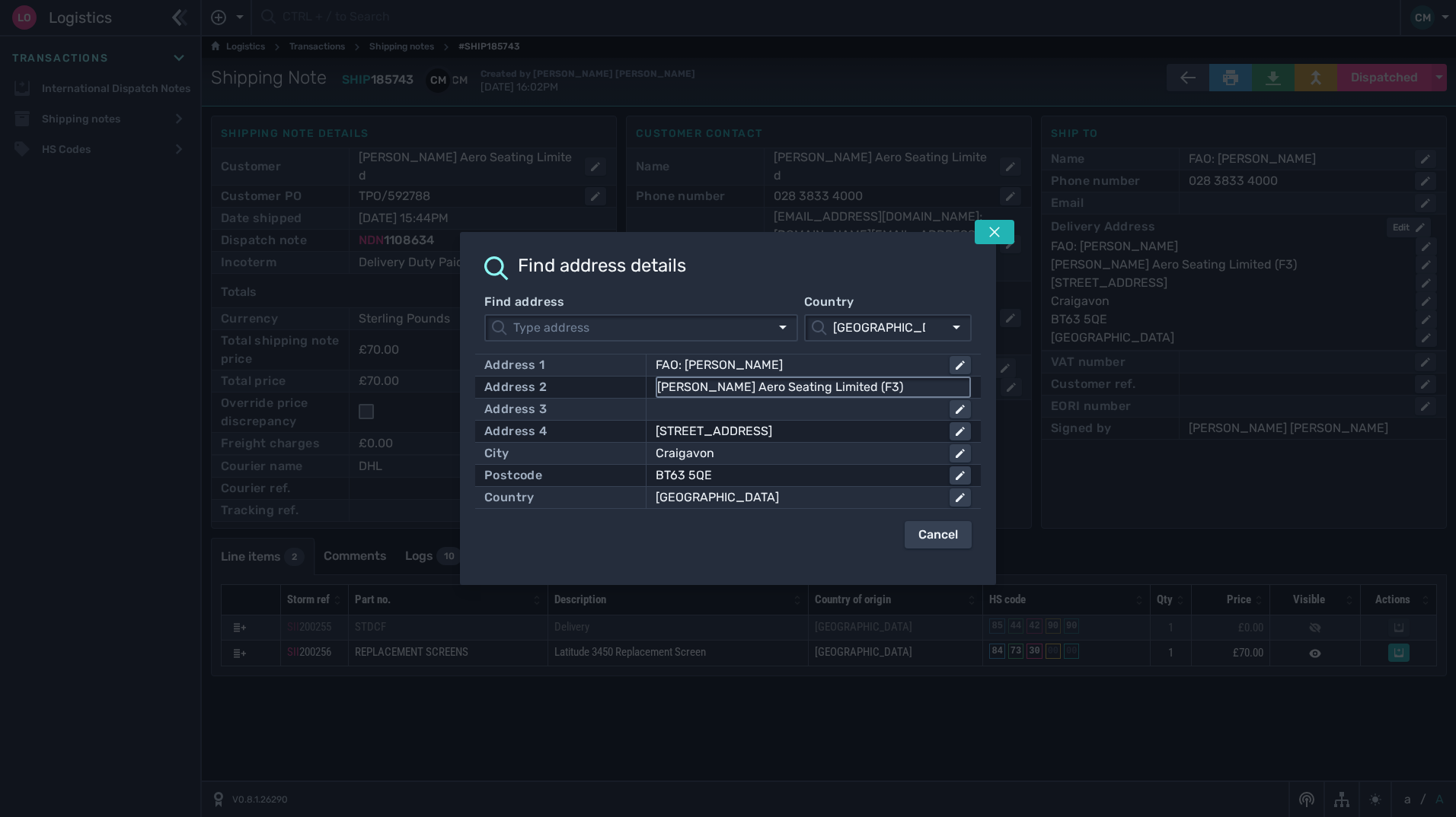
click at [798, 384] on input "[PERSON_NAME] Aero Seating Limited (F3)" at bounding box center [813, 387] width 312 height 19
click at [817, 430] on div "[STREET_ADDRESS]" at bounding box center [796, 431] width 282 height 19
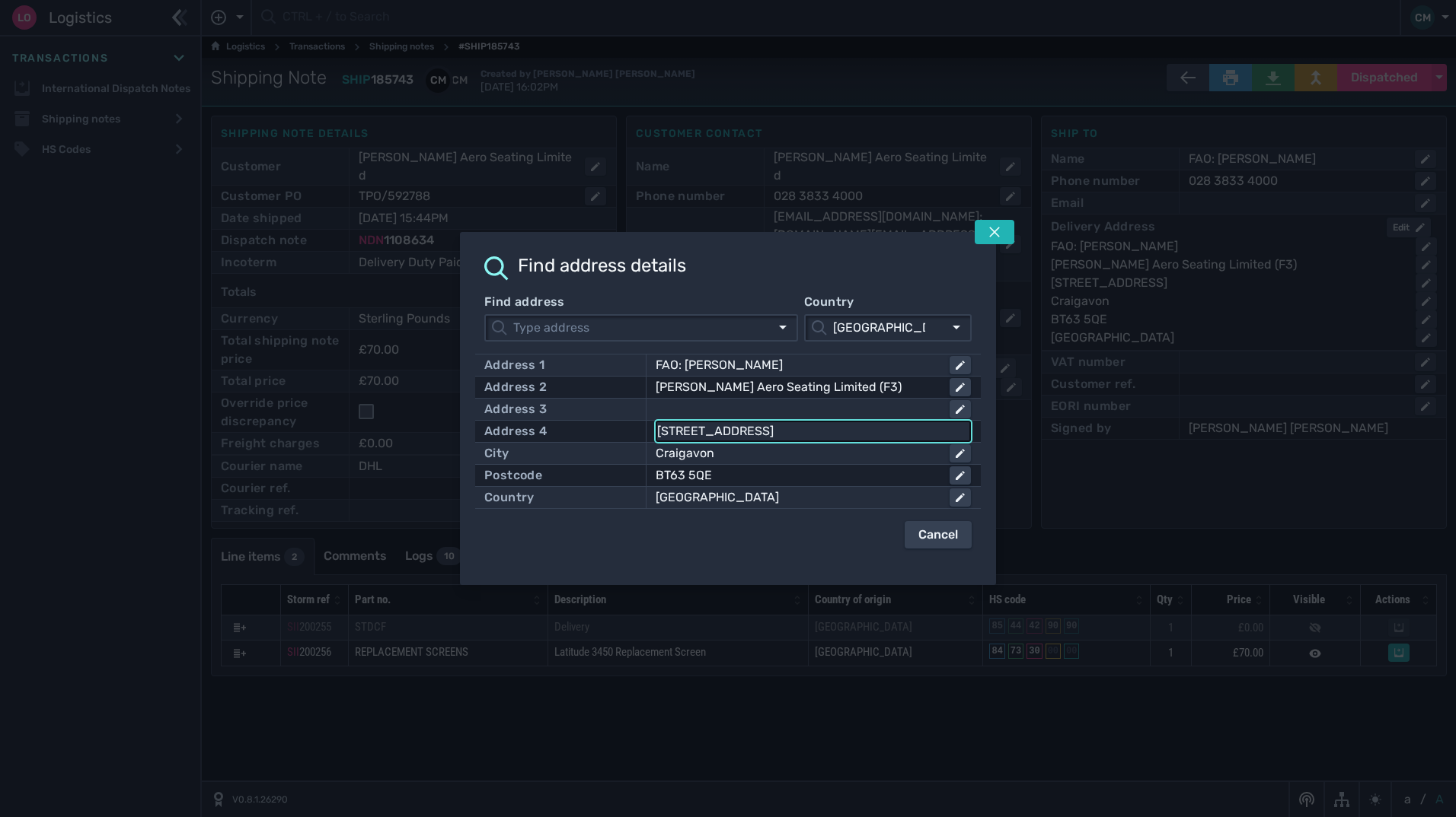
click at [817, 430] on input "[STREET_ADDRESS]" at bounding box center [813, 431] width 312 height 19
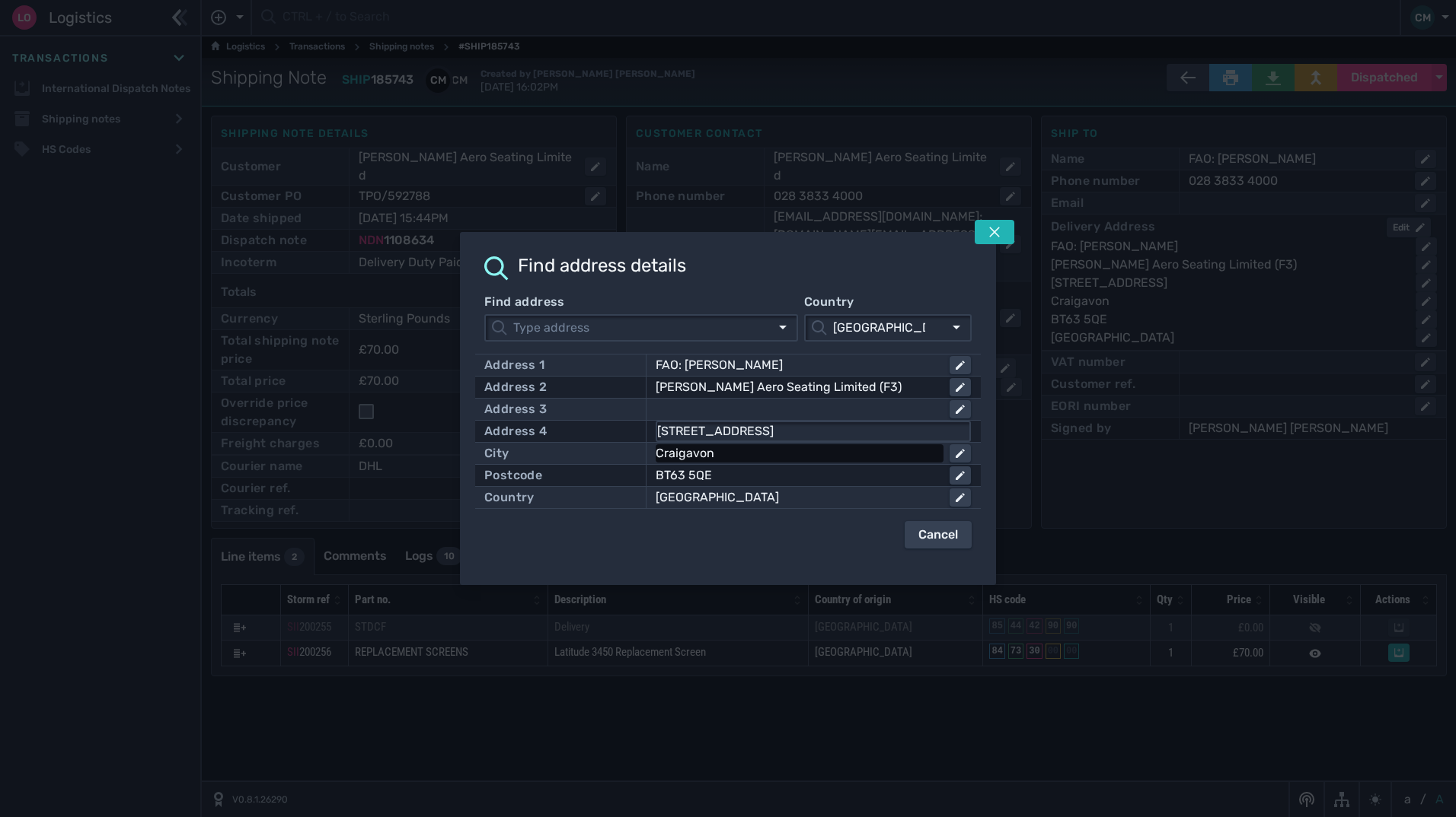
click at [696, 458] on div "Craigavon" at bounding box center [796, 454] width 282 height 19
click at [696, 458] on input "Craigavon" at bounding box center [813, 454] width 312 height 19
click at [996, 222] on button at bounding box center [994, 232] width 39 height 25
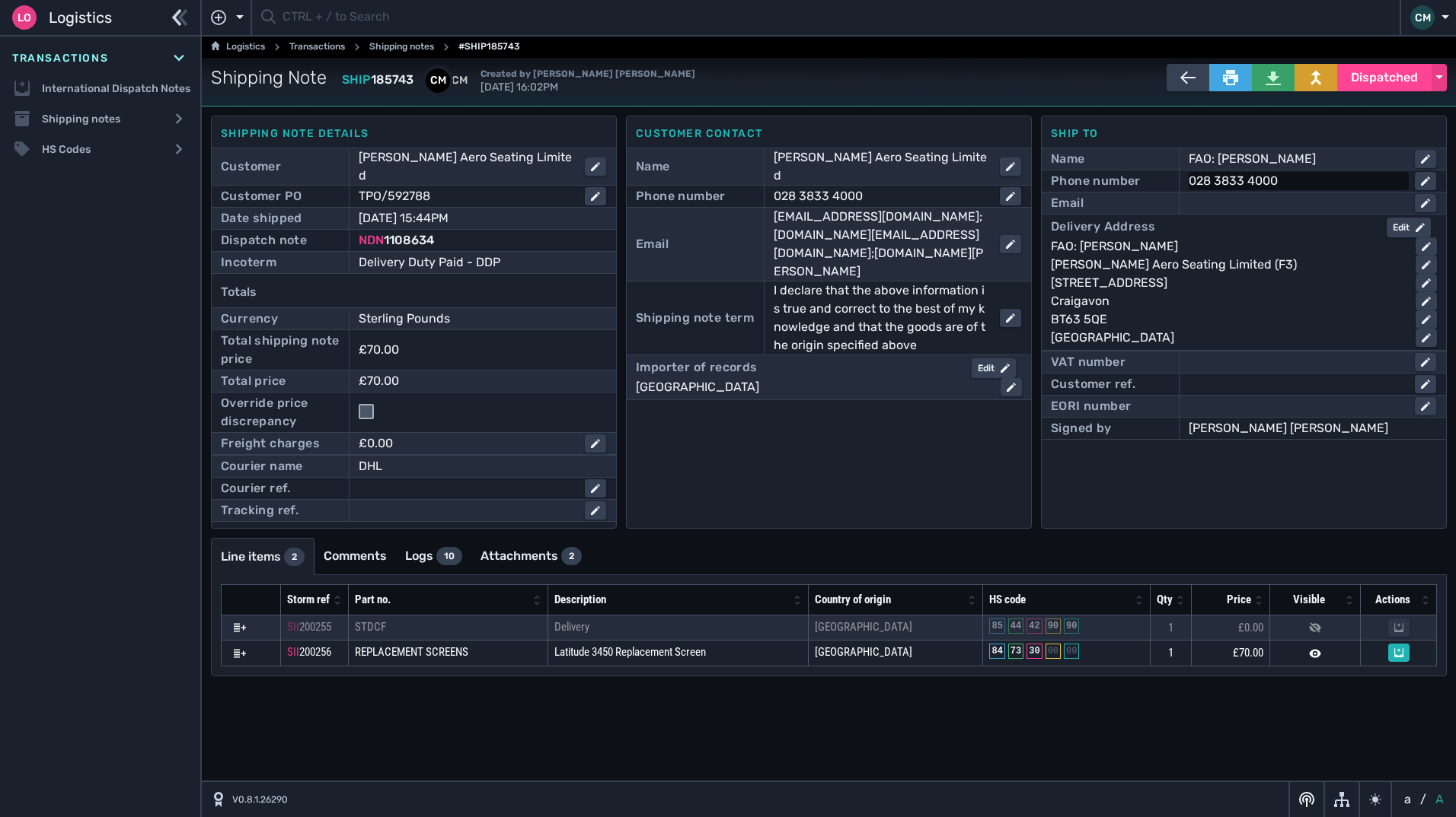
click at [1230, 185] on div "028 3833 4000" at bounding box center [1296, 181] width 214 height 19
click at [1230, 185] on input "028 3833 4000" at bounding box center [1312, 181] width 245 height 19
